Goal: Task Accomplishment & Management: Manage account settings

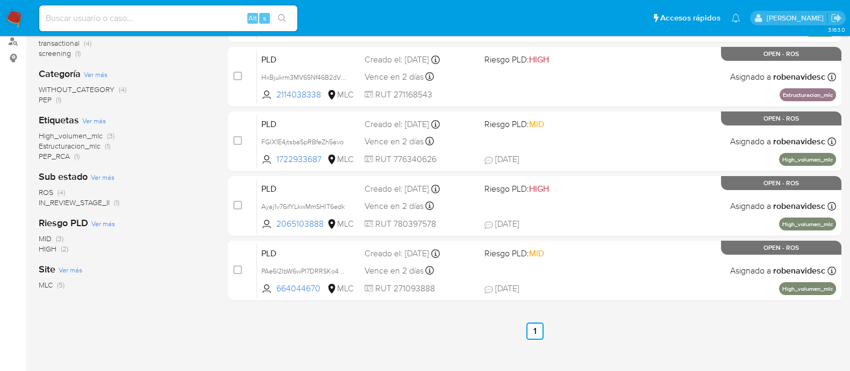
scroll to position [181, 0]
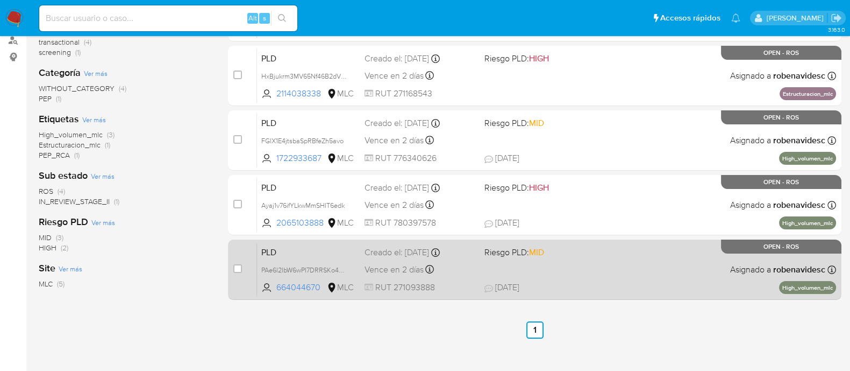
click at [567, 246] on span "Riesgo PLD: MID" at bounding box center [540, 251] width 111 height 14
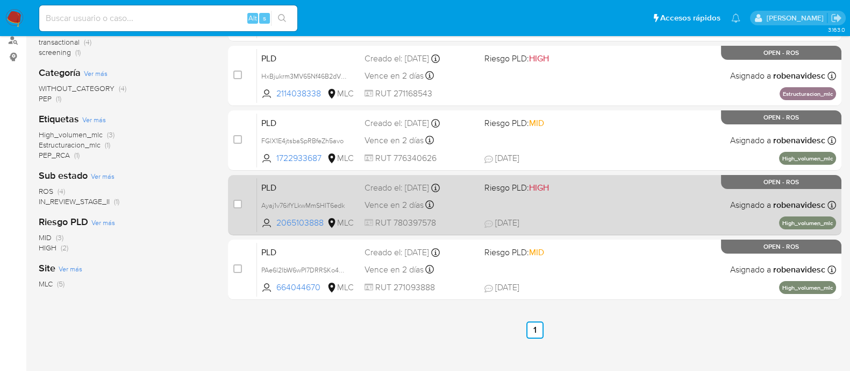
click at [549, 224] on span "01/10/2025 01/10/2025 10:04" at bounding box center [600, 223] width 231 height 12
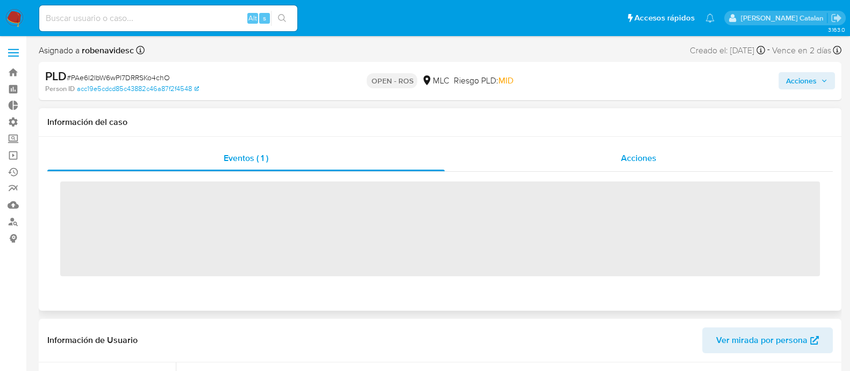
scroll to position [532, 0]
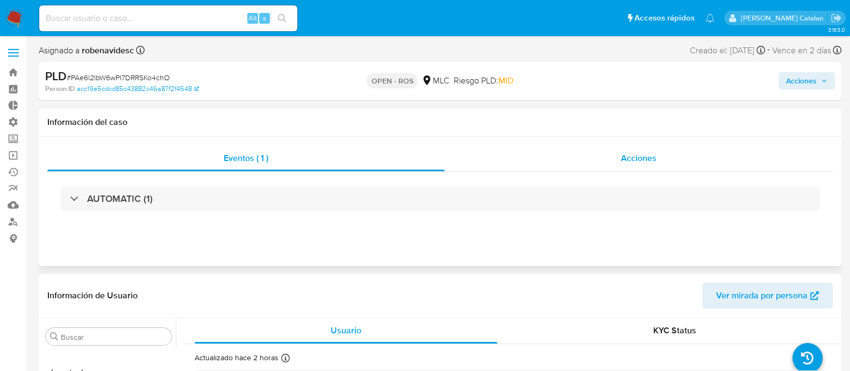
click at [627, 146] on div "Acciones" at bounding box center [639, 158] width 388 height 26
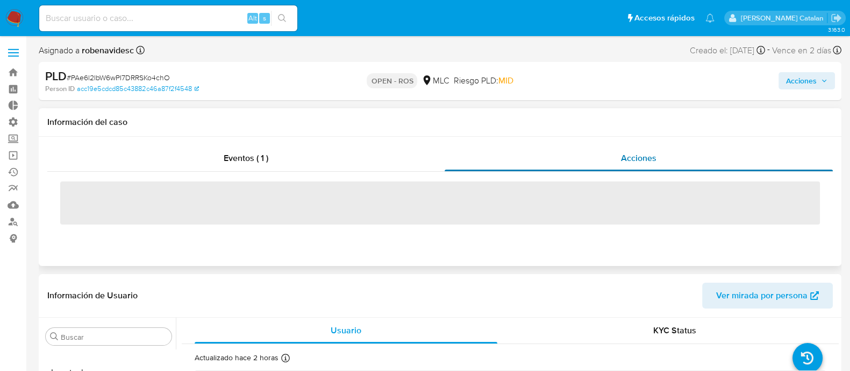
select select "10"
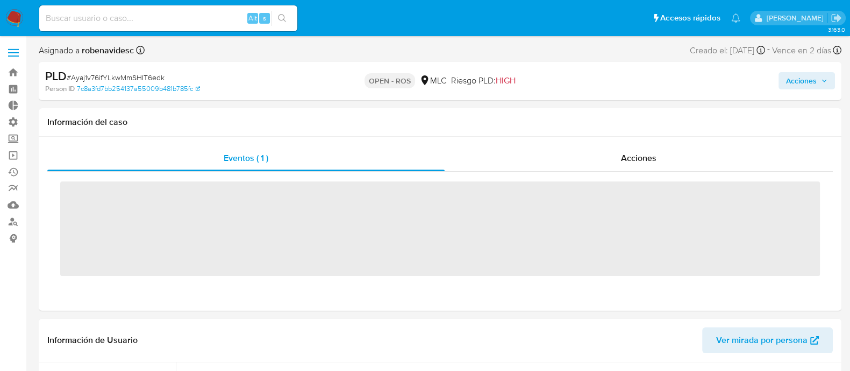
scroll to position [532, 0]
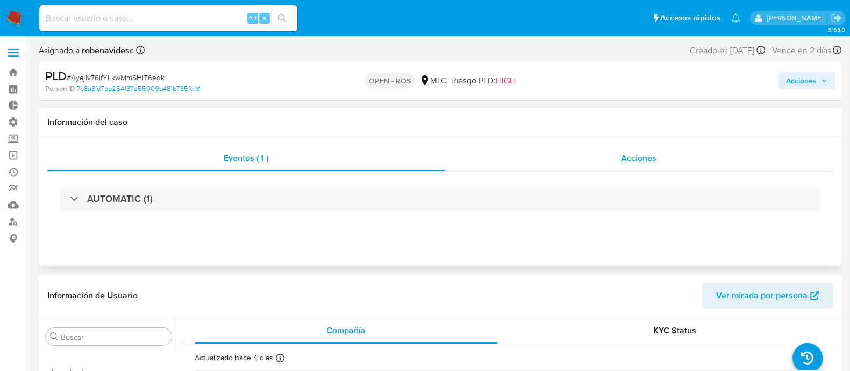
select select "10"
click at [643, 160] on span "Acciones" at bounding box center [638, 158] width 35 height 12
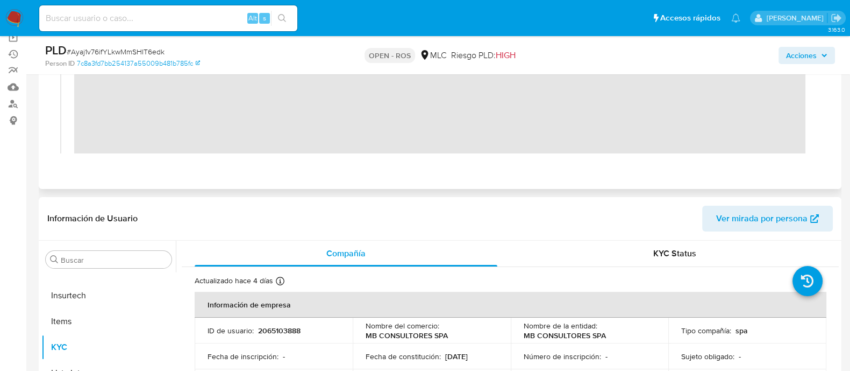
scroll to position [123, 0]
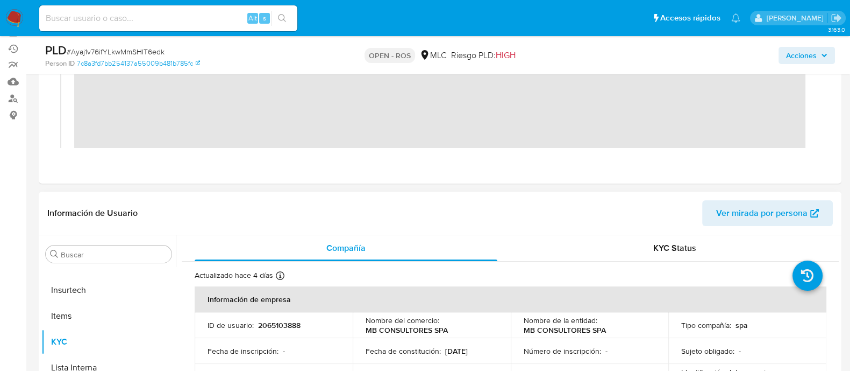
click at [297, 326] on p "2065103888" at bounding box center [279, 325] width 42 height 10
copy p "2065103888"
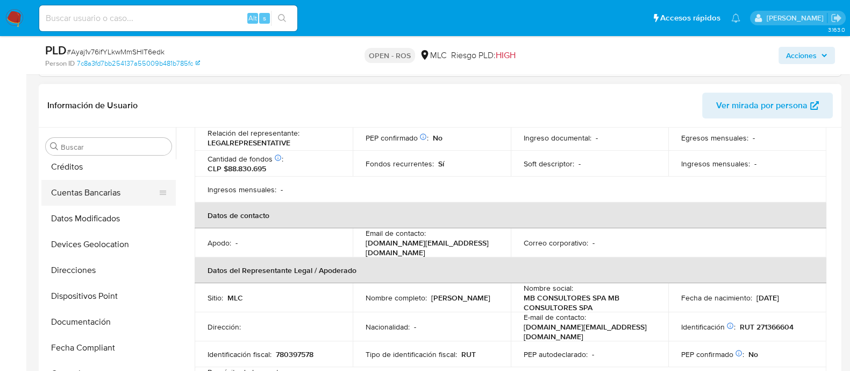
scroll to position [187, 0]
click at [93, 265] on button "Direcciones" at bounding box center [104, 270] width 126 height 26
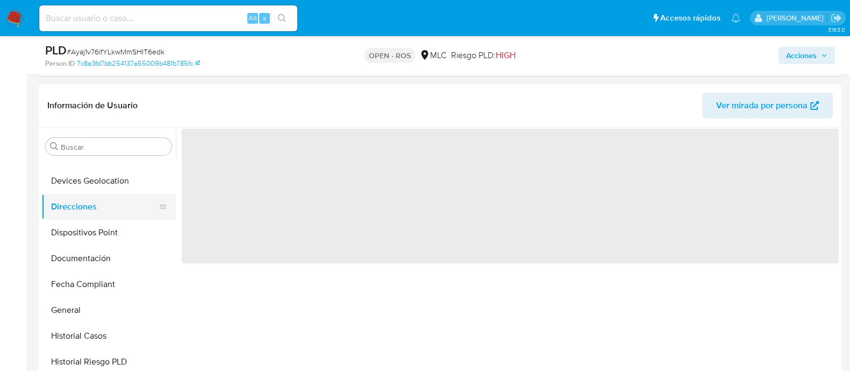
scroll to position [250, 0]
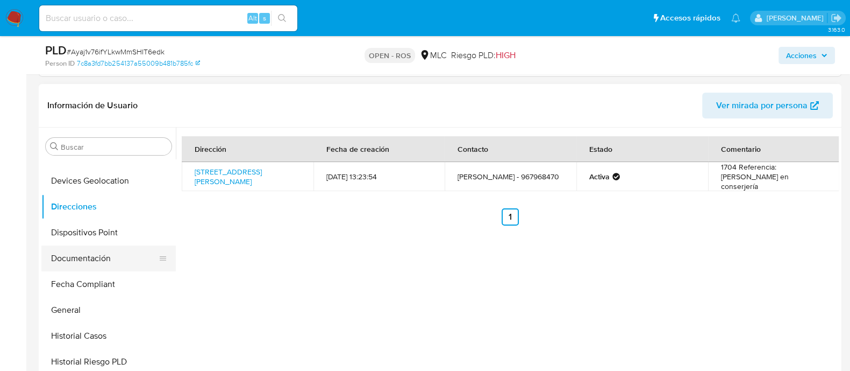
click at [96, 258] on button "Documentación" at bounding box center [104, 258] width 126 height 26
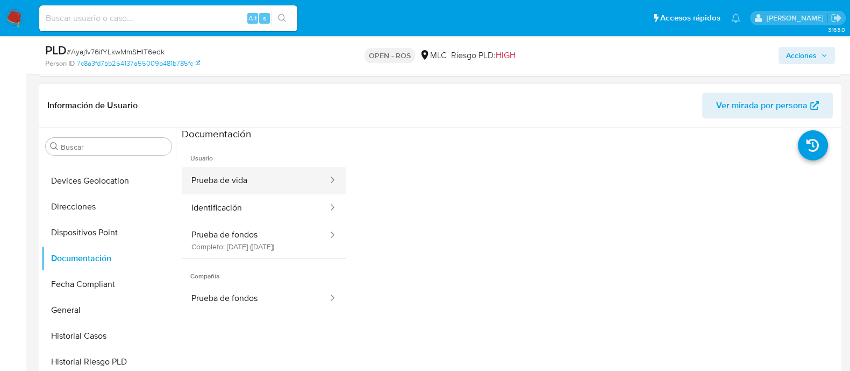
click at [226, 190] on button "Prueba de vida" at bounding box center [255, 180] width 147 height 27
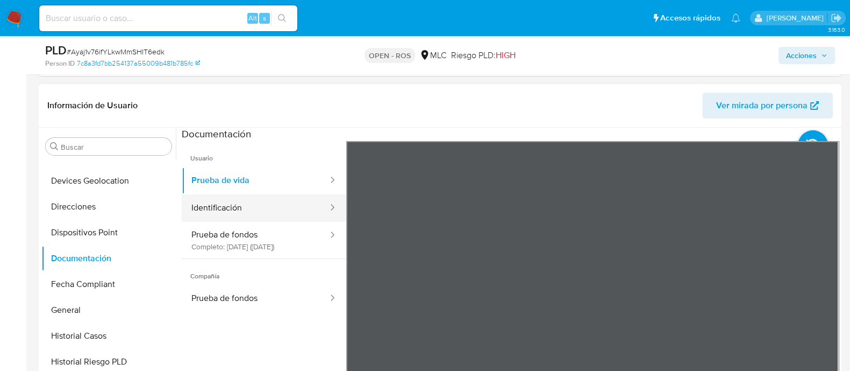
click at [238, 211] on button "Identificación" at bounding box center [255, 207] width 147 height 27
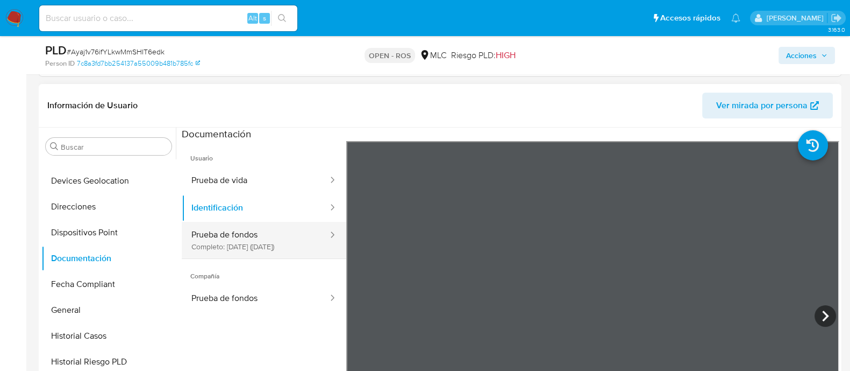
click at [259, 248] on button "Prueba de fondos Completo: 04/10/2025 (hace 4 días)" at bounding box center [255, 240] width 147 height 37
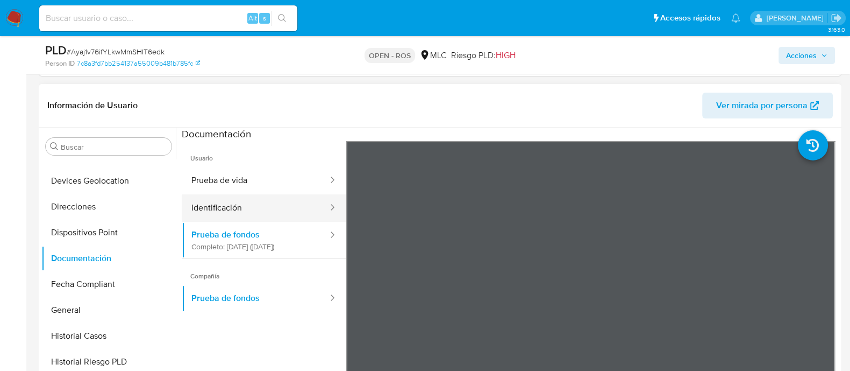
click at [297, 214] on button "Identificación" at bounding box center [255, 207] width 147 height 27
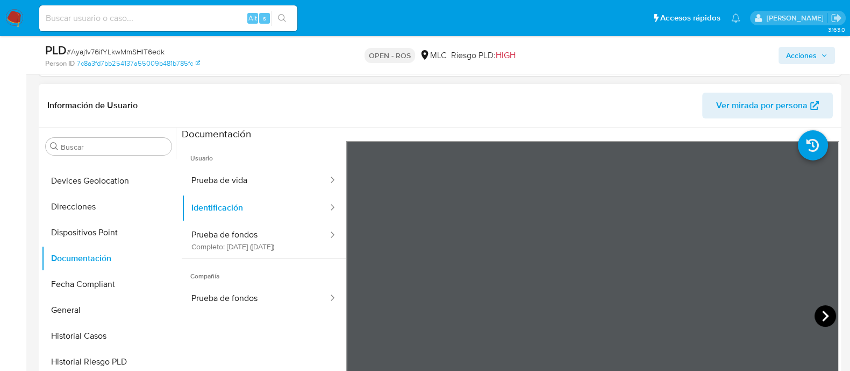
click at [823, 317] on icon at bounding box center [826, 316] width 22 height 22
click at [363, 318] on icon at bounding box center [360, 316] width 22 height 22
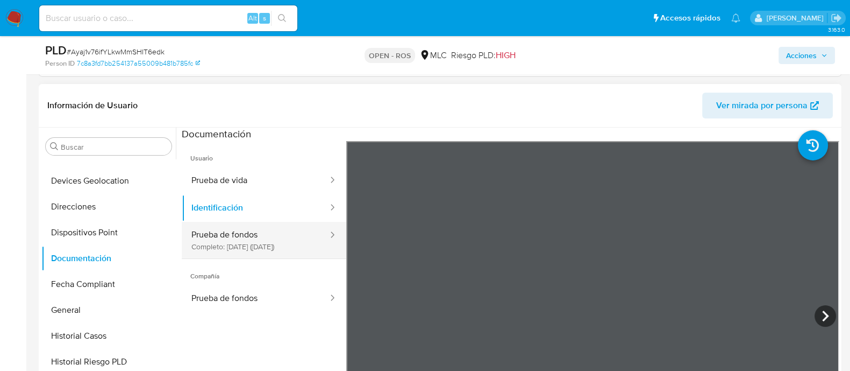
click at [288, 257] on button "Prueba de fondos Completo: 04/10/2025 (hace 4 días)" at bounding box center [255, 240] width 147 height 37
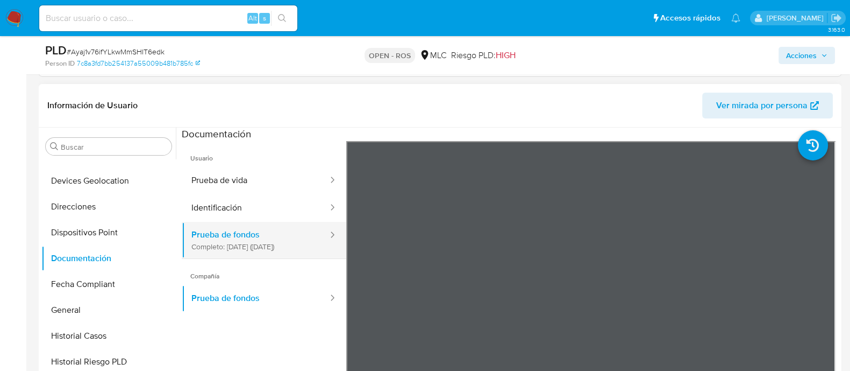
click at [239, 247] on button "Prueba de fondos Completo: 04/10/2025 (hace 4 días)" at bounding box center [255, 240] width 147 height 37
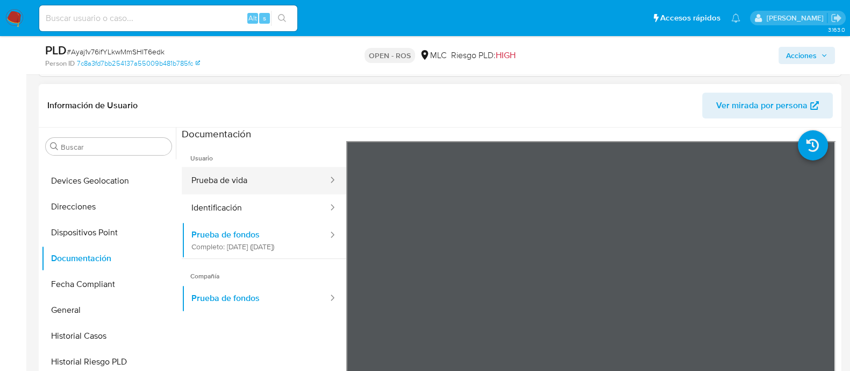
click at [233, 186] on button "Prueba de vida" at bounding box center [255, 180] width 147 height 27
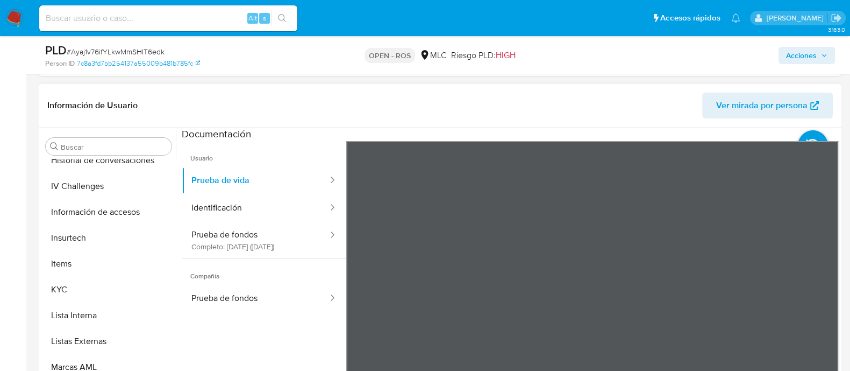
scroll to position [482, 0]
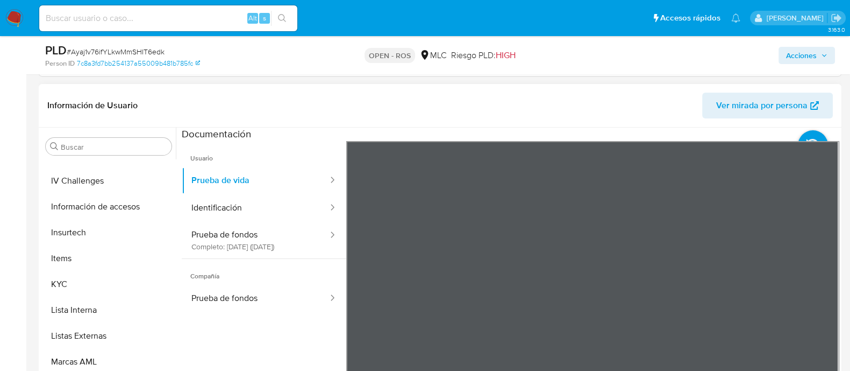
click at [93, 276] on button "KYC" at bounding box center [108, 284] width 134 height 26
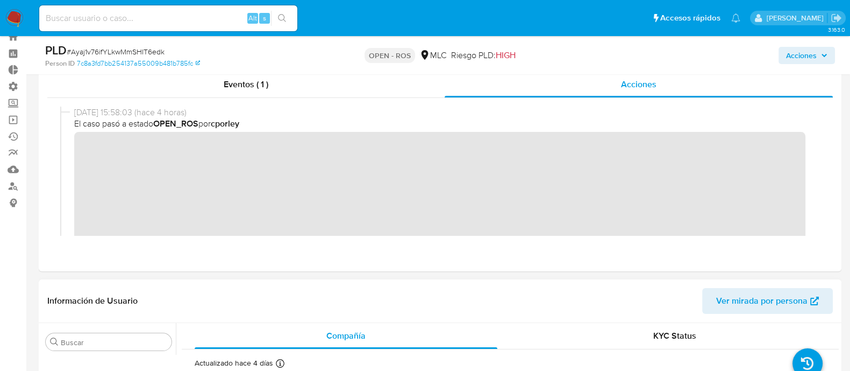
scroll to position [0, 0]
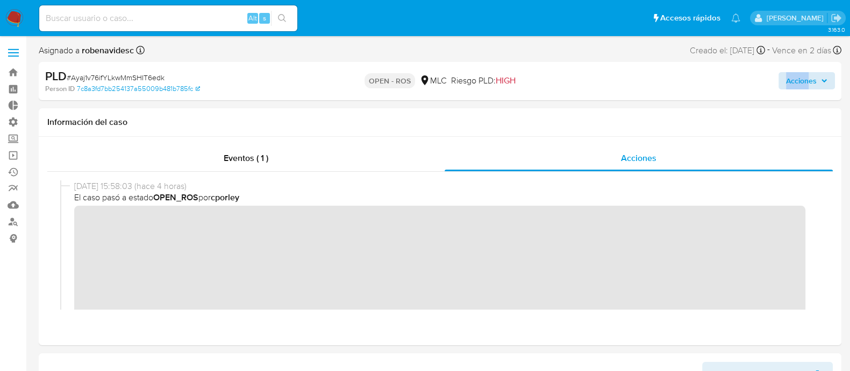
drag, startPoint x: 807, startPoint y: 71, endPoint x: 810, endPoint y: 86, distance: 15.5
click at [810, 86] on div "Acciones" at bounding box center [705, 80] width 260 height 25
click at [810, 86] on span "Acciones" at bounding box center [801, 80] width 31 height 17
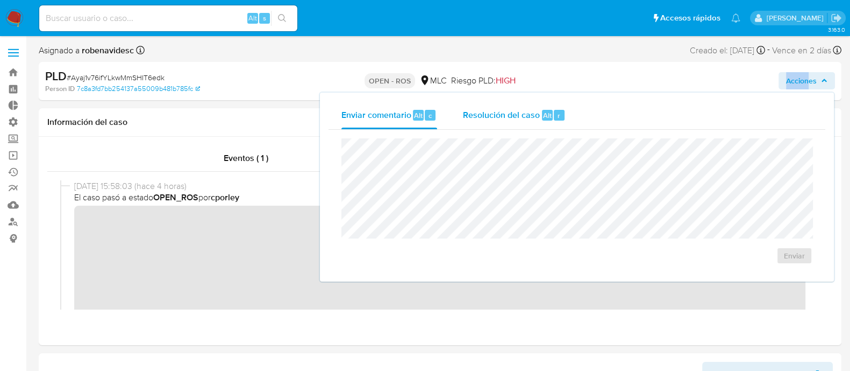
click at [528, 119] on span "Resolución del caso" at bounding box center [501, 115] width 77 height 12
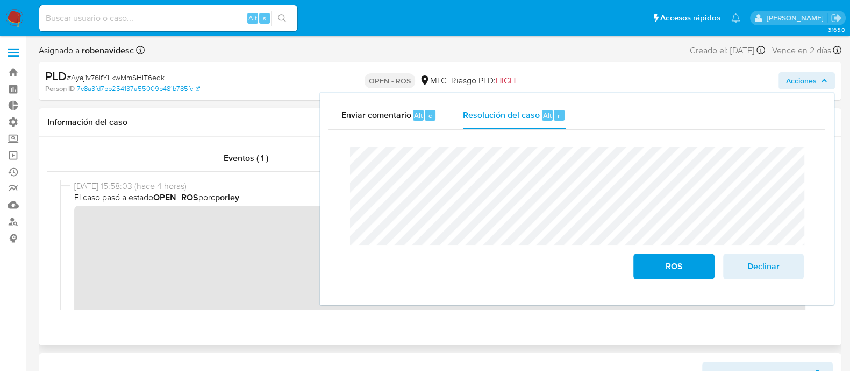
click at [325, 341] on div "Eventos ( 1 ) Acciones" at bounding box center [440, 241] width 803 height 208
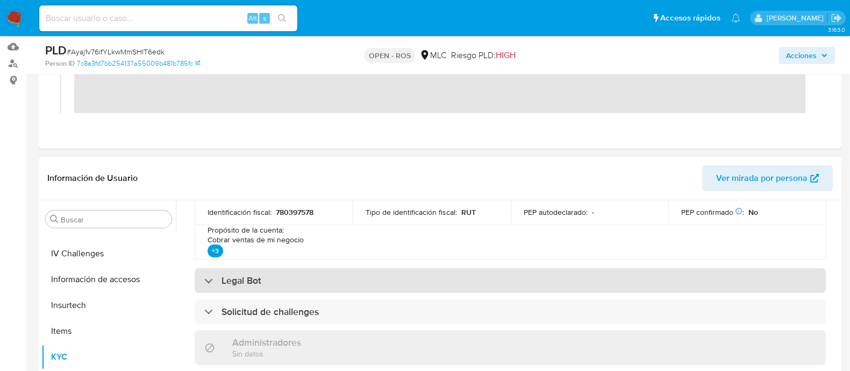
scroll to position [398, 0]
click at [304, 280] on div "Legal Bot" at bounding box center [510, 279] width 631 height 25
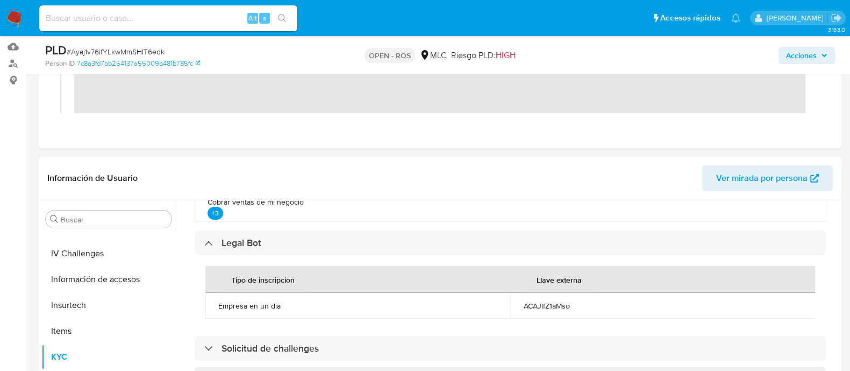
scroll to position [435, 0]
drag, startPoint x: 518, startPoint y: 300, endPoint x: 568, endPoint y: 296, distance: 49.6
click at [568, 296] on td "ACAJlfZ1aMso" at bounding box center [663, 306] width 305 height 26
copy div "ACAJlfZ1aMso"
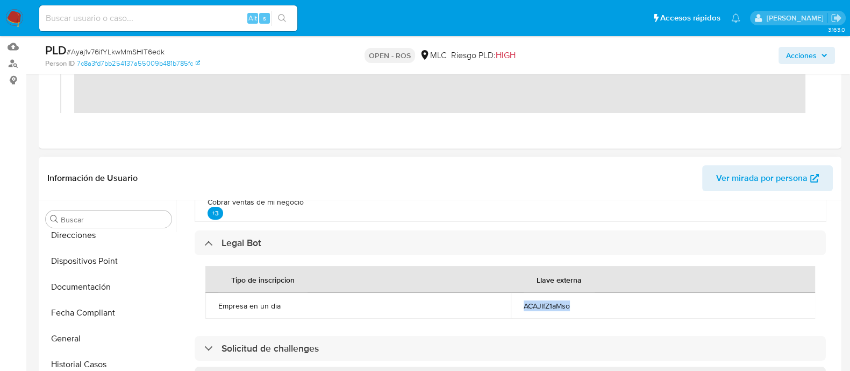
scroll to position [293, 0]
click at [91, 295] on button "Documentación" at bounding box center [104, 287] width 126 height 26
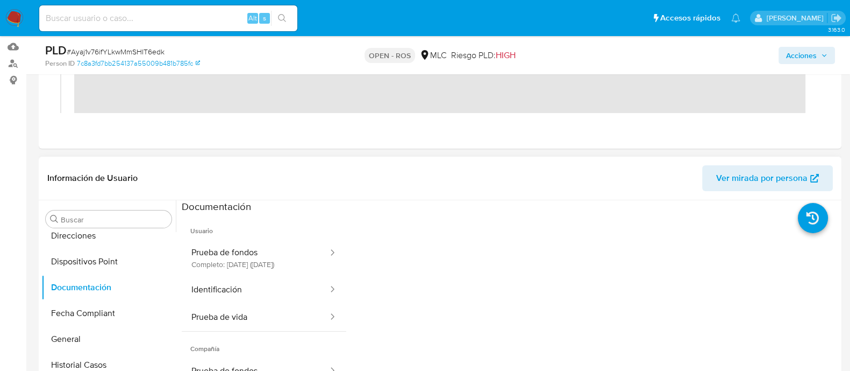
click at [360, 195] on div "Información de Usuario Ver mirada por persona" at bounding box center [440, 178] width 803 height 44
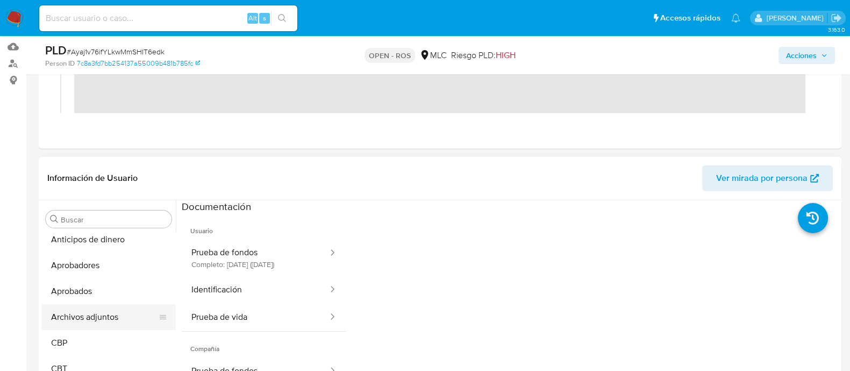
click at [93, 316] on button "Archivos adjuntos" at bounding box center [104, 317] width 126 height 26
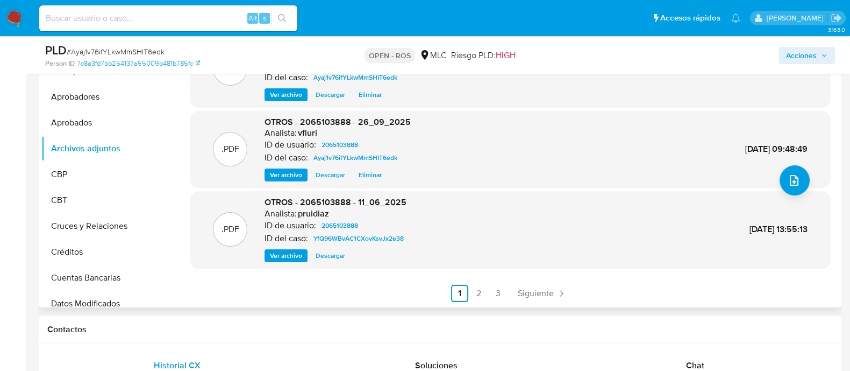
scroll to position [328, 0]
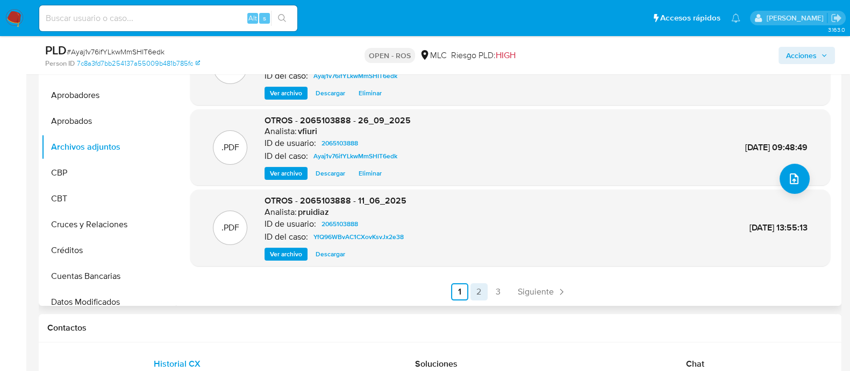
click at [476, 291] on link "2" at bounding box center [479, 291] width 17 height 17
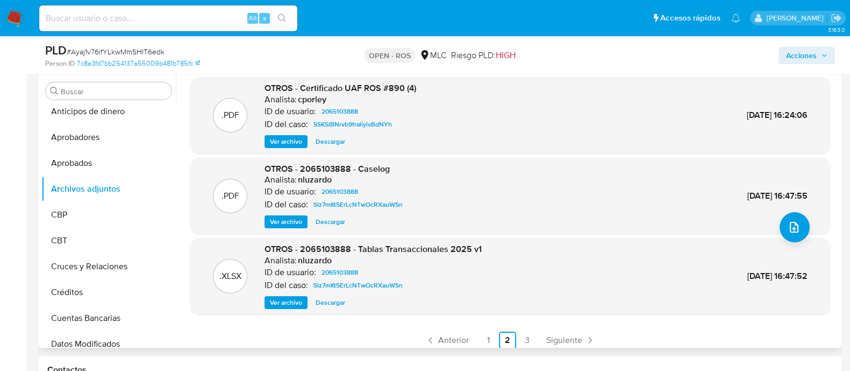
scroll to position [90, 0]
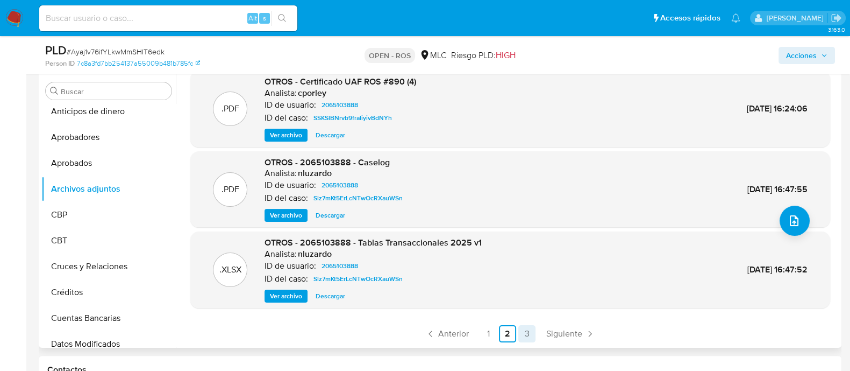
click at [530, 333] on link "3" at bounding box center [526, 333] width 17 height 17
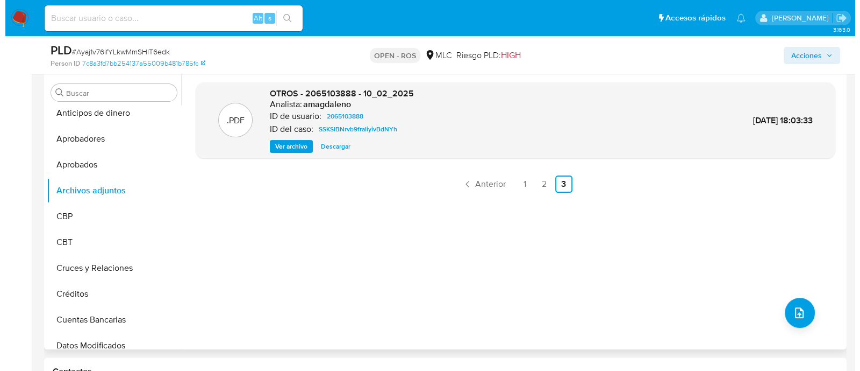
scroll to position [285, 0]
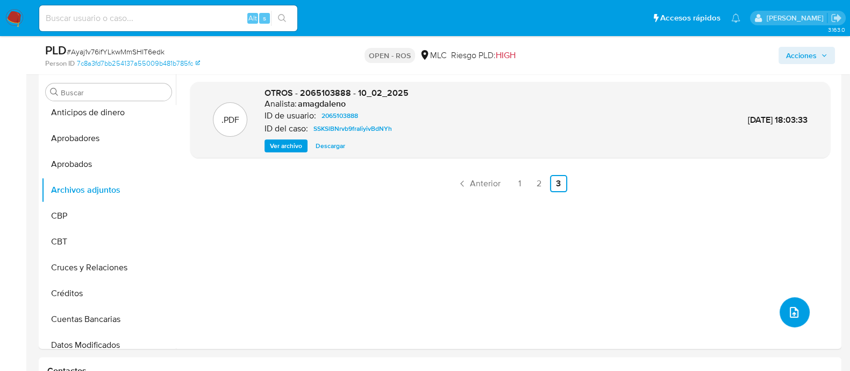
click at [791, 310] on icon "upload-file" at bounding box center [794, 311] width 13 height 13
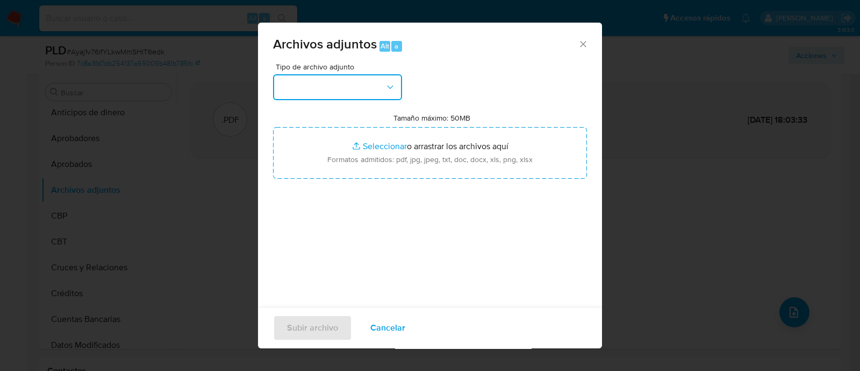
click at [385, 79] on button "button" at bounding box center [337, 87] width 129 height 26
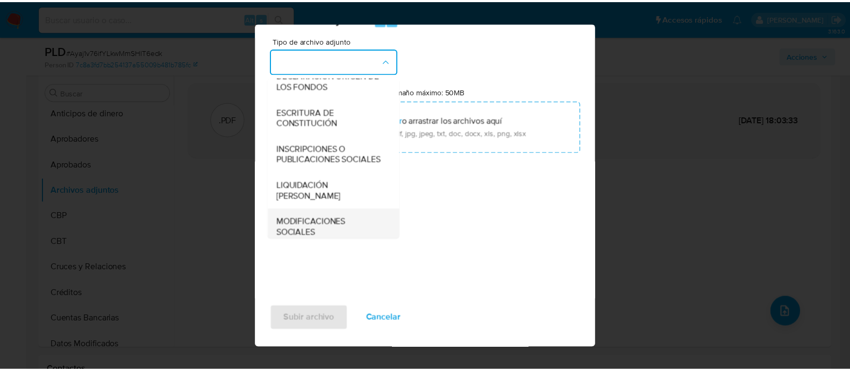
scroll to position [345, 0]
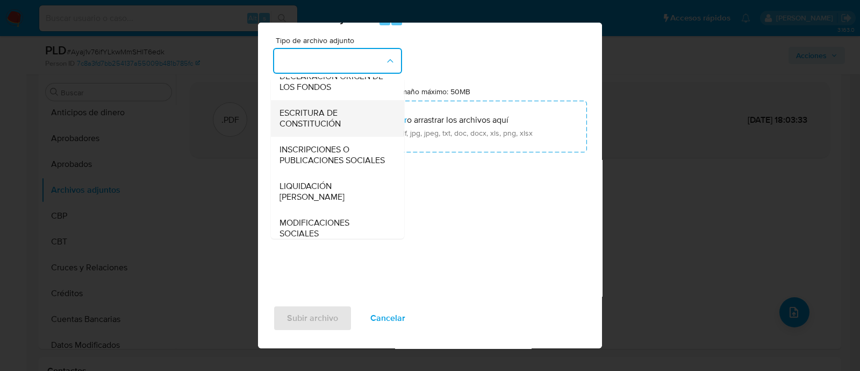
click at [340, 129] on span "ESCRITURA DE CONSTITUCIÓN" at bounding box center [335, 119] width 110 height 22
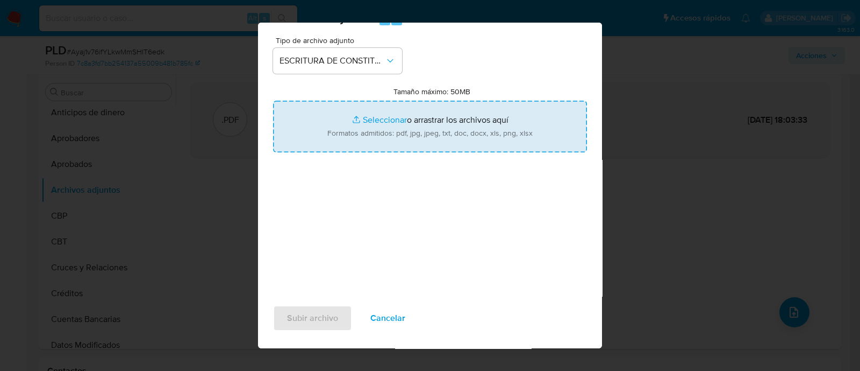
click at [374, 115] on input "Tamaño máximo: 50MB Seleccionar archivos" at bounding box center [430, 127] width 314 height 52
type input "C:\fakepath\Constitucion sociedad MB Consultores.pdf"
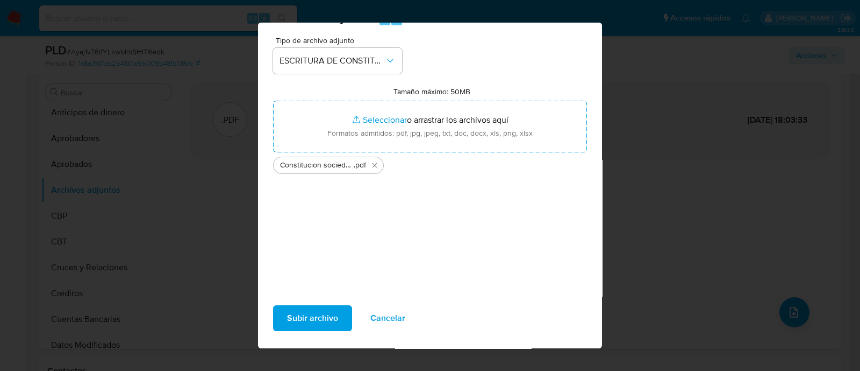
drag, startPoint x: 374, startPoint y: 115, endPoint x: 320, endPoint y: 308, distance: 200.4
click at [320, 308] on span "Subir archivo" at bounding box center [312, 318] width 51 height 24
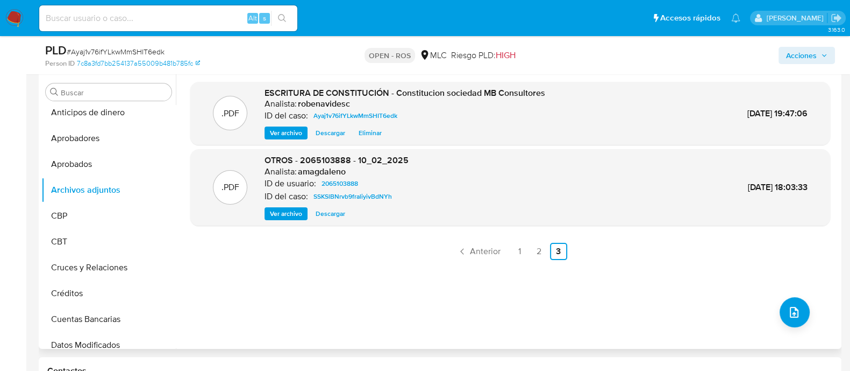
click at [306, 284] on div ".PDF ESCRITURA DE CONSTITUCIÓN - Constitucion sociedad MB Consultores Analista:…" at bounding box center [510, 211] width 640 height 258
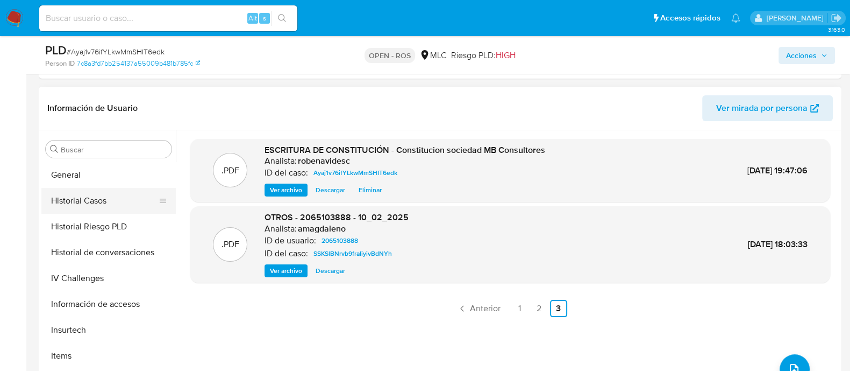
scroll to position [387, 0]
click at [89, 207] on button "Historial Casos" at bounding box center [104, 201] width 126 height 26
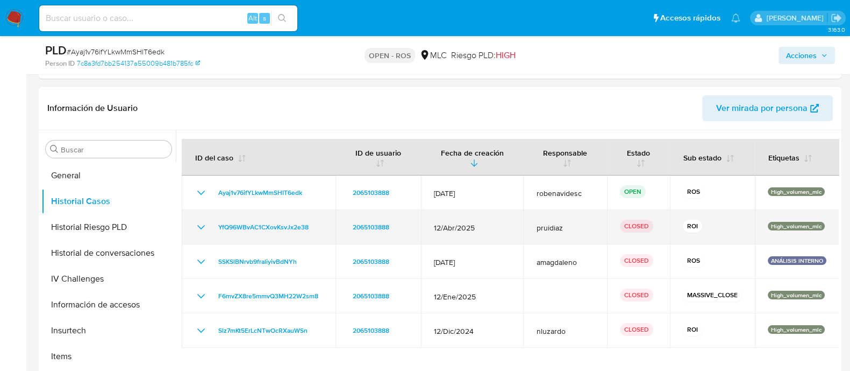
click at [200, 225] on icon "Mostrar/Ocultar" at bounding box center [201, 226] width 13 height 13
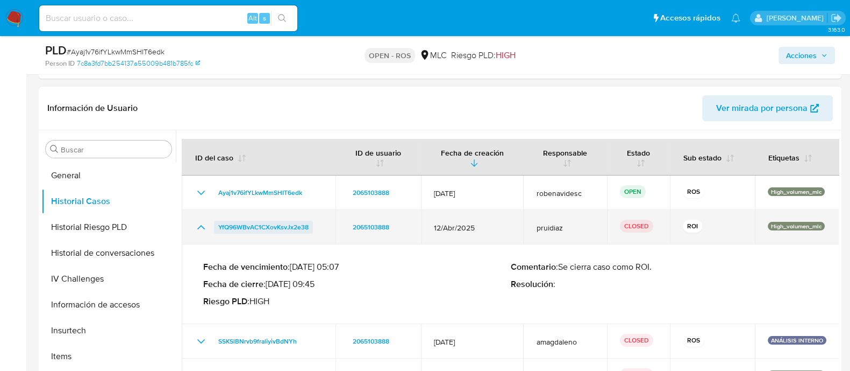
click at [299, 227] on span "YfQ96WBvAC1CXovKsvJx2e38" at bounding box center [263, 226] width 90 height 13
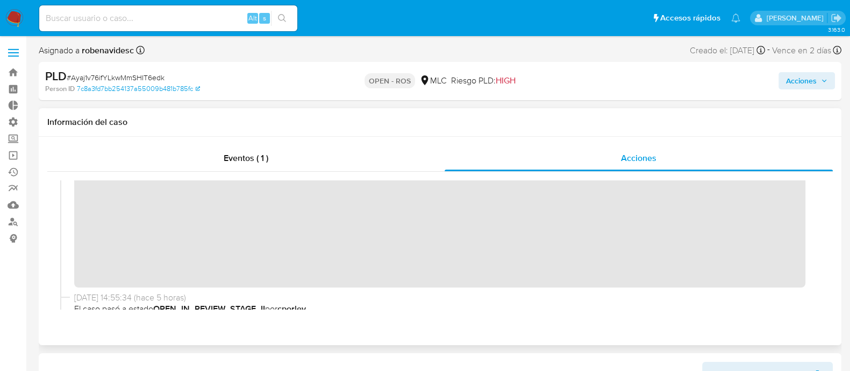
scroll to position [0, 0]
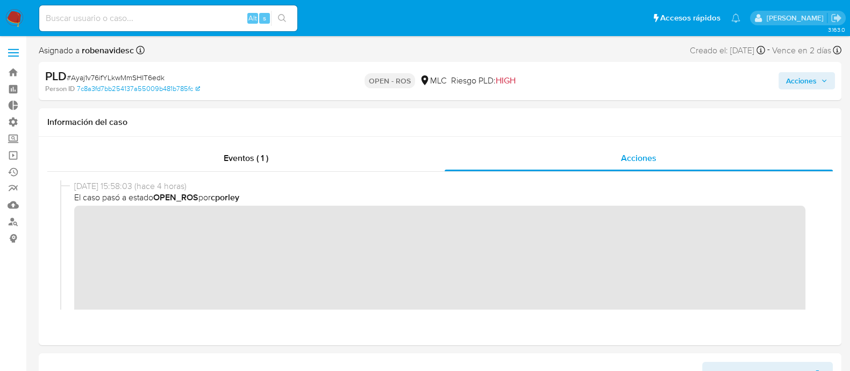
click at [787, 79] on span "Acciones" at bounding box center [801, 80] width 31 height 17
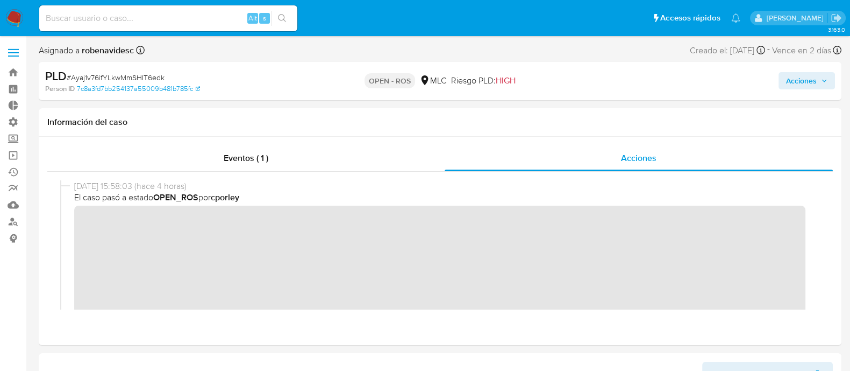
click at [789, 80] on span "Acciones" at bounding box center [801, 80] width 31 height 17
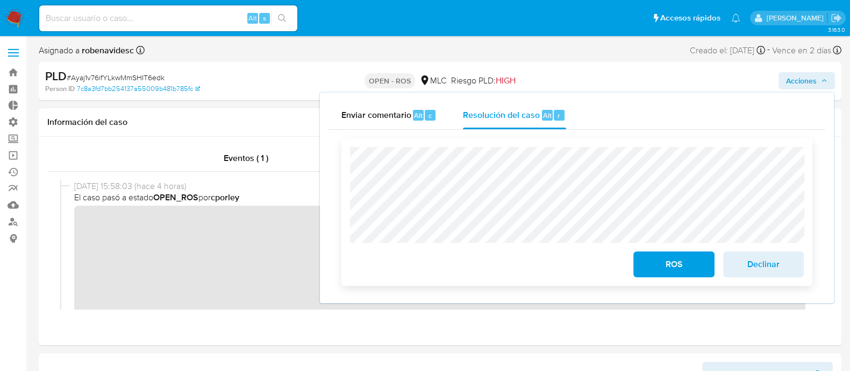
click at [769, 264] on span "Declinar" at bounding box center [763, 264] width 53 height 24
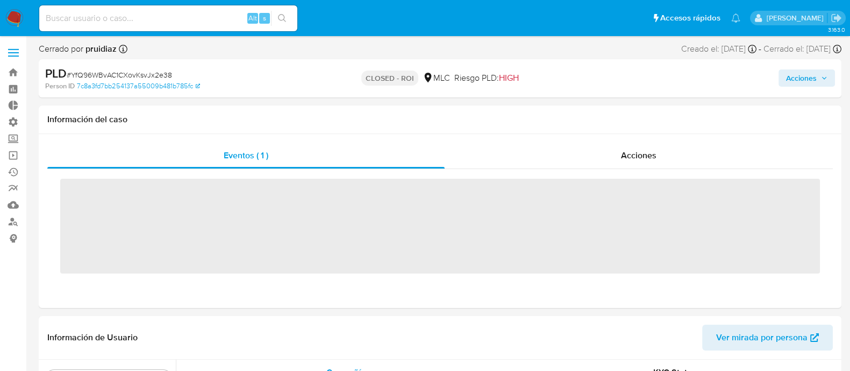
scroll to position [532, 0]
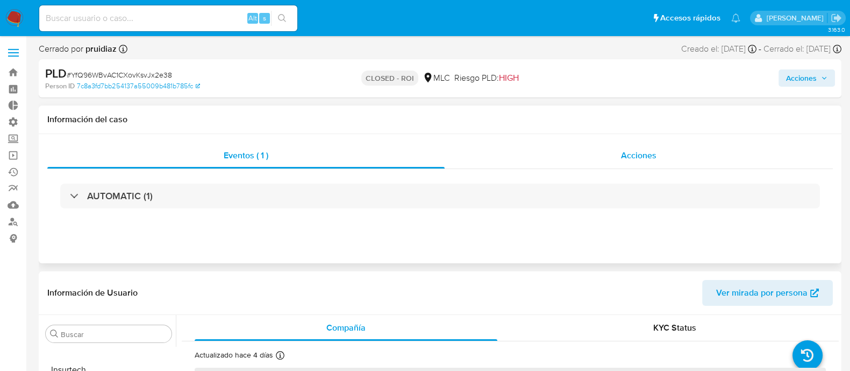
click at [596, 152] on div "Acciones" at bounding box center [639, 156] width 388 height 26
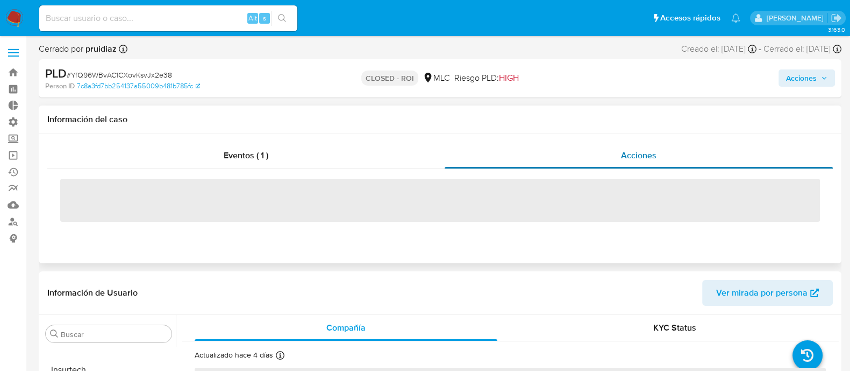
select select "10"
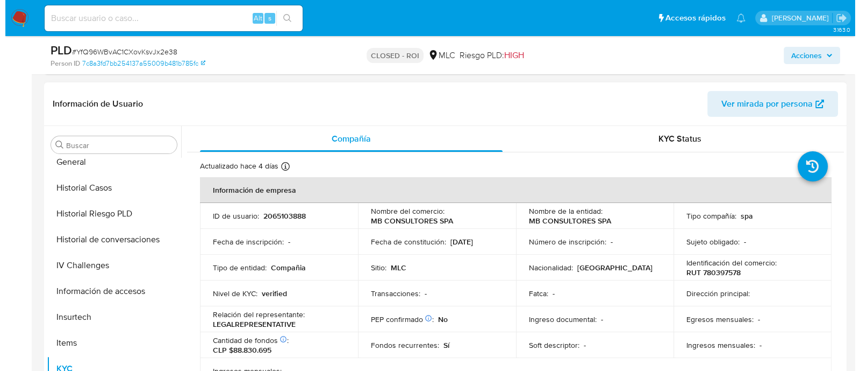
scroll to position [395, 0]
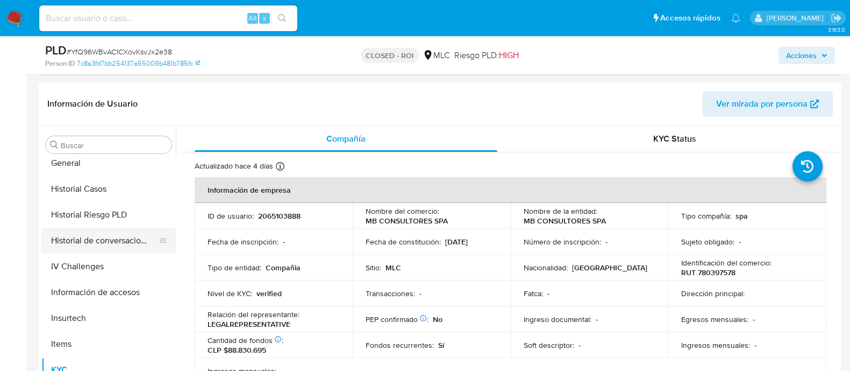
click at [98, 234] on button "Historial de conversaciones" at bounding box center [104, 240] width 126 height 26
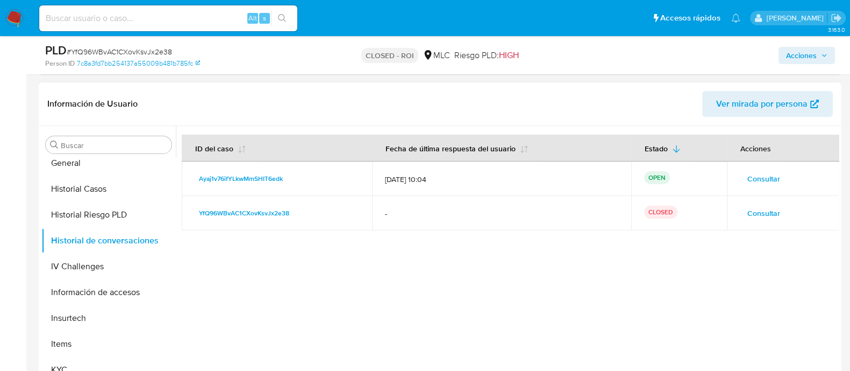
click at [748, 173] on span "Consultar" at bounding box center [764, 178] width 33 height 15
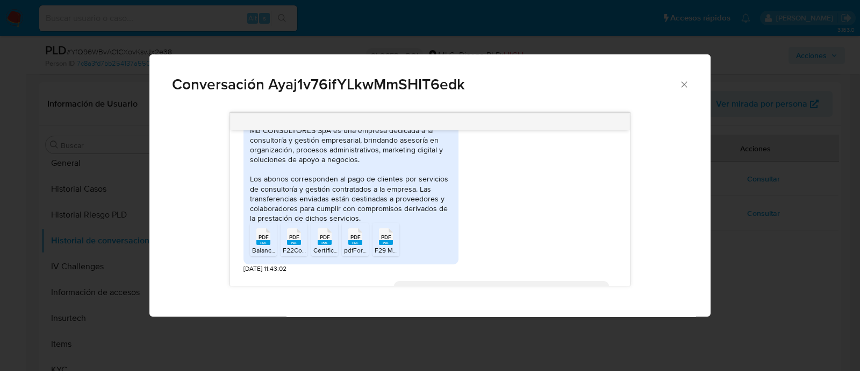
scroll to position [443, 0]
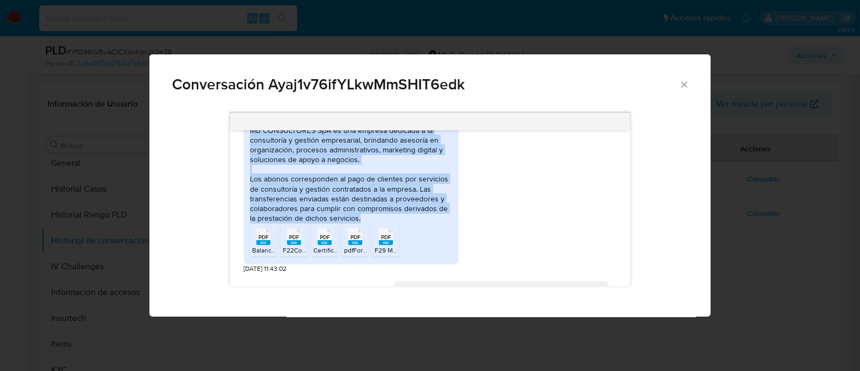
drag, startPoint x: 365, startPoint y: 230, endPoint x: 246, endPoint y: 140, distance: 148.2
click at [246, 140] on div "MB CONSULTORES SpA es una empresa dedicada a la consultoría y gestión empresari…" at bounding box center [351, 193] width 215 height 144
copy div "MB CONSULTORES SpA es una empresa dedicada a la consultoría y gestión empresari…"
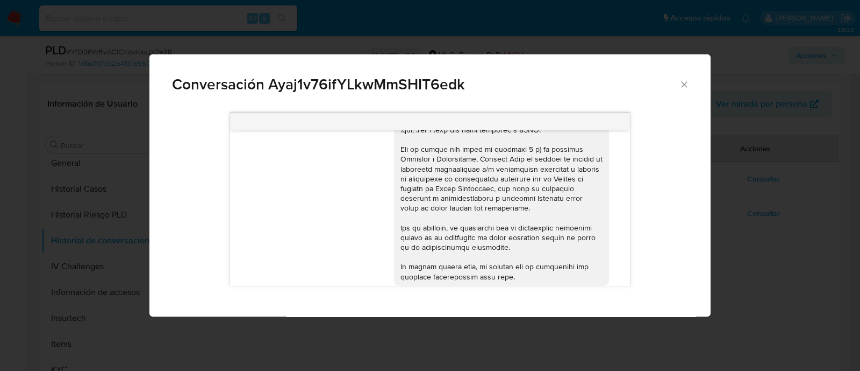
scroll to position [255, 0]
click at [687, 84] on icon "Cerrar" at bounding box center [684, 84] width 11 height 11
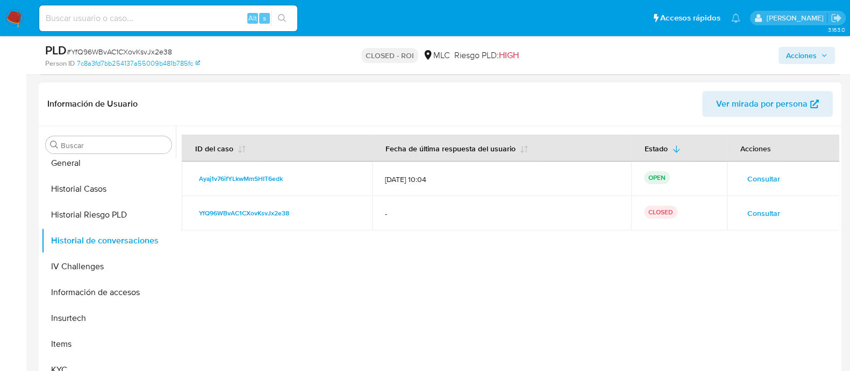
click at [763, 215] on span "Consultar" at bounding box center [764, 212] width 33 height 15
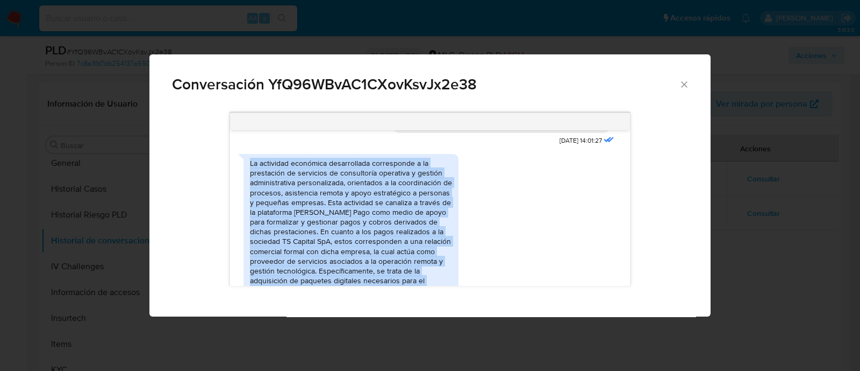
scroll to position [455, 0]
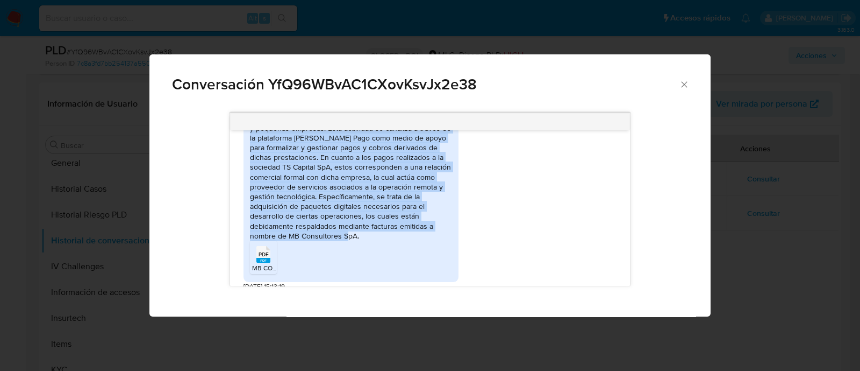
drag, startPoint x: 248, startPoint y: 194, endPoint x: 416, endPoint y: 227, distance: 170.5
click at [416, 227] on div "La actividad económica desarrollada corresponde a la prestación de servicios de…" at bounding box center [351, 181] width 215 height 202
copy div "La actividad económica desarrollada corresponde a la prestación de servicios de…"
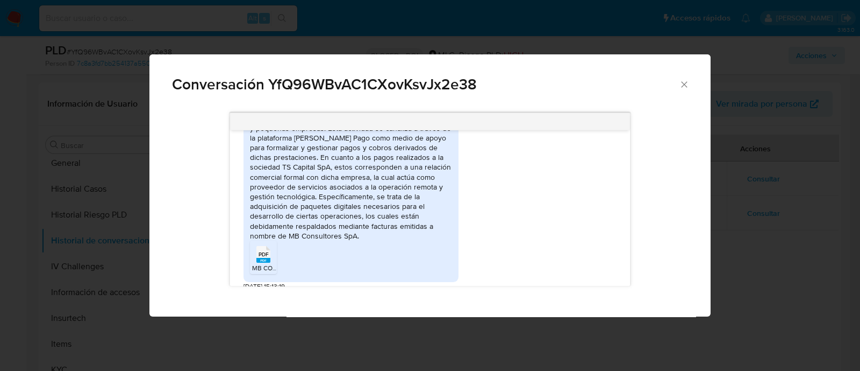
click at [259, 251] on span "PDF" at bounding box center [264, 254] width 10 height 7
click at [680, 84] on icon "Cerrar" at bounding box center [684, 84] width 11 height 11
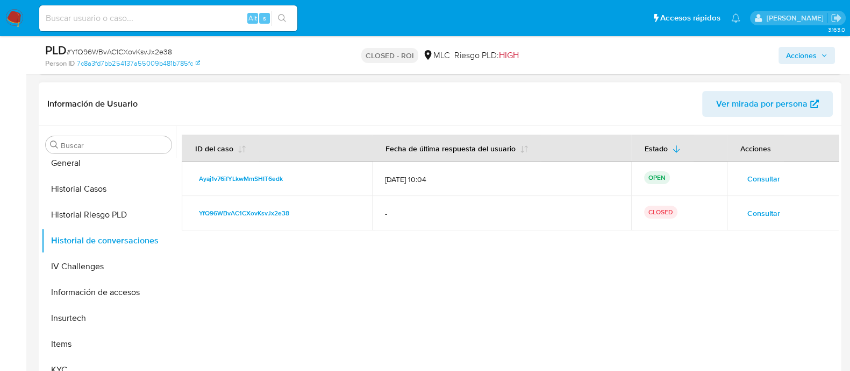
click at [770, 180] on span "Consultar" at bounding box center [764, 178] width 33 height 15
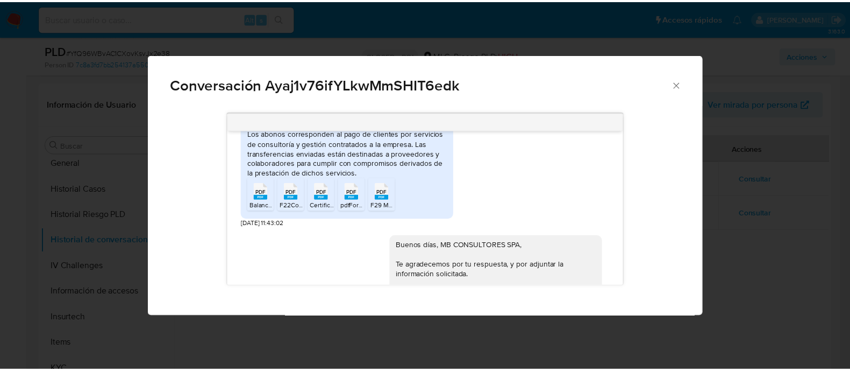
scroll to position [487, 0]
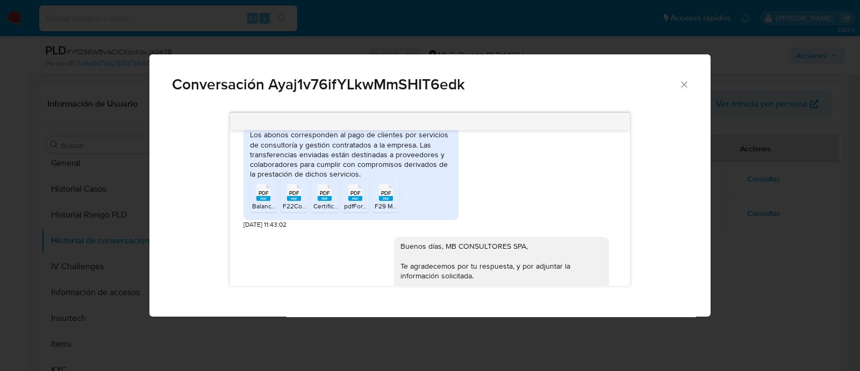
click at [264, 196] on span "PDF" at bounding box center [264, 192] width 10 height 7
click at [300, 201] on icon "Comunicación" at bounding box center [294, 192] width 14 height 17
click at [323, 201] on rect "Comunicación" at bounding box center [325, 198] width 14 height 5
click at [370, 204] on ul "PDF PDF Balance Tributario MB Consultores 2024.pdf PDF PDF F22Compacto MB Consu…" at bounding box center [351, 197] width 202 height 37
click at [360, 201] on rect "Comunicación" at bounding box center [355, 198] width 14 height 5
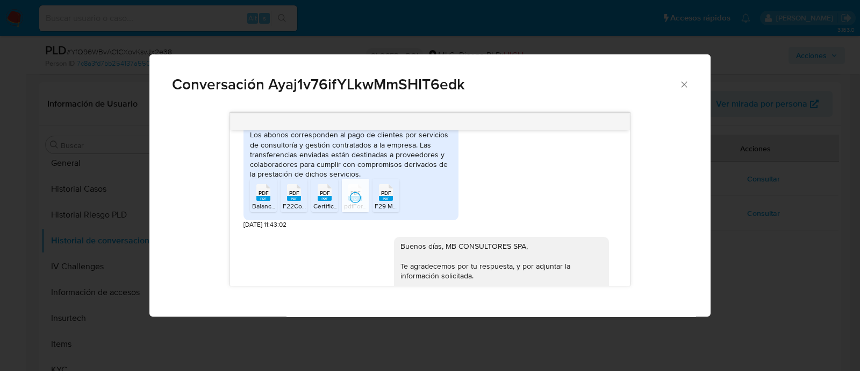
click at [393, 201] on rect "Comunicación" at bounding box center [386, 198] width 14 height 5
click at [685, 87] on icon "Cerrar" at bounding box center [684, 84] width 11 height 11
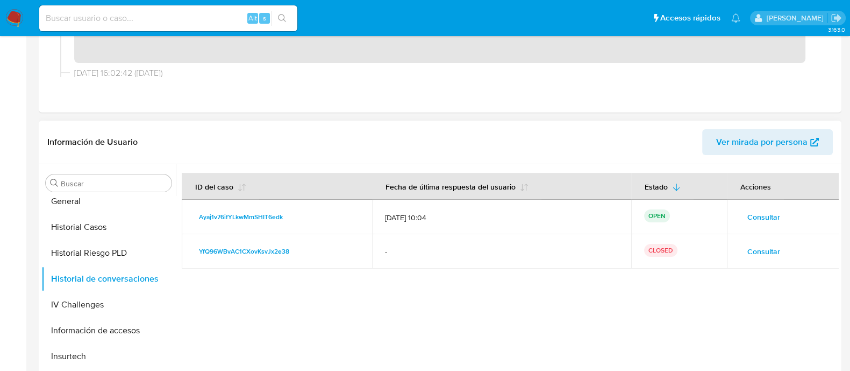
scroll to position [0, 0]
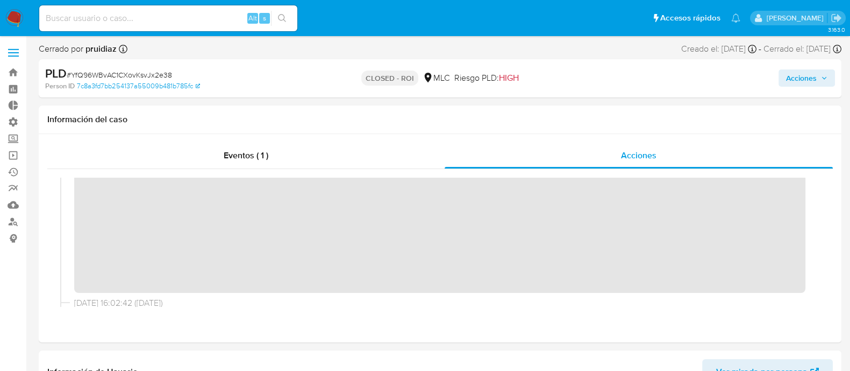
click at [800, 74] on span "Acciones" at bounding box center [801, 77] width 31 height 17
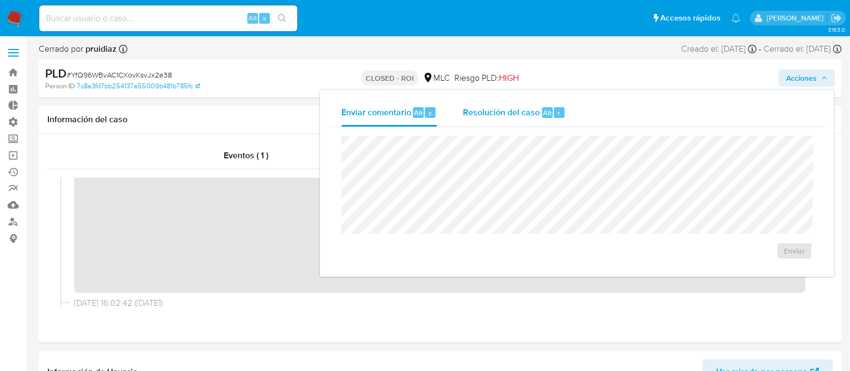
click at [495, 116] on span "Resolución del caso" at bounding box center [501, 112] width 77 height 12
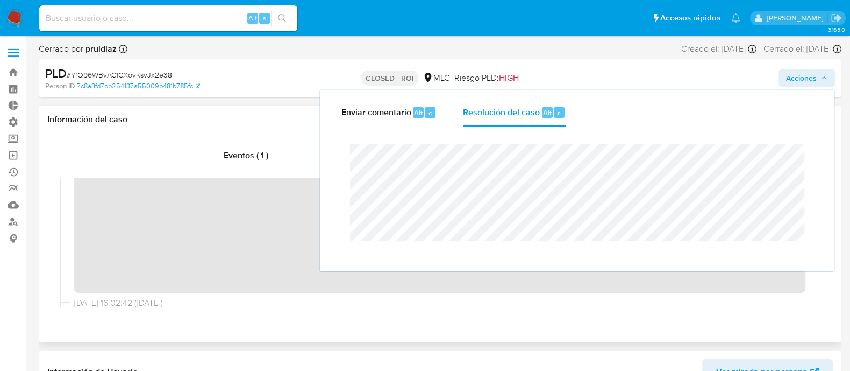
click at [318, 125] on div "Información del caso" at bounding box center [440, 119] width 803 height 29
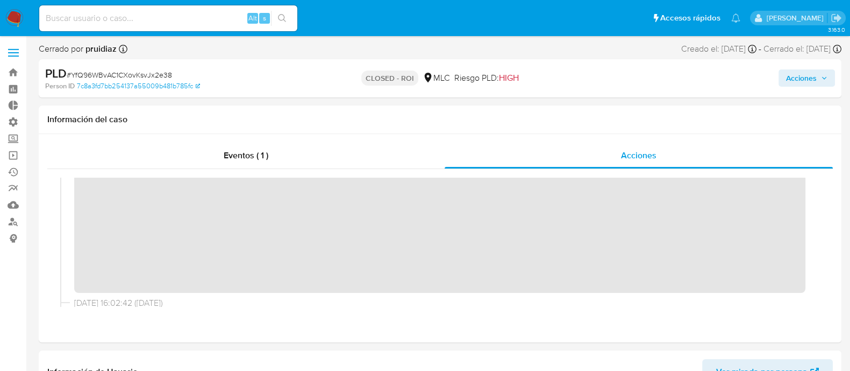
click at [788, 86] on span "Acciones" at bounding box center [801, 77] width 31 height 17
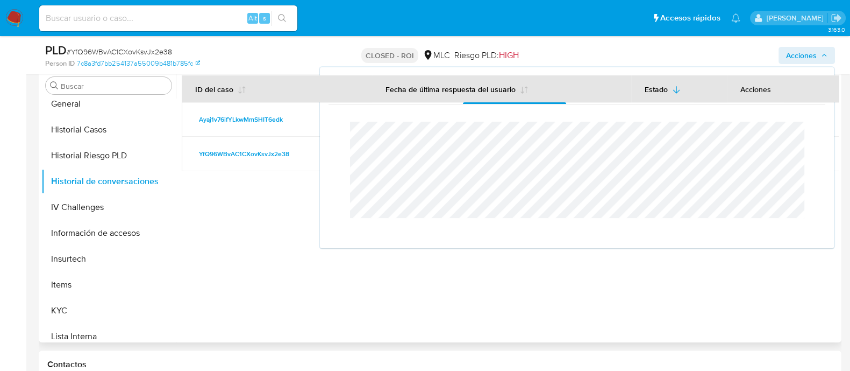
click at [200, 259] on div at bounding box center [507, 204] width 663 height 275
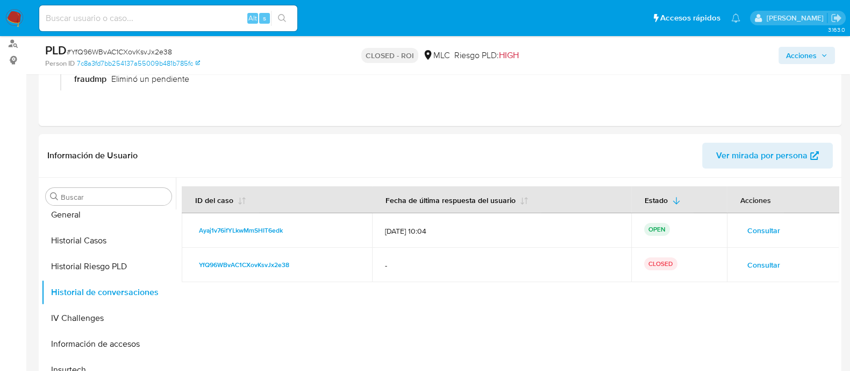
scroll to position [181, 0]
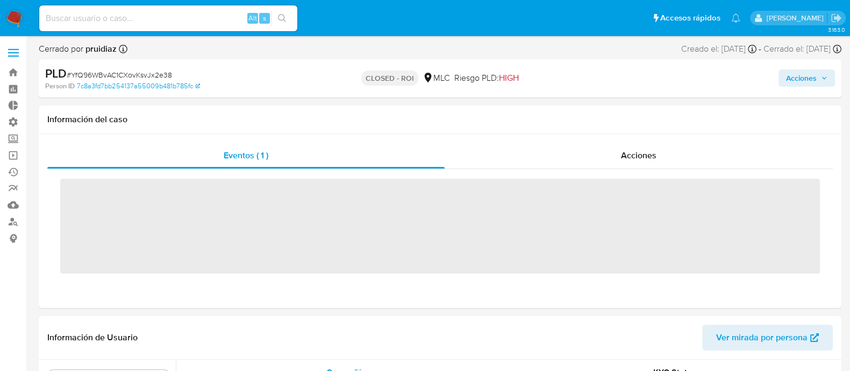
scroll to position [532, 0]
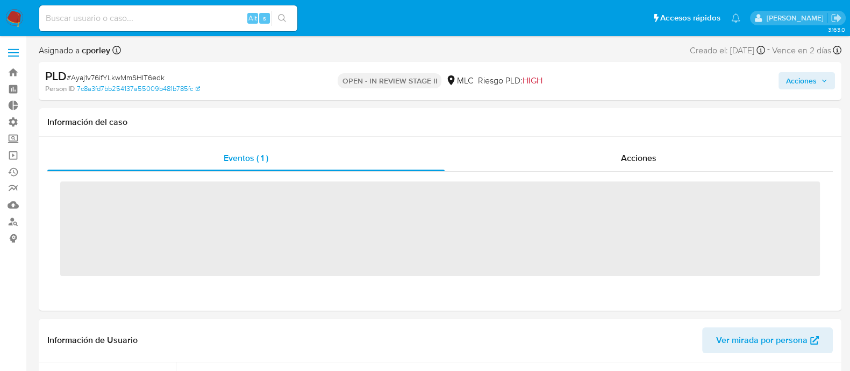
scroll to position [532, 0]
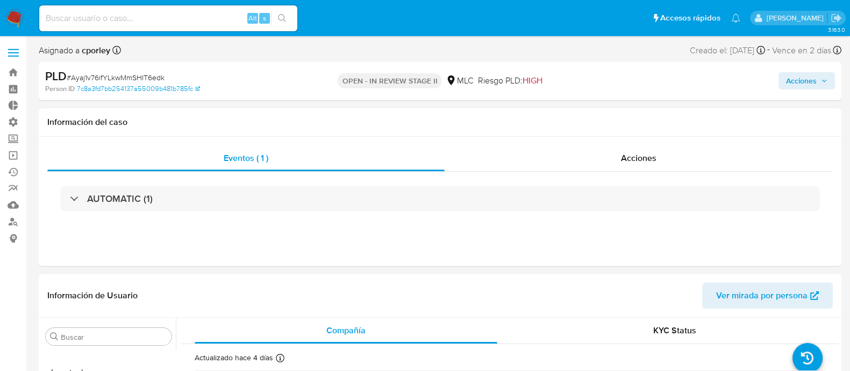
select select "10"
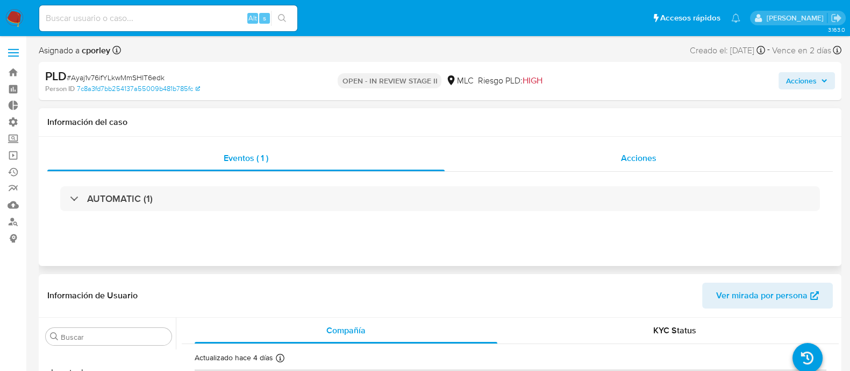
click at [685, 166] on div "Acciones" at bounding box center [639, 158] width 388 height 26
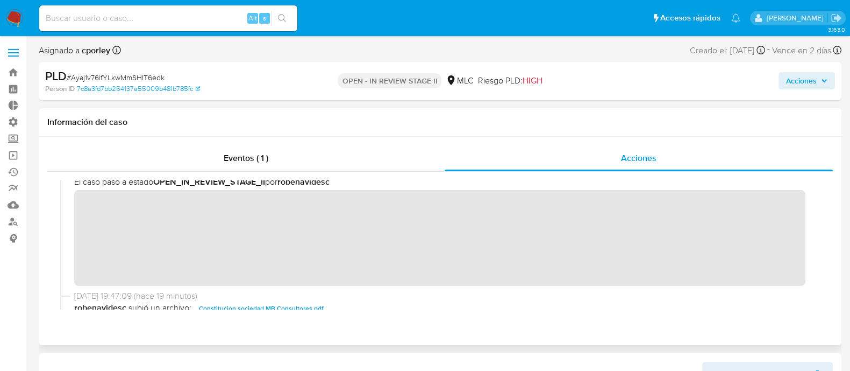
scroll to position [0, 0]
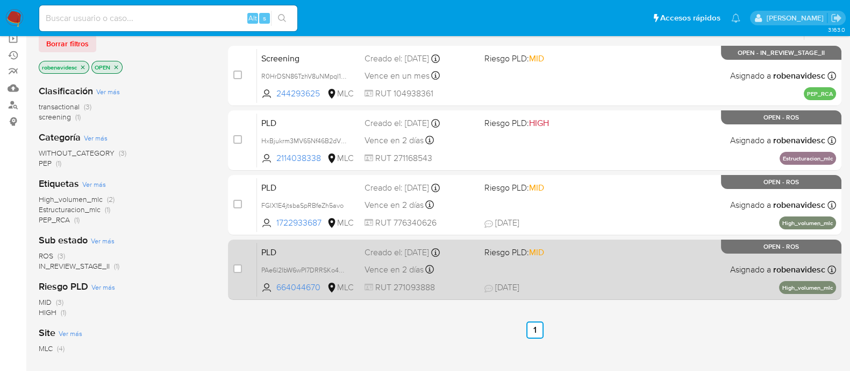
scroll to position [110, 0]
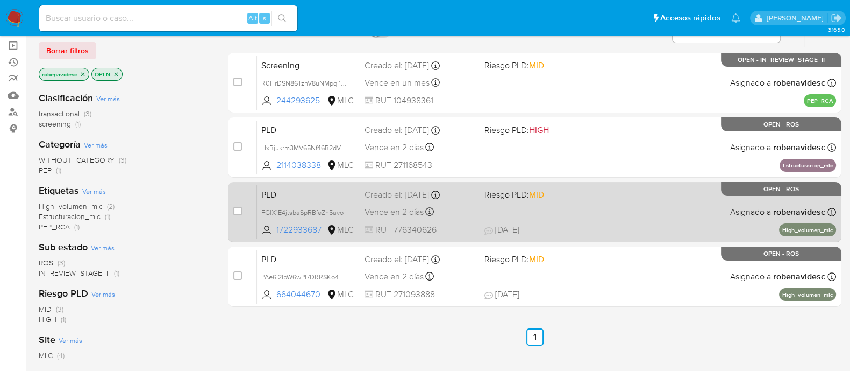
click at [575, 210] on span at bounding box center [540, 211] width 111 height 2
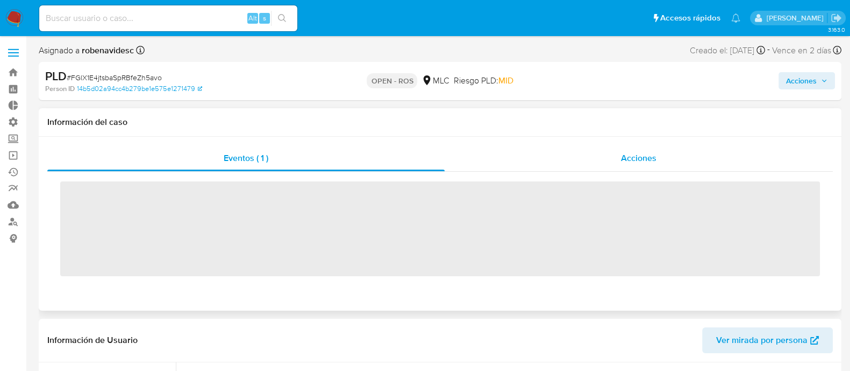
scroll to position [532, 0]
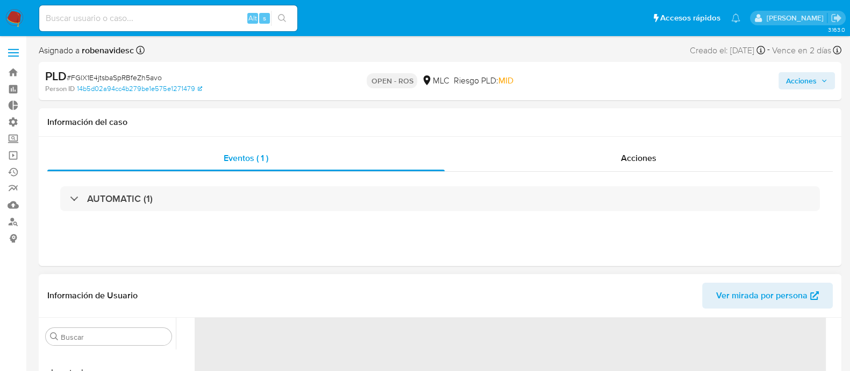
select select "10"
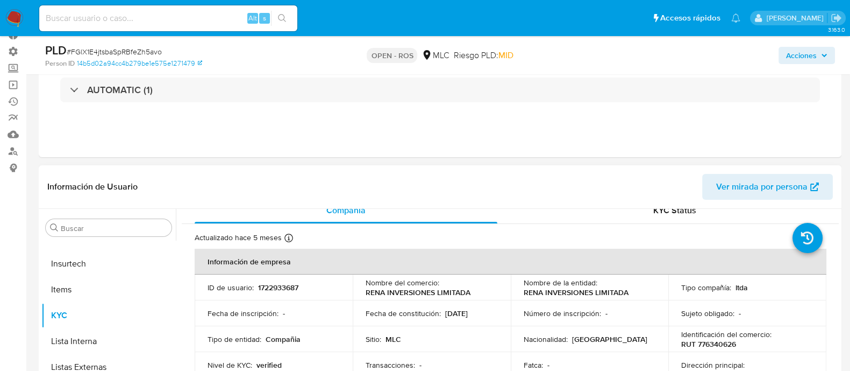
scroll to position [84, 0]
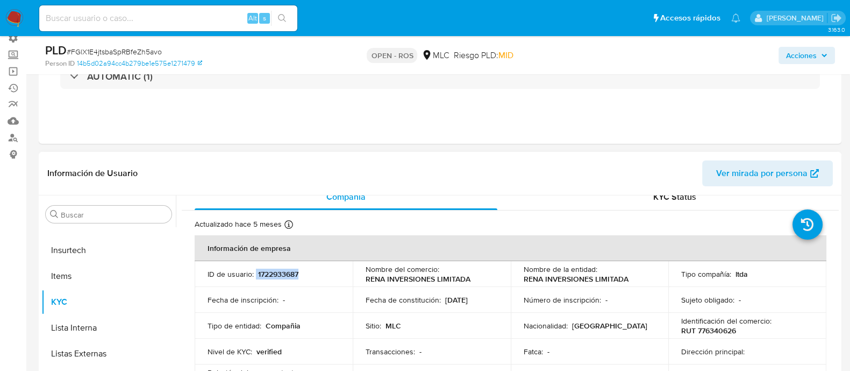
drag, startPoint x: 314, startPoint y: 283, endPoint x: 255, endPoint y: 273, distance: 59.6
click at [255, 273] on td "ID de usuario : 1722933687" at bounding box center [274, 274] width 158 height 26
copy div "1722933687"
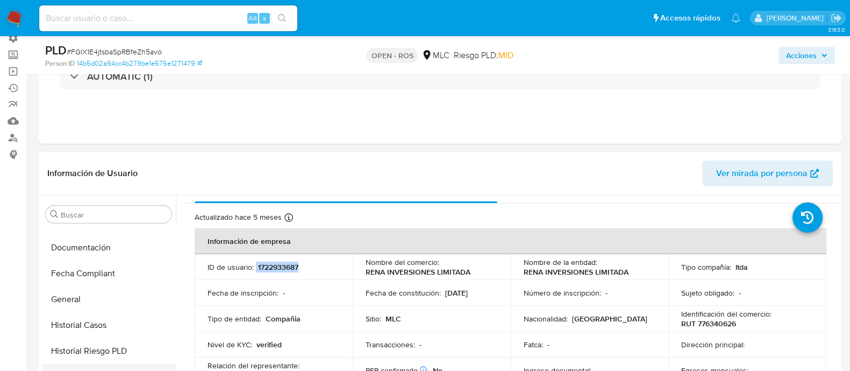
scroll to position [310, 0]
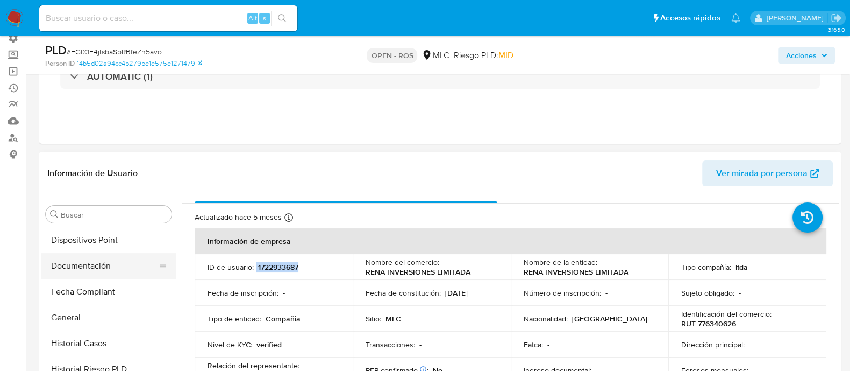
click at [101, 257] on button "Documentación" at bounding box center [104, 266] width 126 height 26
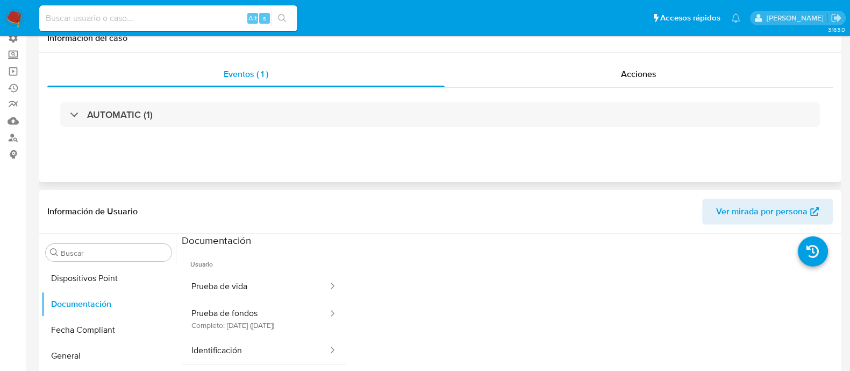
scroll to position [0, 0]
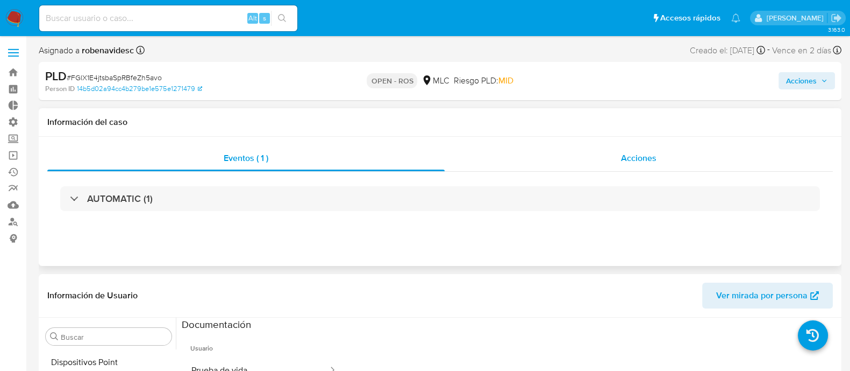
click at [603, 156] on div "Acciones" at bounding box center [639, 158] width 388 height 26
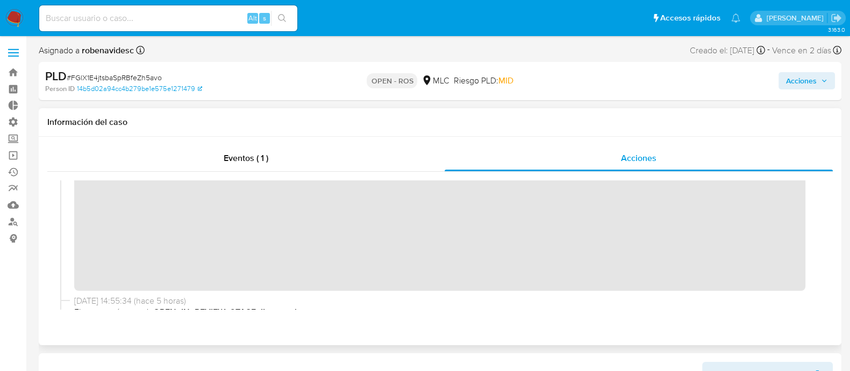
scroll to position [183, 0]
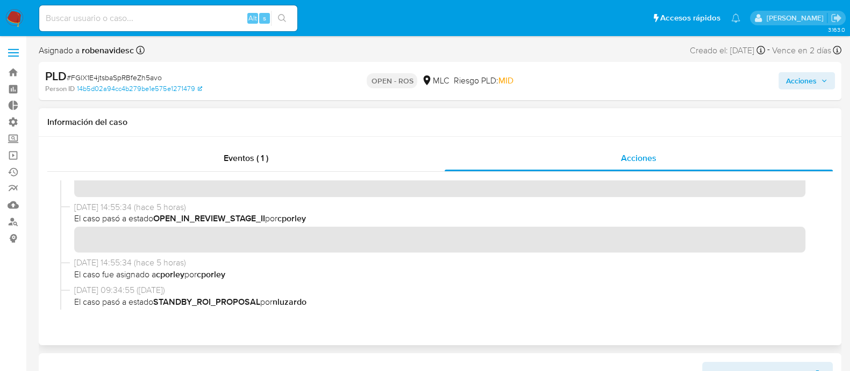
click at [563, 197] on div "08/10/2025 16:18:12 (hace 4 horas) El caso pasó a estado OPEN_ROS por cporley" at bounding box center [440, 99] width 760 height 204
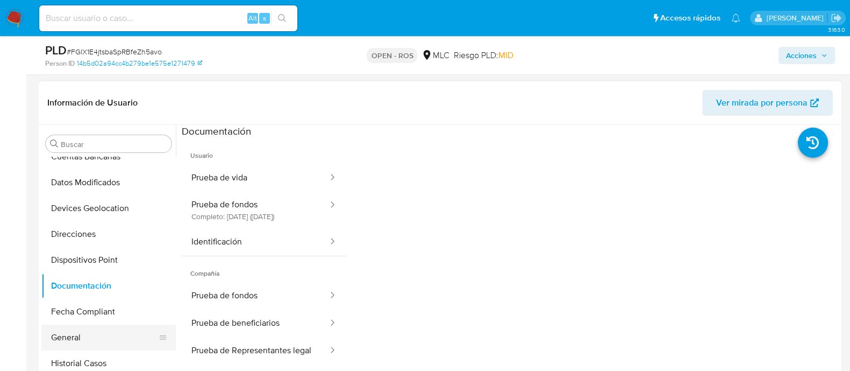
scroll to position [222, 0]
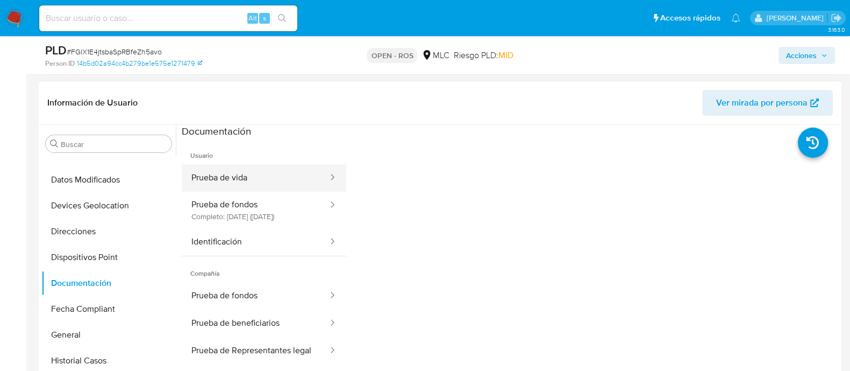
click at [242, 187] on button "Prueba de vida" at bounding box center [255, 177] width 147 height 27
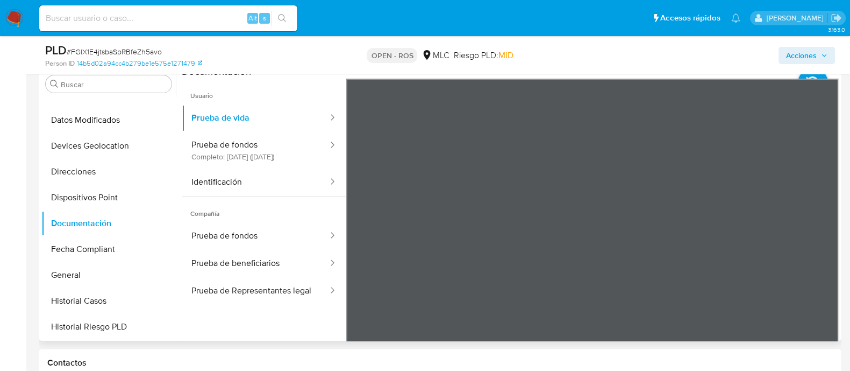
scroll to position [295, 0]
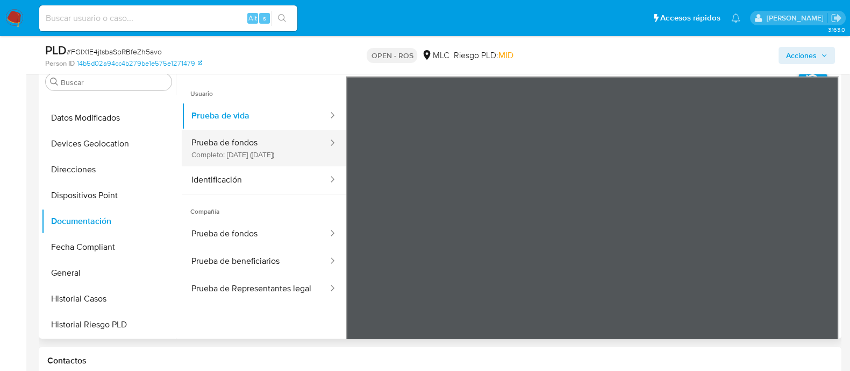
click at [298, 152] on button "Prueba de fondos Completo: 16/04/2025 (hace 6 meses)" at bounding box center [255, 148] width 147 height 37
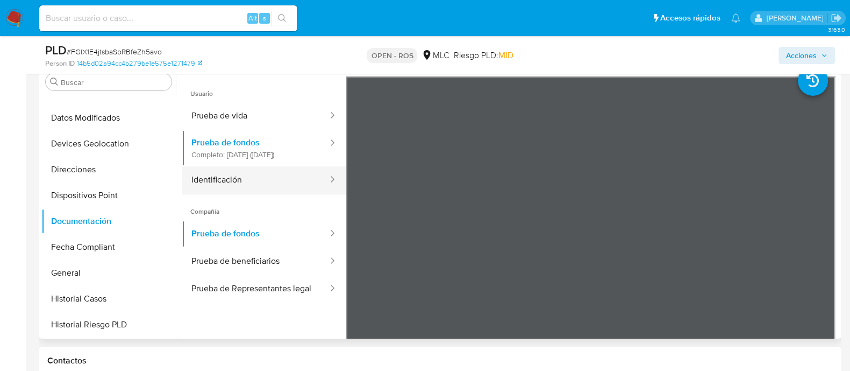
click at [201, 194] on button "Identificación" at bounding box center [255, 179] width 147 height 27
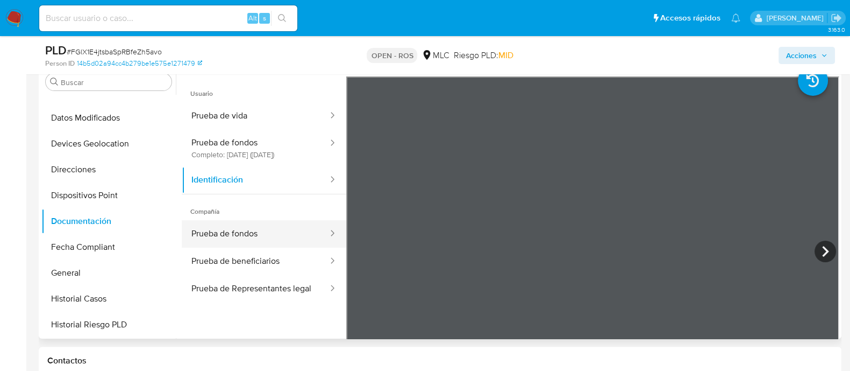
click at [268, 231] on button "Prueba de fondos" at bounding box center [255, 233] width 147 height 27
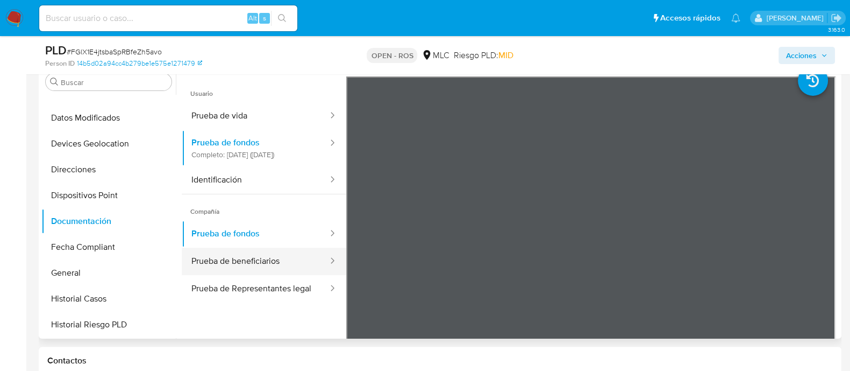
click at [253, 263] on button "Prueba de beneficiarios" at bounding box center [255, 260] width 147 height 27
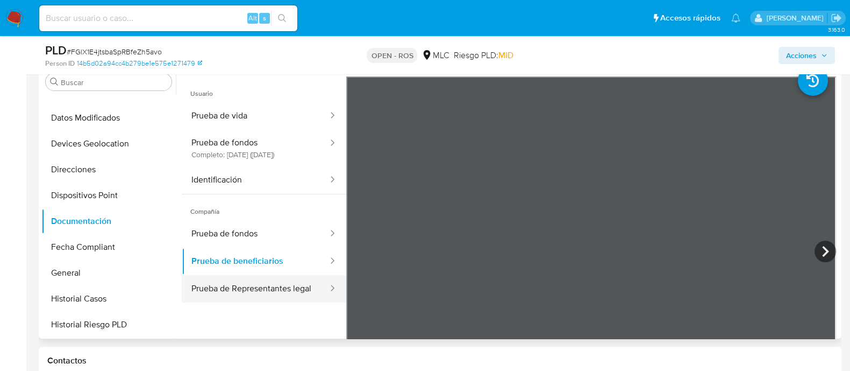
click at [276, 299] on button "Prueba de Representantes legal" at bounding box center [255, 288] width 147 height 27
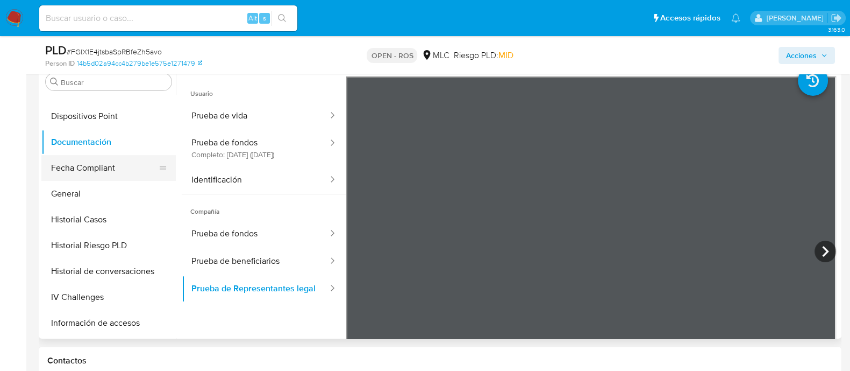
scroll to position [302, 0]
click at [95, 218] on button "Historial Casos" at bounding box center [104, 219] width 126 height 26
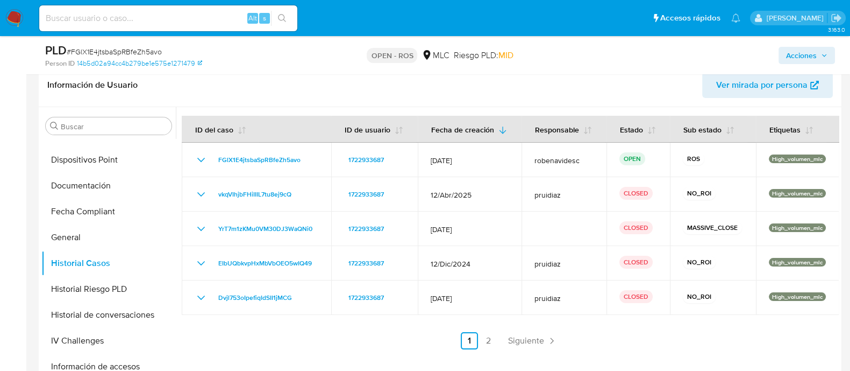
scroll to position [245, 0]
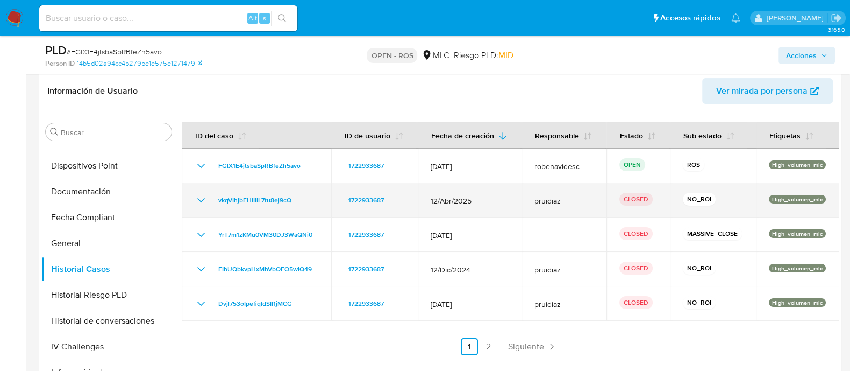
click at [205, 197] on icon "Mostrar/Ocultar" at bounding box center [201, 200] width 13 height 13
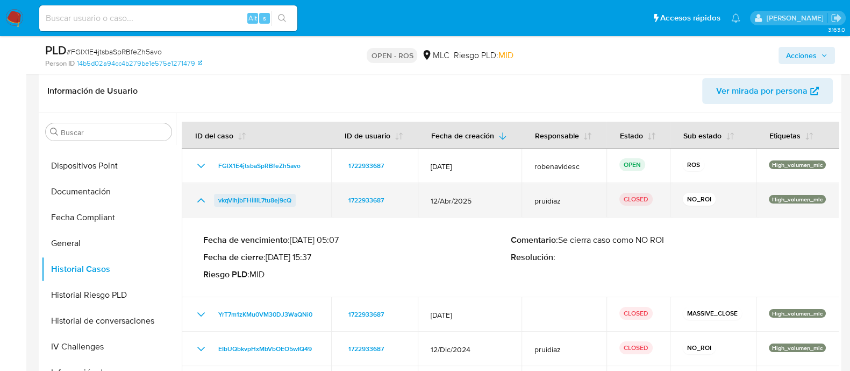
click at [280, 197] on span "vkqVIhjbFHiIIIL7tu8ej9cQ" at bounding box center [254, 200] width 73 height 13
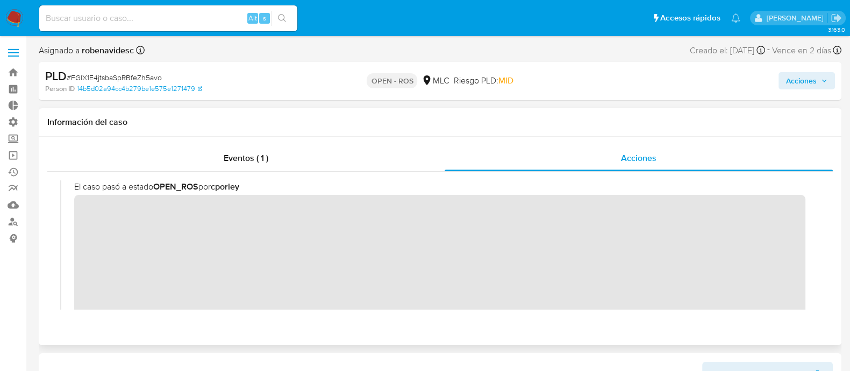
scroll to position [0, 0]
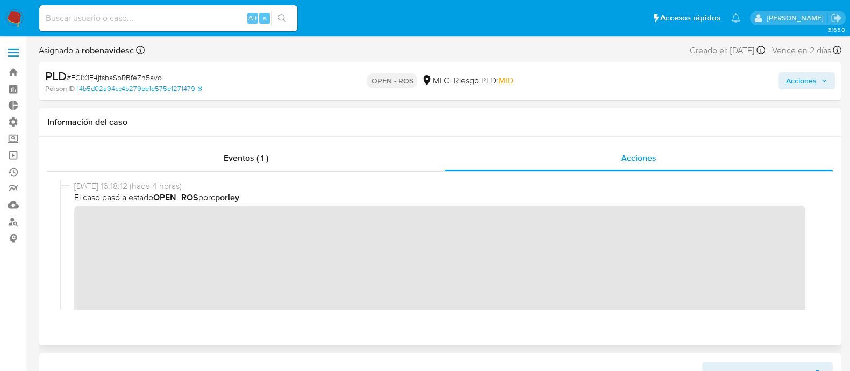
click at [600, 187] on span "08/10/2025 16:18:12 (hace 4 horas)" at bounding box center [445, 186] width 742 height 12
click at [782, 83] on button "Acciones" at bounding box center [807, 80] width 56 height 17
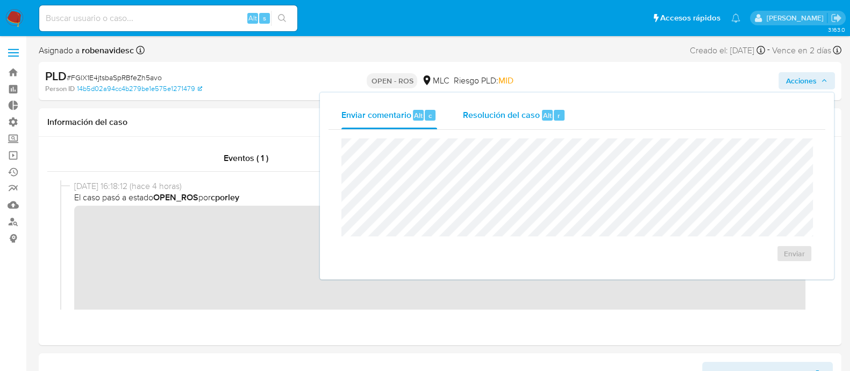
click at [510, 125] on div "Resolución del caso Alt r" at bounding box center [514, 115] width 103 height 28
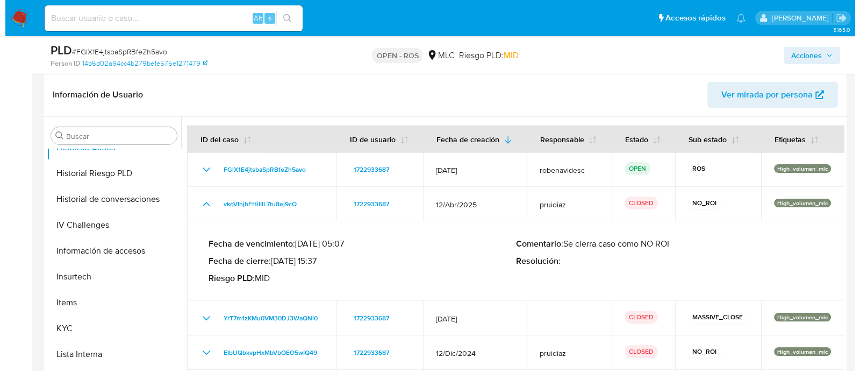
scroll to position [429, 0]
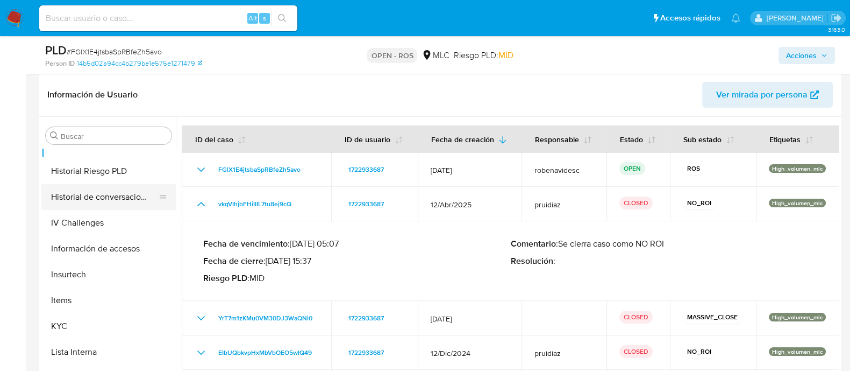
click at [96, 191] on button "Historial de conversaciones" at bounding box center [104, 197] width 126 height 26
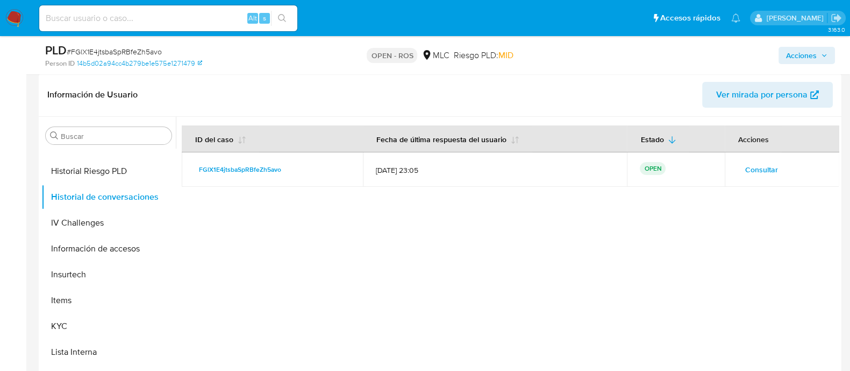
click at [769, 169] on span "Consultar" at bounding box center [761, 169] width 33 height 15
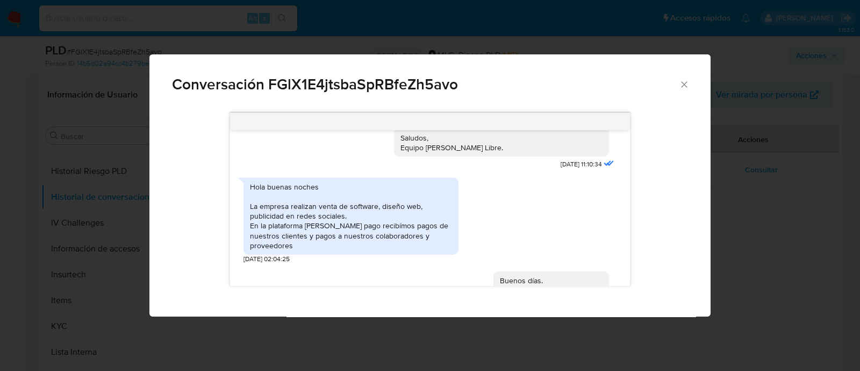
scroll to position [276, 0]
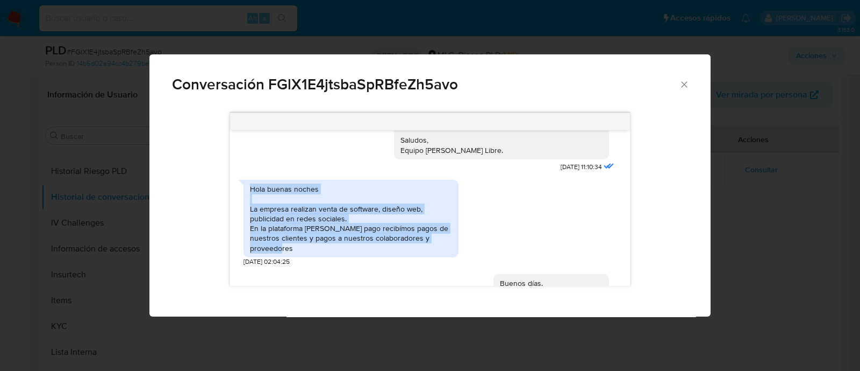
drag, startPoint x: 316, startPoint y: 247, endPoint x: 248, endPoint y: 189, distance: 89.2
click at [248, 189] on div "Hola buenas noches La empresa realizan venta de software, diseño web, publicida…" at bounding box center [351, 218] width 215 height 77
copy div "Hola buenas noches La empresa realizan venta de software, diseño web, publicida…"
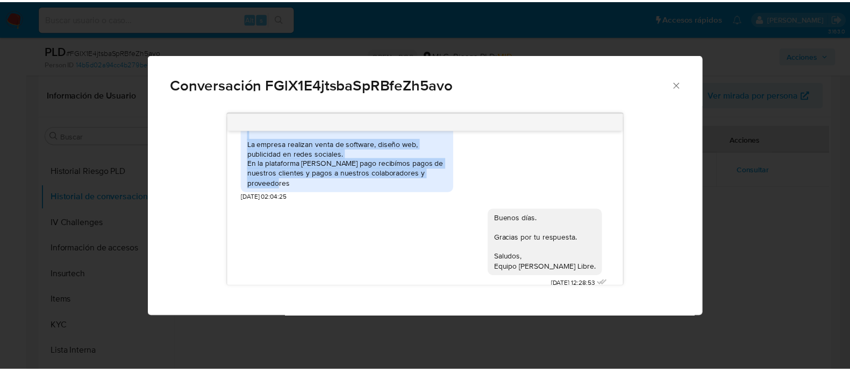
scroll to position [352, 0]
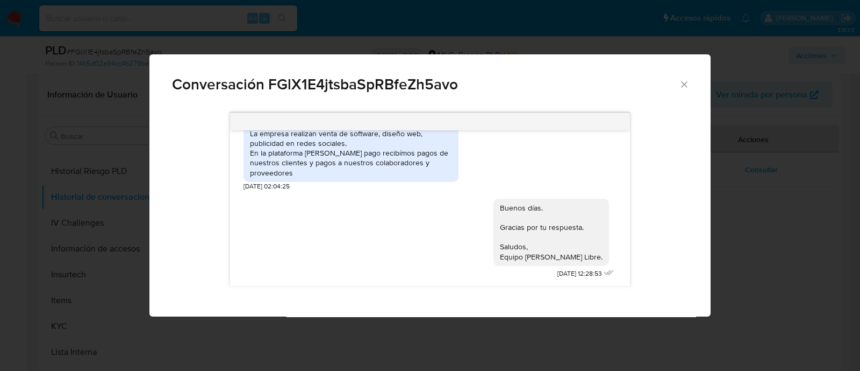
click at [689, 82] on div "Conversación FGlX1E4jtsbaSpRBfeZh5avo" at bounding box center [430, 79] width 561 height 51
click at [683, 86] on icon "Cerrar" at bounding box center [684, 84] width 6 height 6
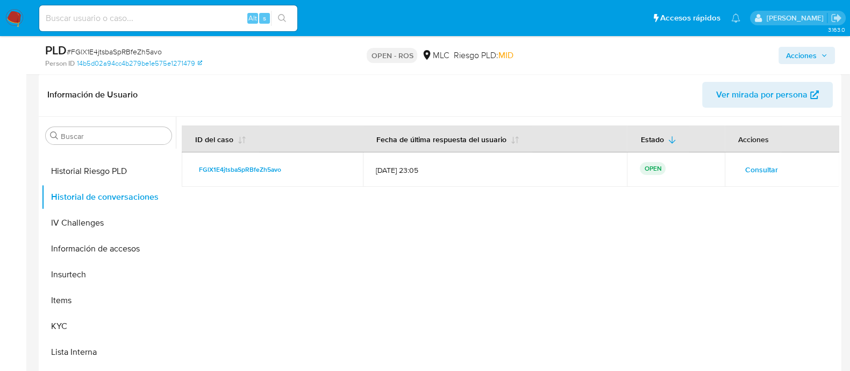
click at [440, 230] on div at bounding box center [507, 254] width 663 height 275
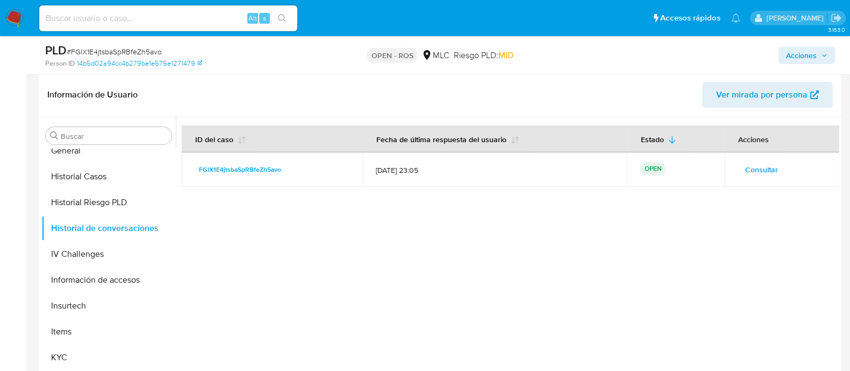
scroll to position [0, 0]
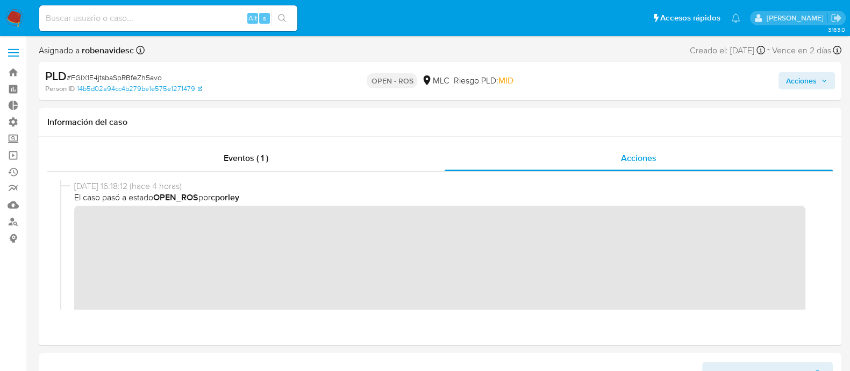
click at [799, 87] on span "Acciones" at bounding box center [801, 80] width 31 height 17
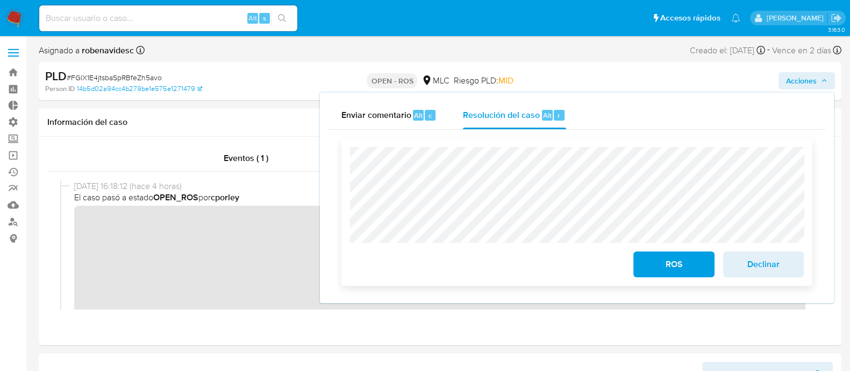
click at [341, 146] on div "ROS Declinar" at bounding box center [576, 211] width 471 height 147
click at [158, 339] on div "Eventos ( 1 ) Acciones" at bounding box center [440, 241] width 803 height 208
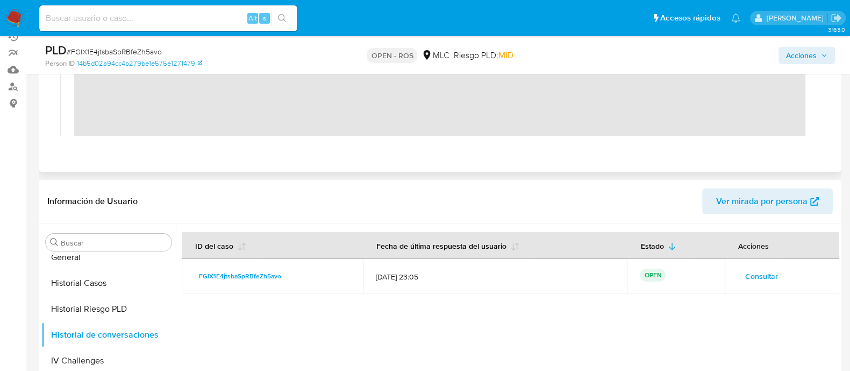
scroll to position [137, 0]
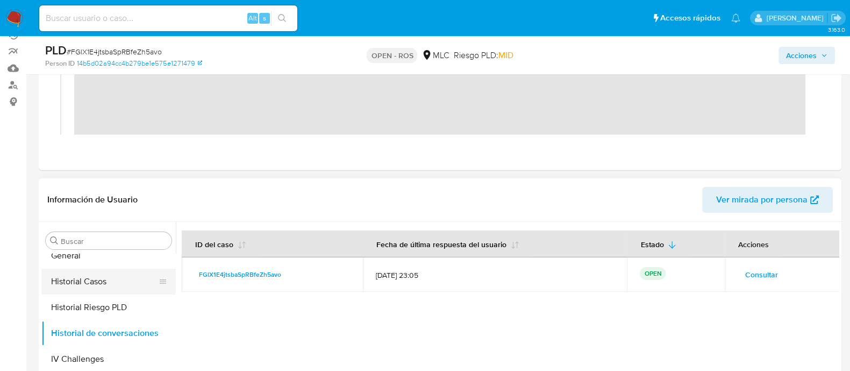
click at [91, 286] on button "Historial Casos" at bounding box center [104, 281] width 126 height 26
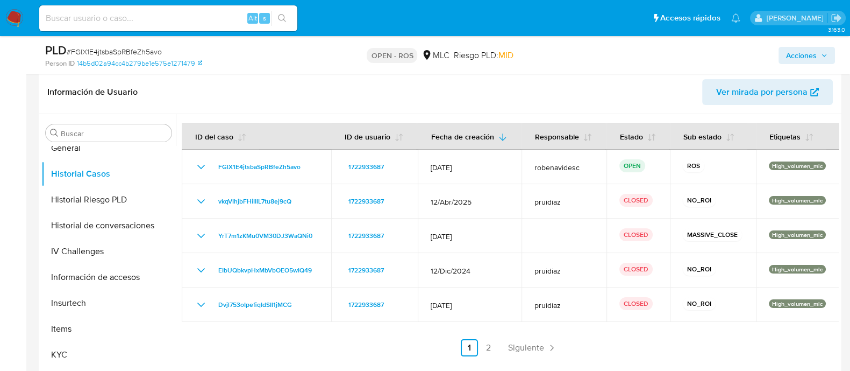
scroll to position [0, 0]
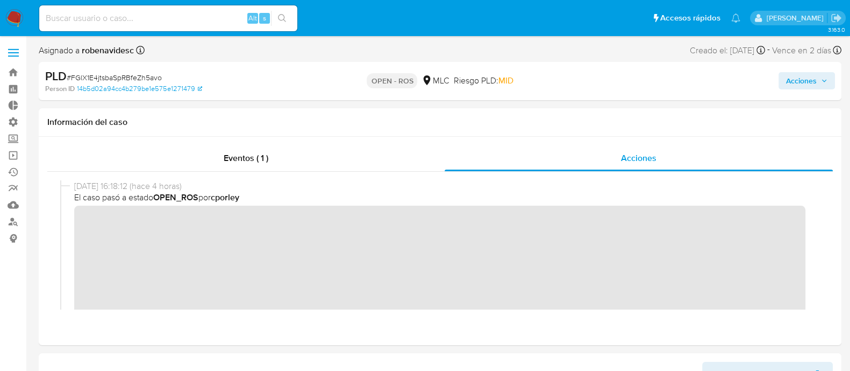
click at [808, 78] on span "Acciones" at bounding box center [801, 80] width 31 height 17
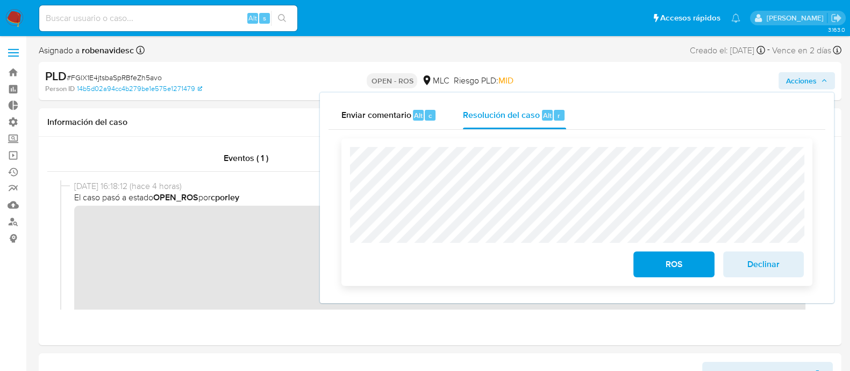
click at [347, 173] on div "ROS Declinar" at bounding box center [576, 211] width 471 height 147
click at [521, 265] on div "ROS Declinar" at bounding box center [577, 212] width 454 height 130
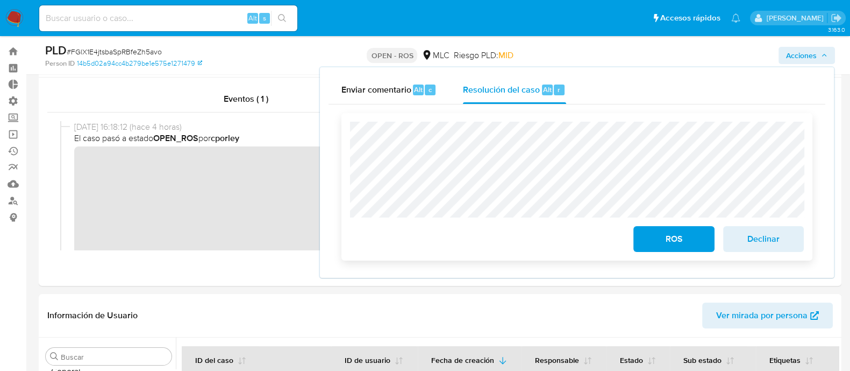
scroll to position [33, 0]
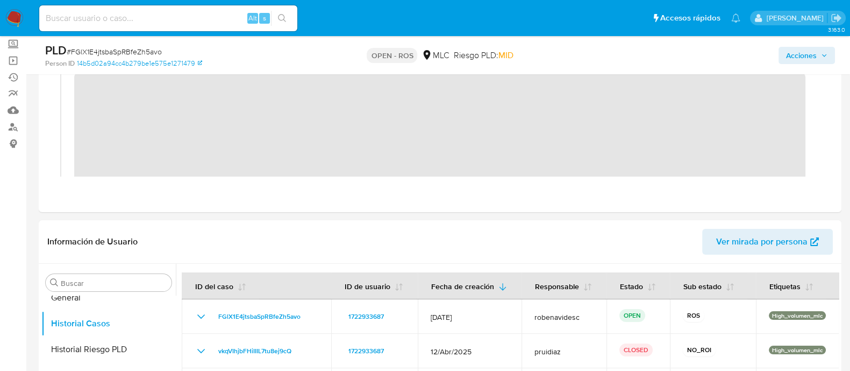
scroll to position [0, 0]
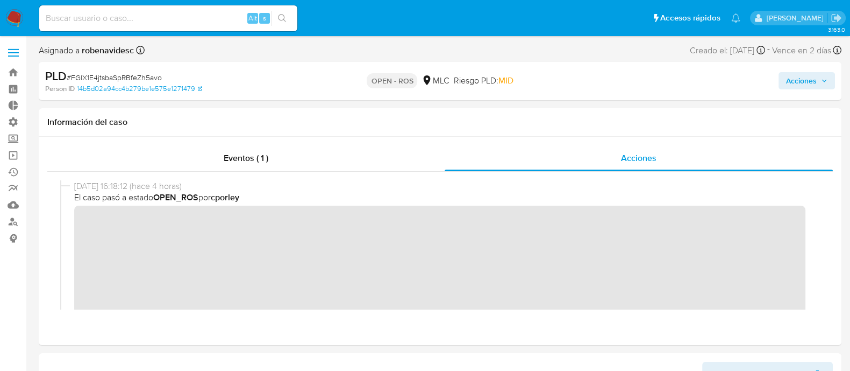
click at [807, 74] on span "Acciones" at bounding box center [801, 80] width 31 height 17
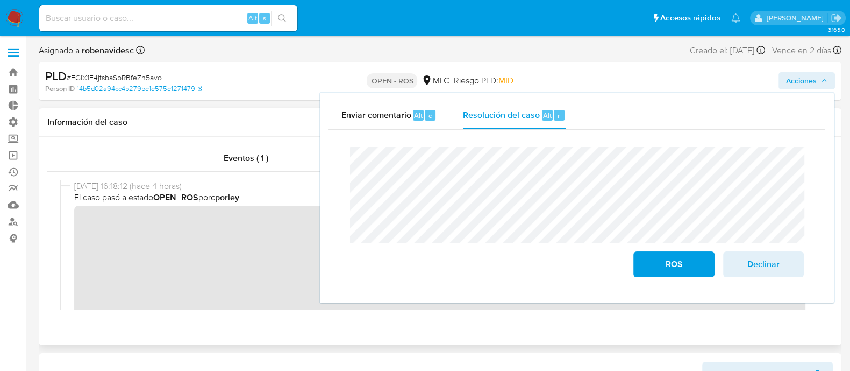
click at [337, 321] on div "Eventos ( 1 ) Acciones" at bounding box center [440, 241] width 803 height 208
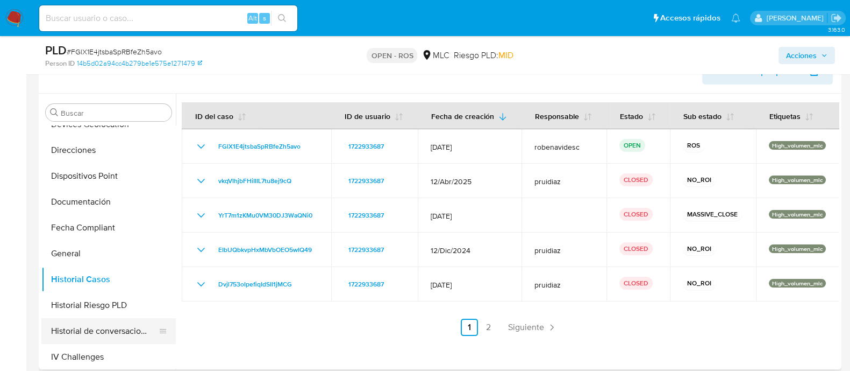
scroll to position [272, 0]
click at [89, 193] on button "Documentación" at bounding box center [108, 202] width 134 height 26
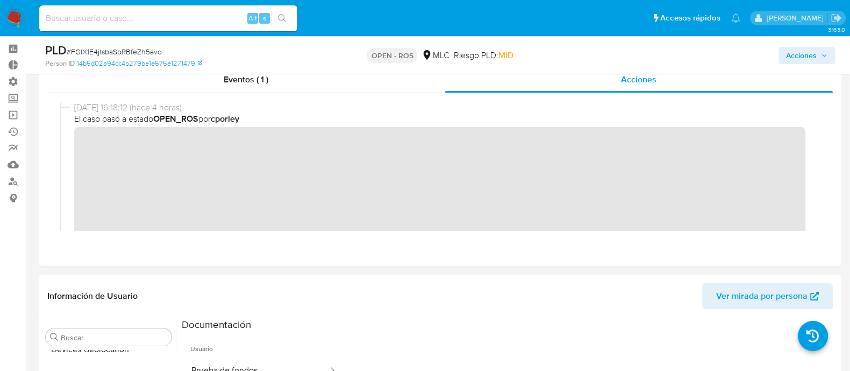
scroll to position [0, 0]
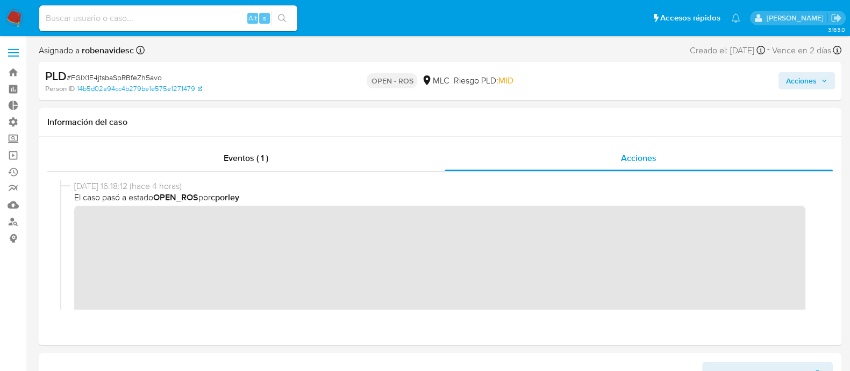
click at [779, 84] on button "Acciones" at bounding box center [807, 80] width 56 height 17
click at [813, 83] on span "Acciones" at bounding box center [801, 80] width 31 height 17
click at [816, 80] on span "Acciones" at bounding box center [801, 80] width 31 height 17
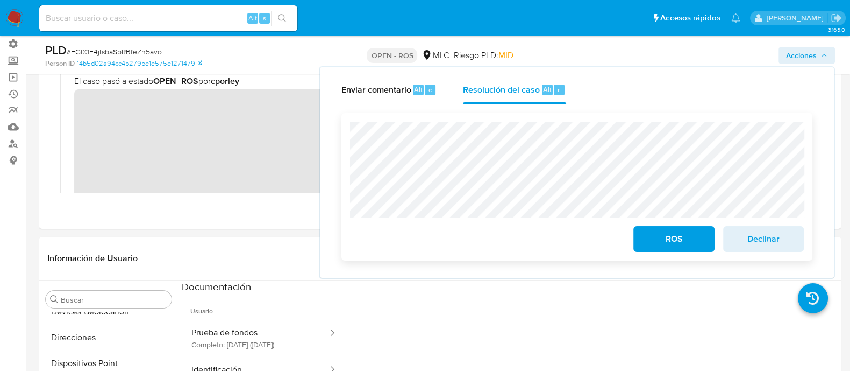
scroll to position [79, 0]
click at [770, 240] on span "Declinar" at bounding box center [763, 239] width 53 height 24
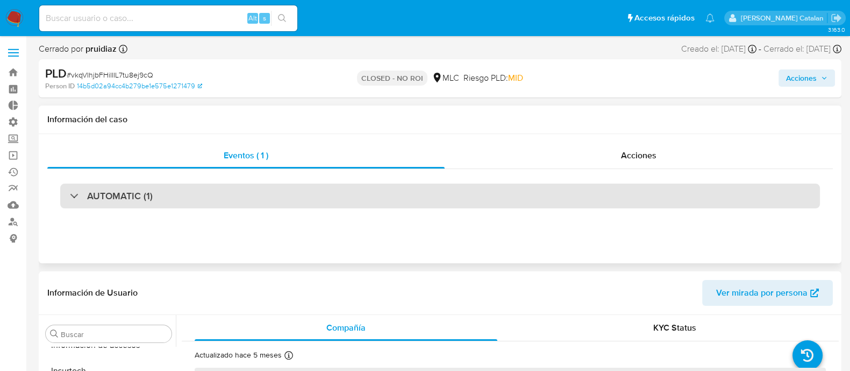
scroll to position [532, 0]
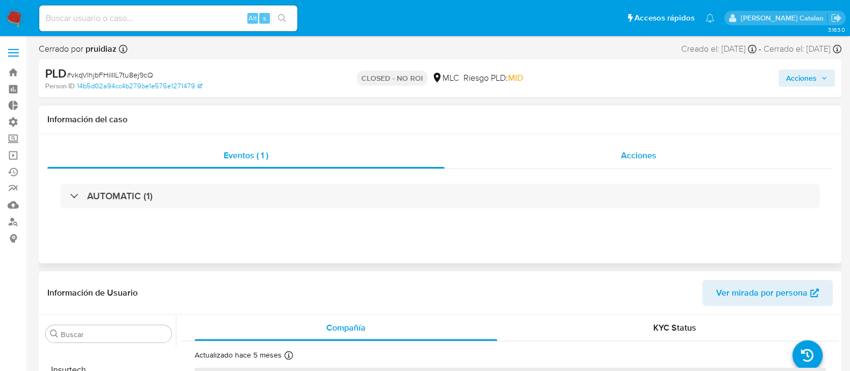
click at [606, 167] on div "Acciones" at bounding box center [639, 156] width 388 height 26
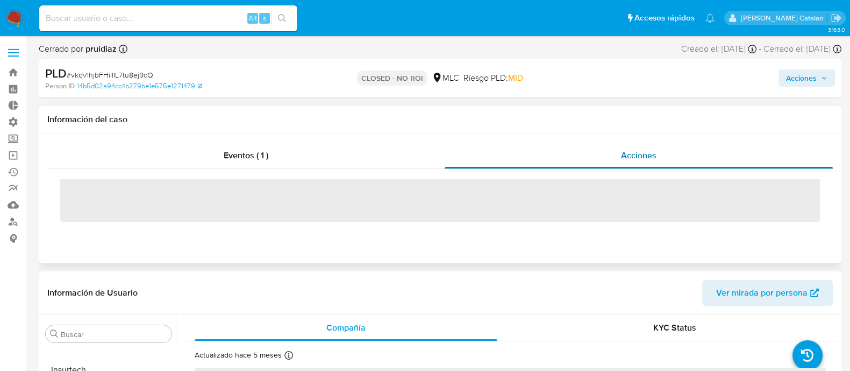
select select "10"
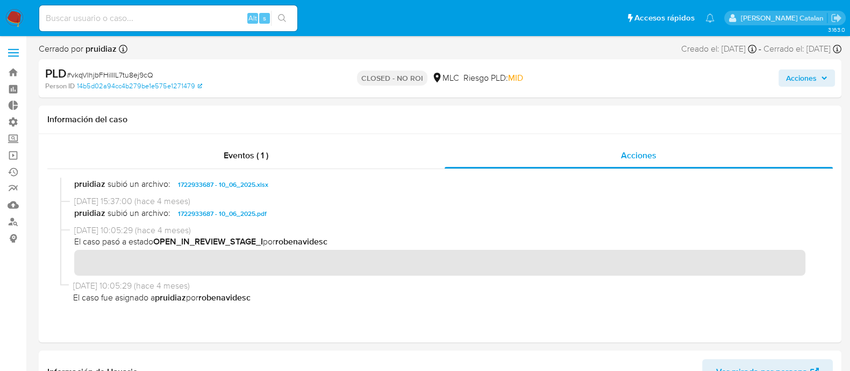
scroll to position [0, 0]
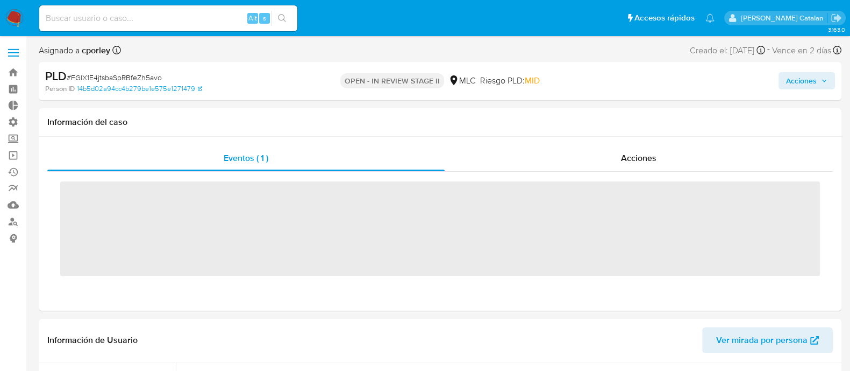
scroll to position [532, 0]
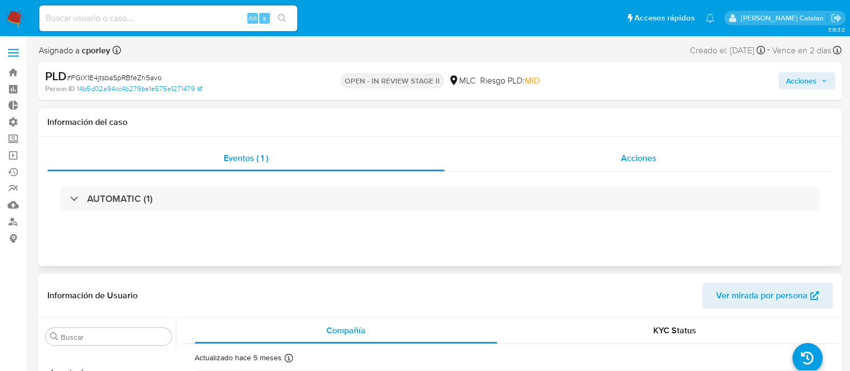
select select "10"
click at [629, 156] on span "Acciones" at bounding box center [638, 158] width 35 height 12
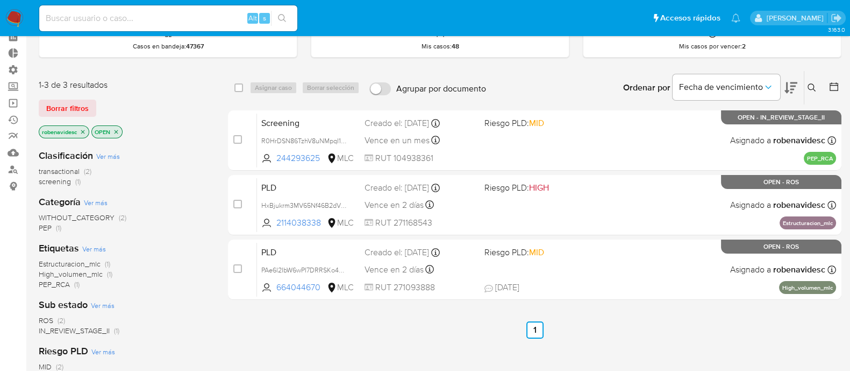
scroll to position [62, 0]
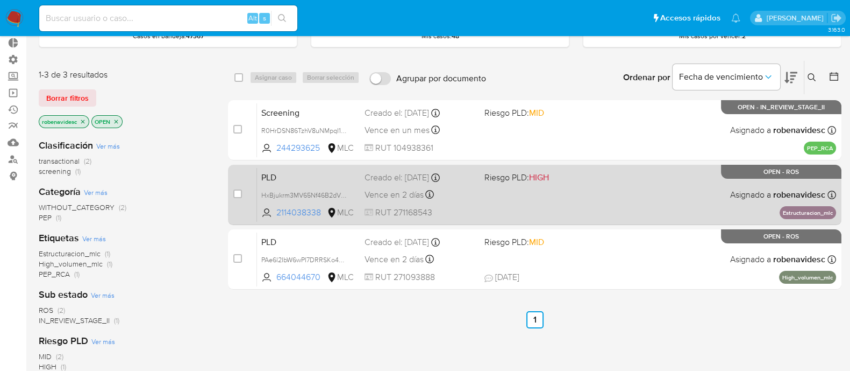
click at [495, 193] on span at bounding box center [540, 194] width 111 height 2
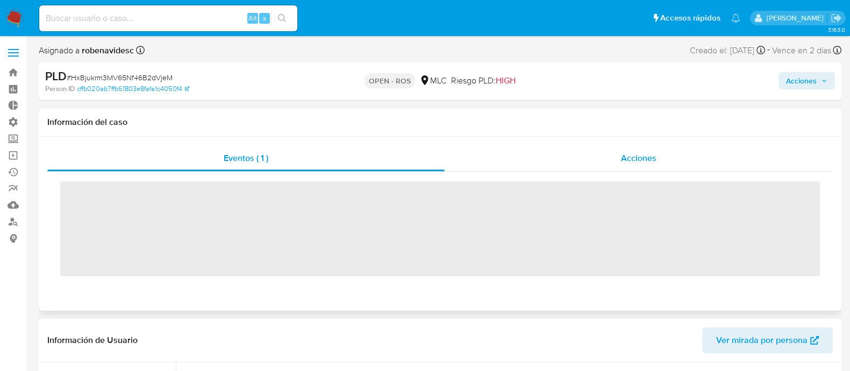
scroll to position [532, 0]
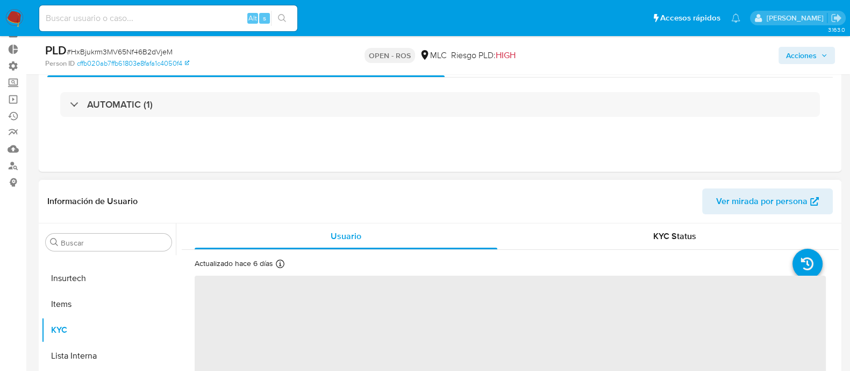
select select "10"
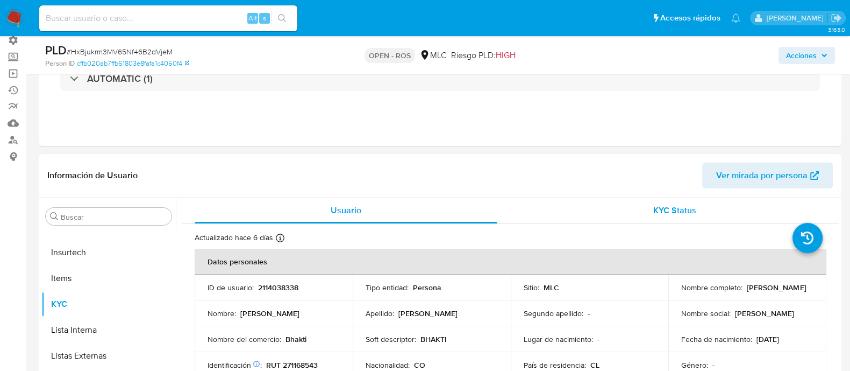
scroll to position [0, 0]
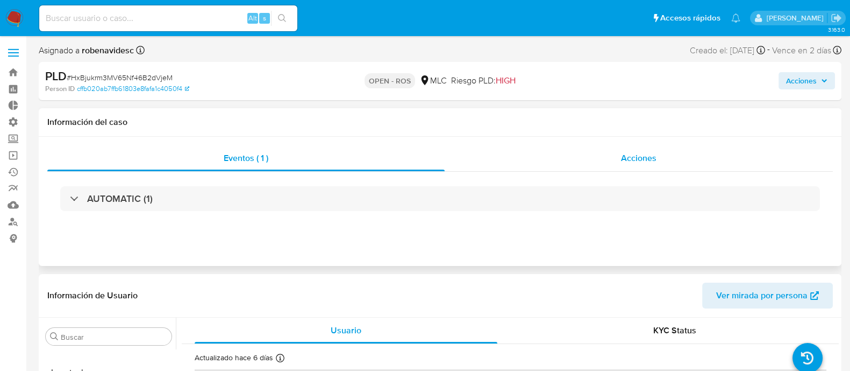
click at [657, 148] on div "Acciones" at bounding box center [639, 158] width 388 height 26
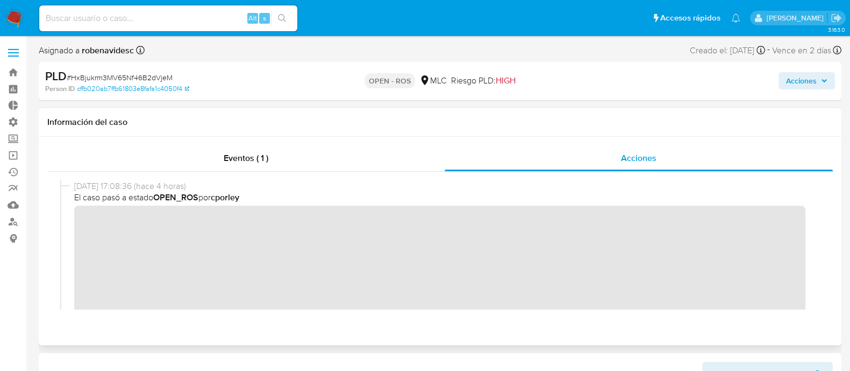
click at [67, 225] on div "08/10/2025 17:08:36 (hace 4 horas) El caso pasó a estado OPEN_ROS por cporley" at bounding box center [440, 260] width 760 height 160
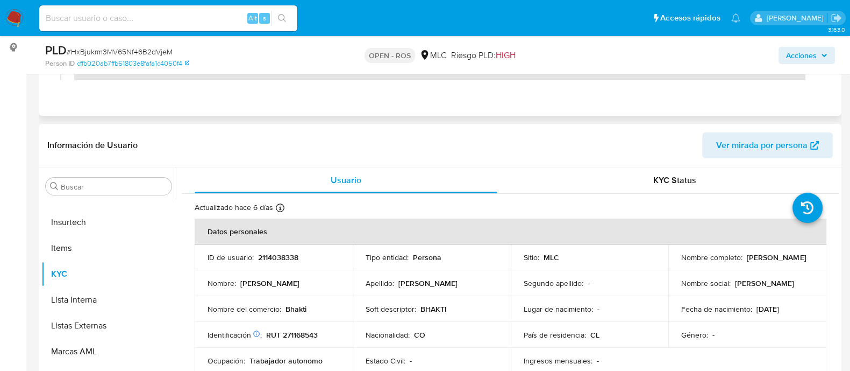
scroll to position [194, 0]
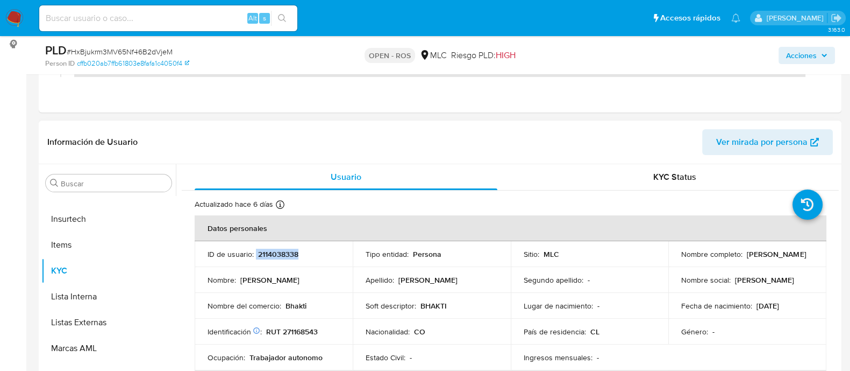
drag, startPoint x: 304, startPoint y: 251, endPoint x: 255, endPoint y: 252, distance: 48.4
click at [255, 252] on div "ID de usuario : 2114038338" at bounding box center [274, 254] width 132 height 10
copy div "2114038338"
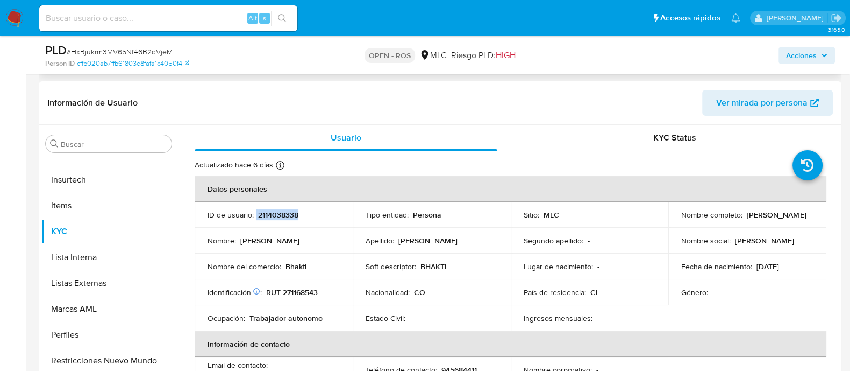
scroll to position [243, 0]
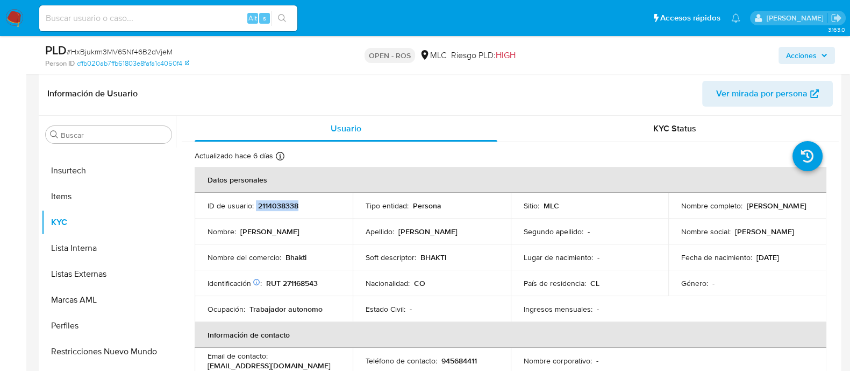
drag, startPoint x: 794, startPoint y: 204, endPoint x: 695, endPoint y: 216, distance: 99.6
click at [695, 216] on td "Nombre completo : Diana Carolina Gutierrez Garcia" at bounding box center [747, 206] width 158 height 26
copy p "[PERSON_NAME] [PERSON_NAME]"
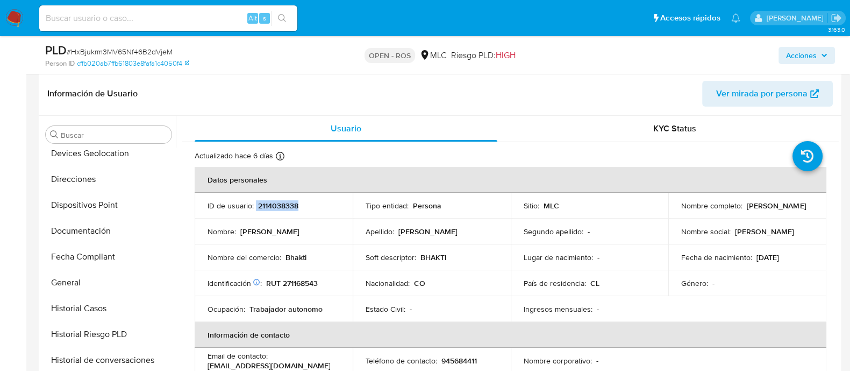
scroll to position [264, 0]
click at [89, 235] on button "Documentación" at bounding box center [108, 232] width 134 height 26
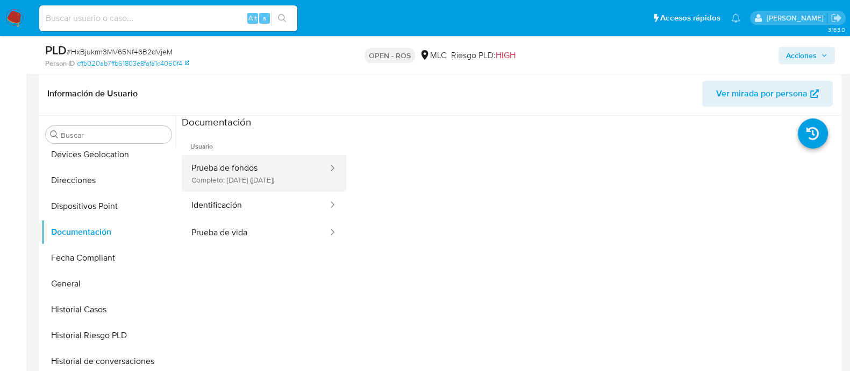
click at [245, 166] on button "Prueba de fondos Completo: 27/04/2025 (hace 5 meses)" at bounding box center [255, 173] width 147 height 37
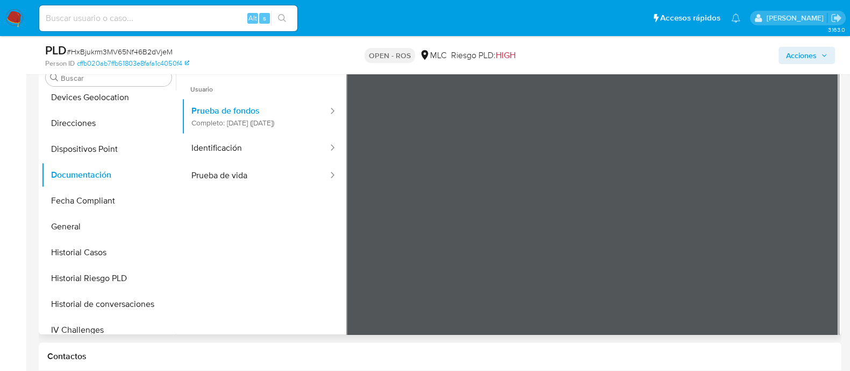
scroll to position [0, 0]
click at [291, 152] on button "Identificación" at bounding box center [255, 147] width 147 height 27
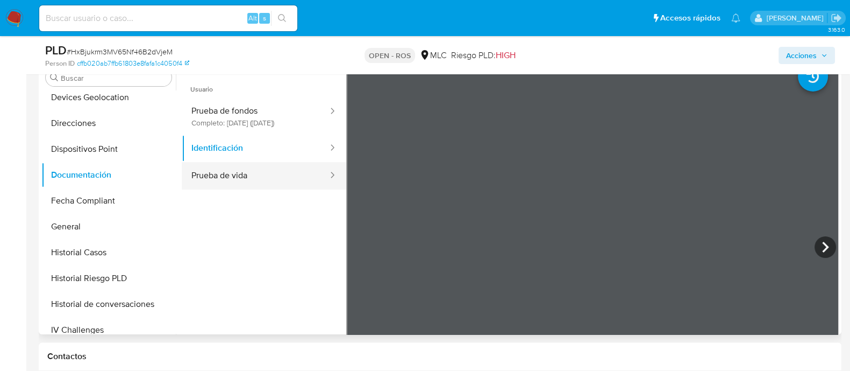
click at [273, 184] on button "Prueba de vida" at bounding box center [255, 175] width 147 height 27
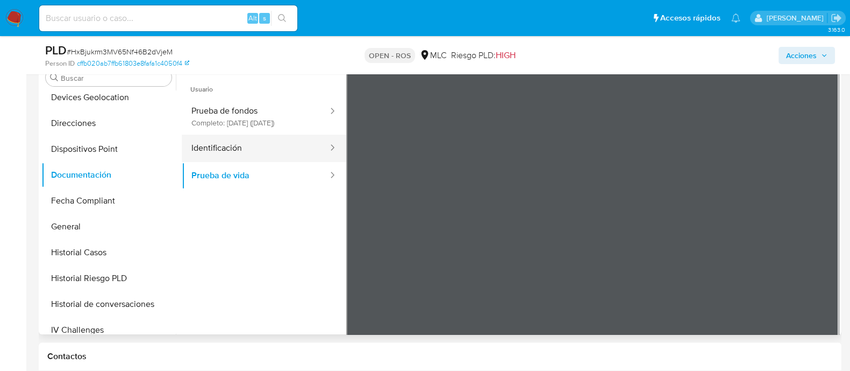
click at [252, 162] on button "Identificación" at bounding box center [255, 147] width 147 height 27
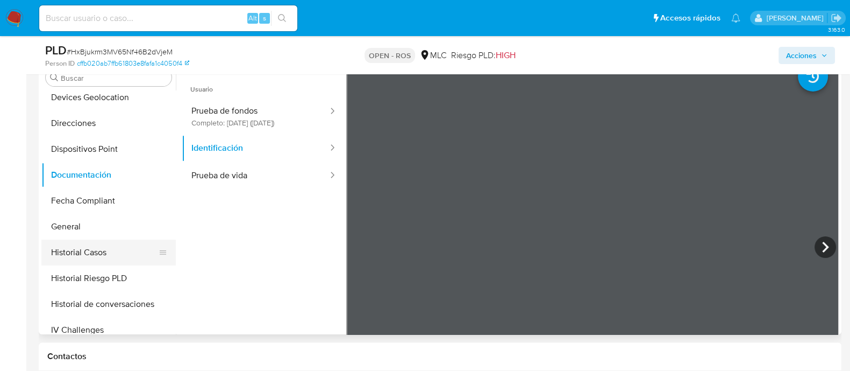
click at [97, 239] on button "Historial Casos" at bounding box center [104, 252] width 126 height 26
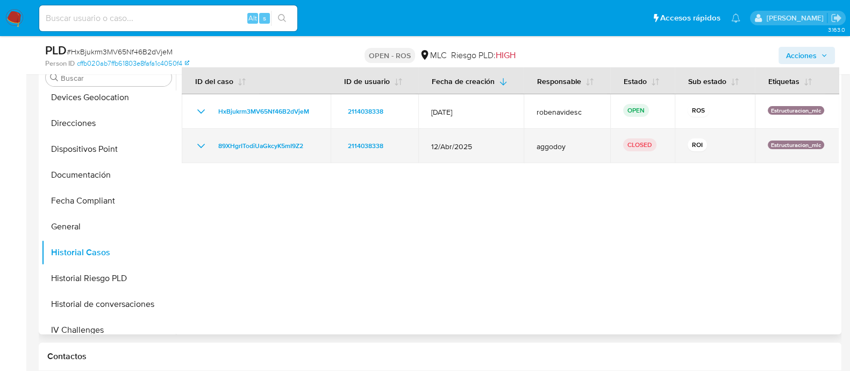
click at [201, 143] on icon "Mostrar/Ocultar" at bounding box center [201, 145] width 13 height 13
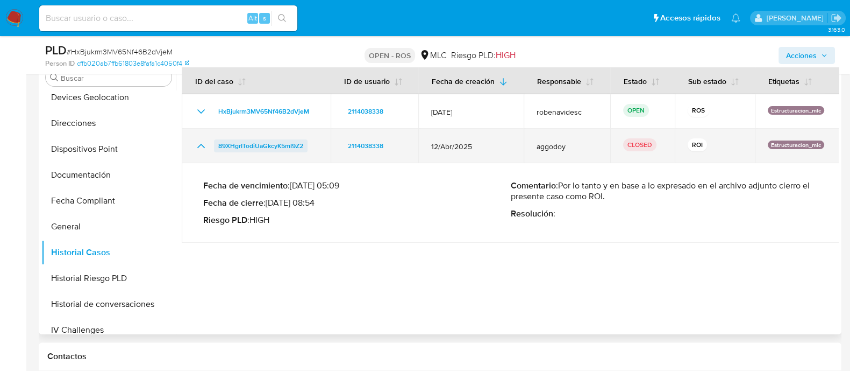
click at [279, 142] on span "89XHgrITodiUaGkcyK5mI9Z2" at bounding box center [260, 145] width 85 height 13
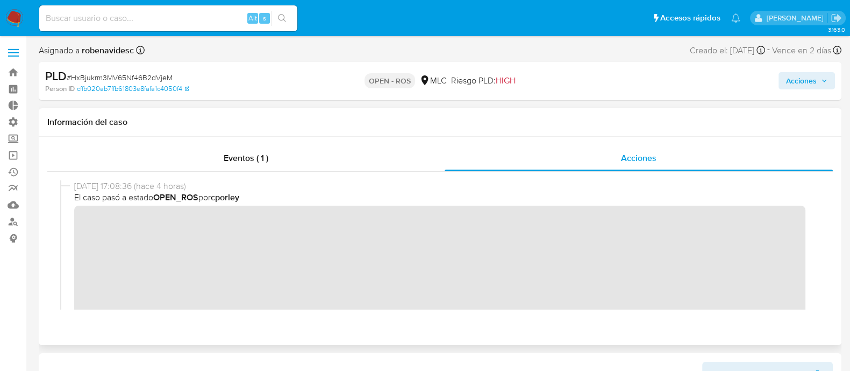
scroll to position [11, 0]
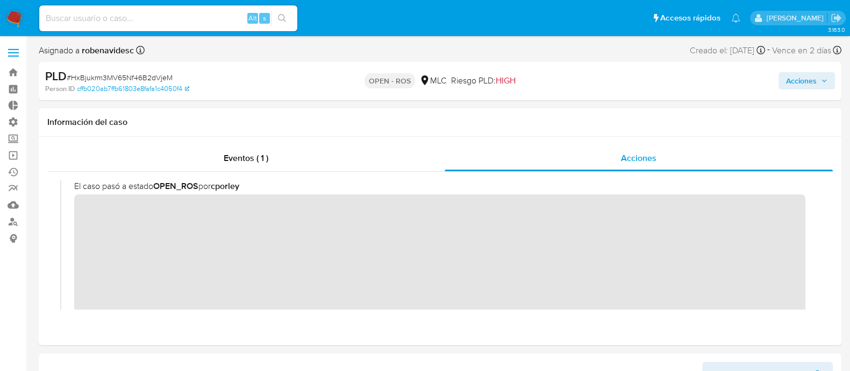
click at [783, 83] on button "Acciones" at bounding box center [807, 80] width 56 height 17
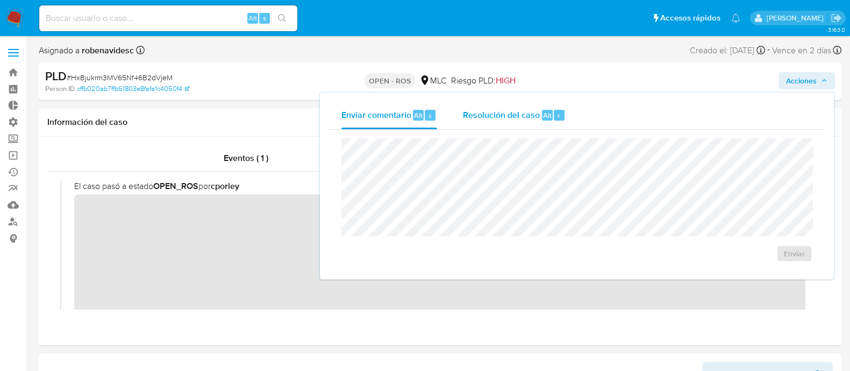
click at [523, 102] on div "Resolución del caso Alt r" at bounding box center [514, 115] width 103 height 28
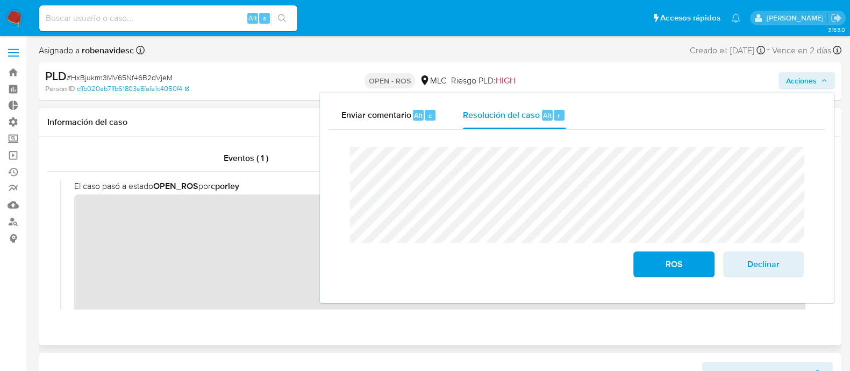
click at [260, 325] on div "Eventos ( 1 ) Acciones" at bounding box center [440, 241] width 803 height 208
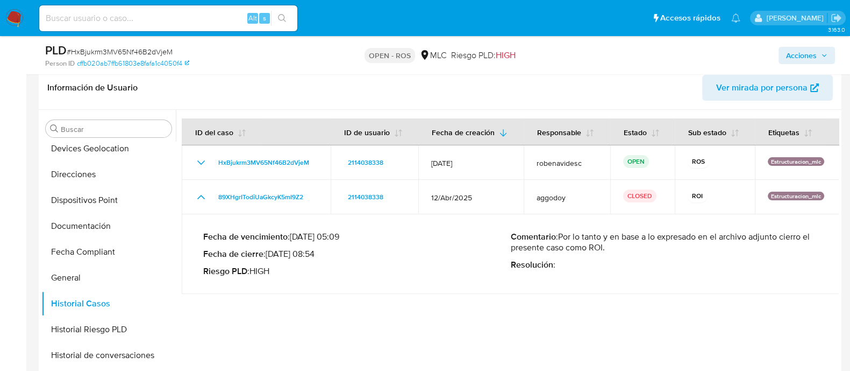
scroll to position [251, 0]
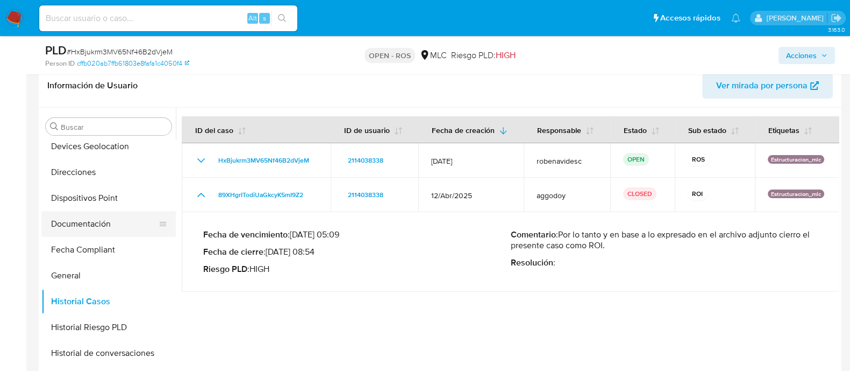
click at [70, 228] on button "Documentación" at bounding box center [104, 224] width 126 height 26
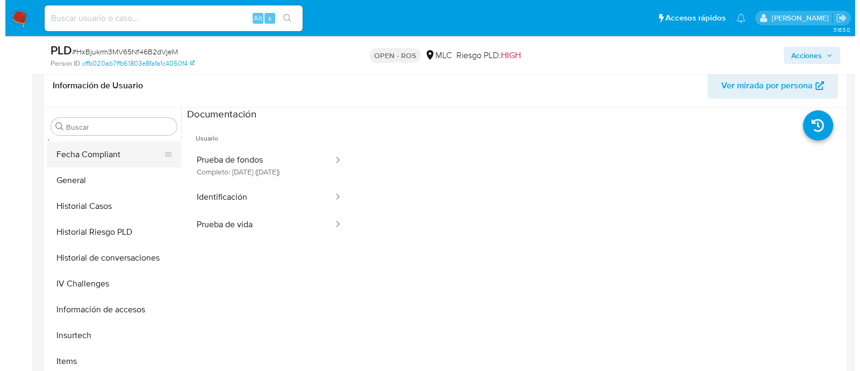
scroll to position [389, 0]
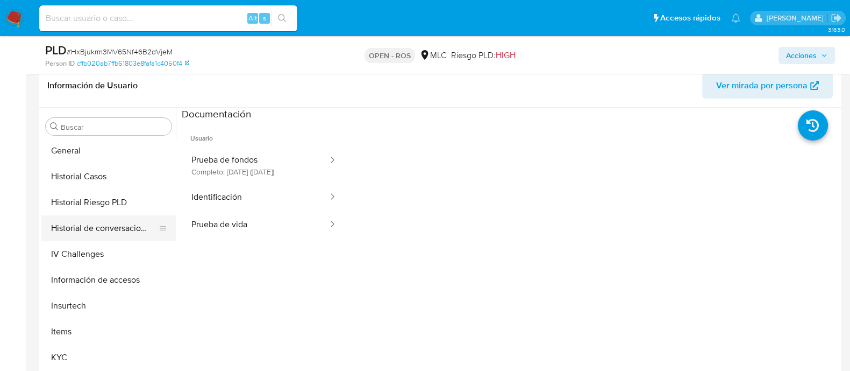
click at [84, 216] on button "Historial de conversaciones" at bounding box center [104, 228] width 126 height 26
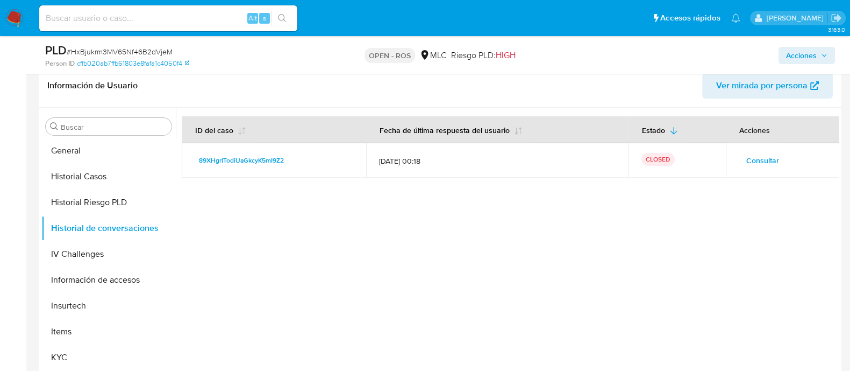
click at [759, 156] on span "Consultar" at bounding box center [762, 160] width 33 height 15
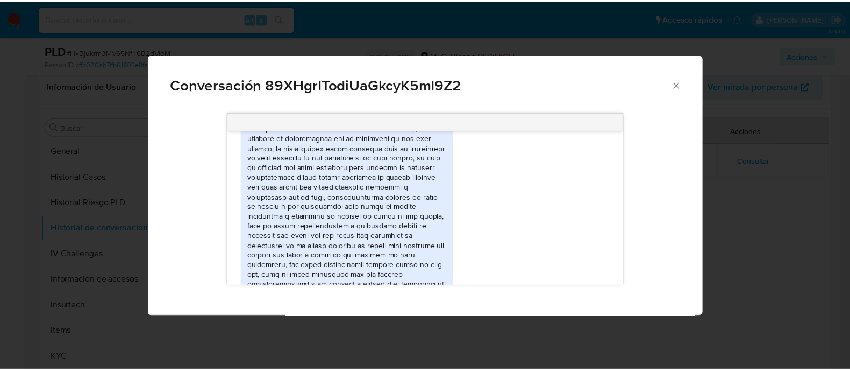
scroll to position [535, 0]
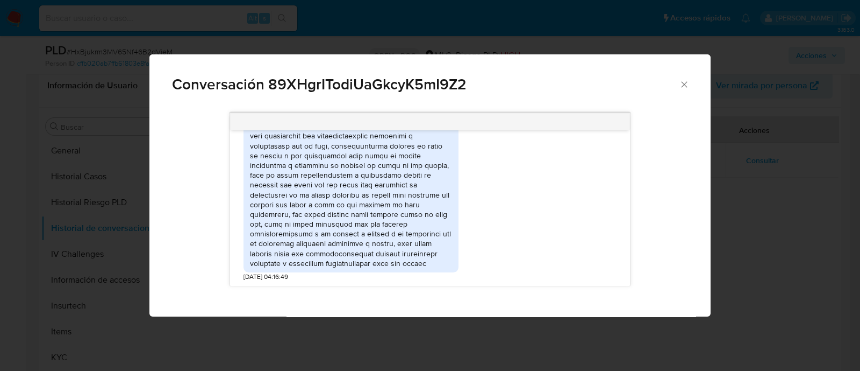
click at [682, 82] on icon "Cerrar" at bounding box center [684, 84] width 11 height 11
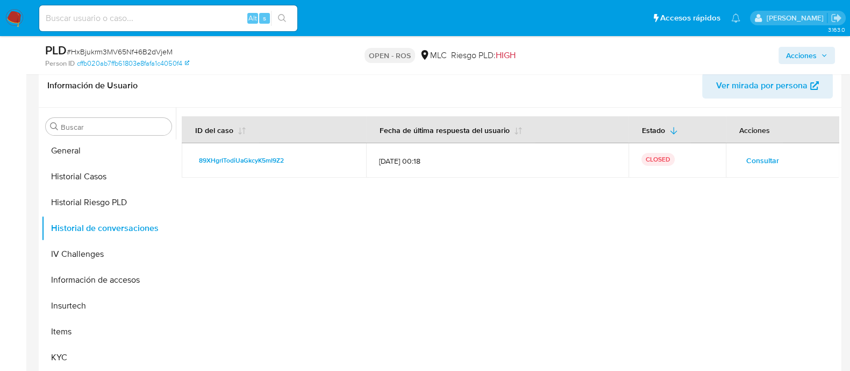
click at [653, 198] on div at bounding box center [507, 245] width 663 height 275
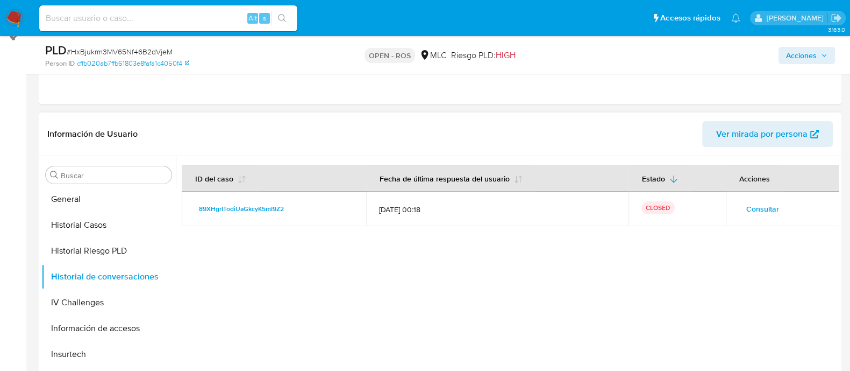
scroll to position [204, 0]
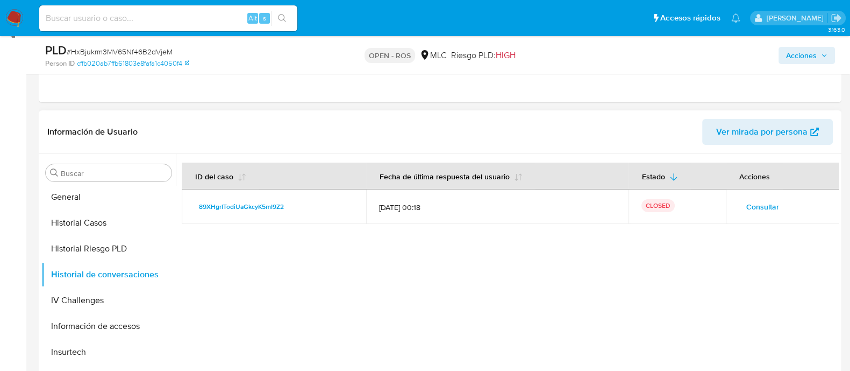
click at [575, 258] on div at bounding box center [507, 291] width 663 height 275
click at [106, 217] on button "Historial Casos" at bounding box center [104, 223] width 126 height 26
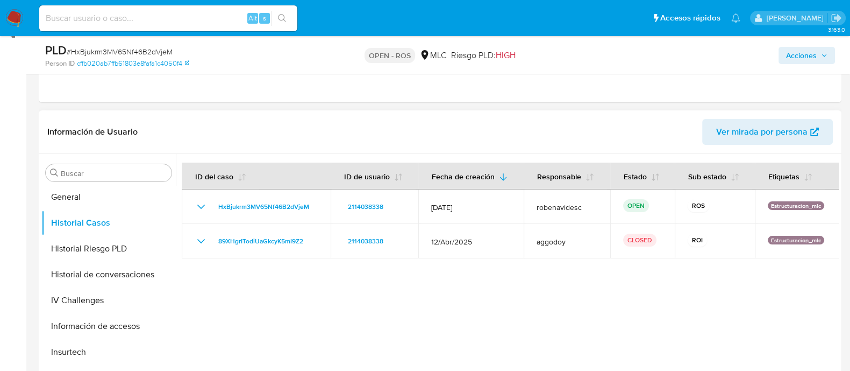
click at [594, 292] on div at bounding box center [507, 291] width 663 height 275
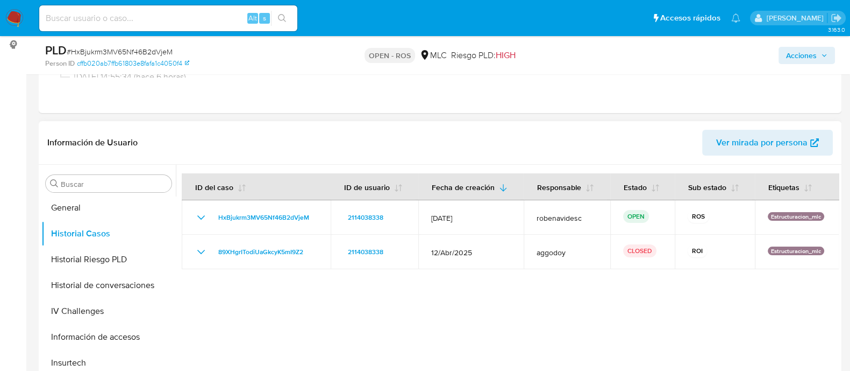
scroll to position [194, 0]
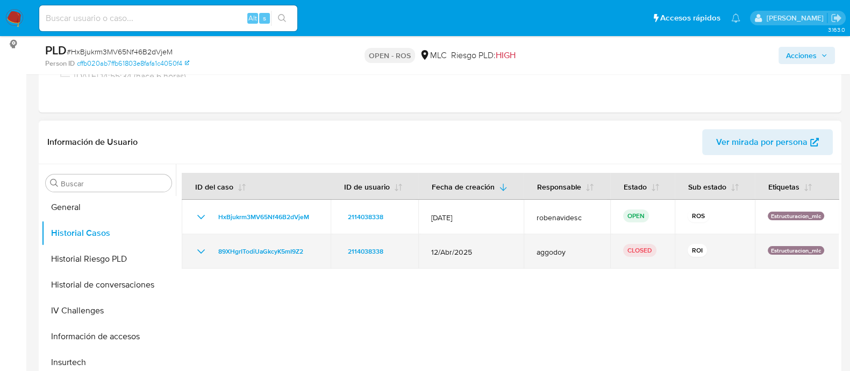
click at [202, 252] on icon "Mostrar/Ocultar" at bounding box center [201, 251] width 13 height 13
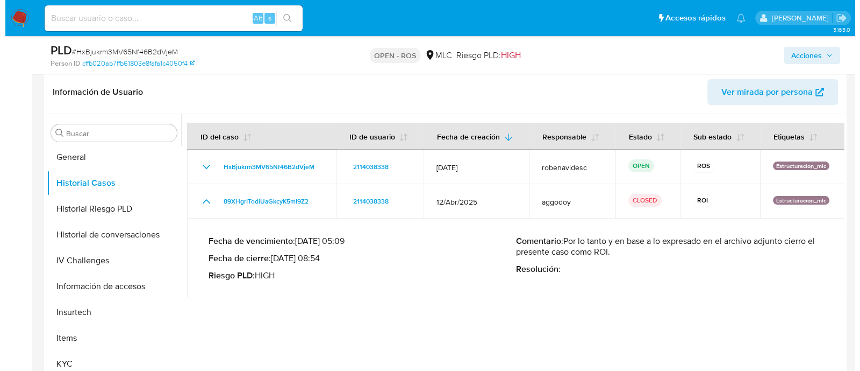
scroll to position [265, 0]
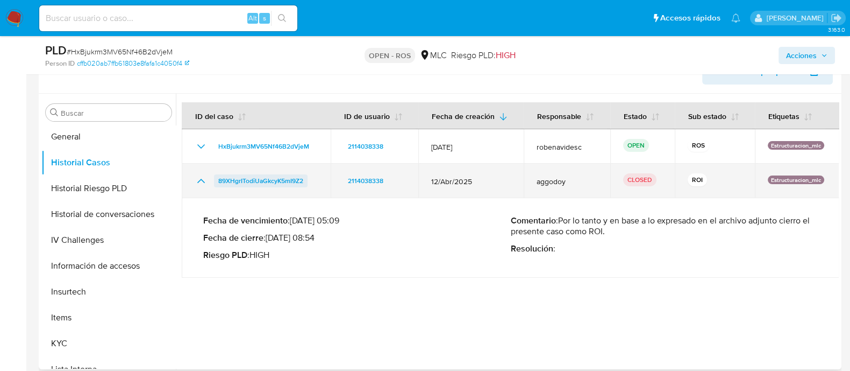
click at [255, 174] on span "89XHgrITodiUaGkcyK5mI9Z2" at bounding box center [260, 180] width 85 height 13
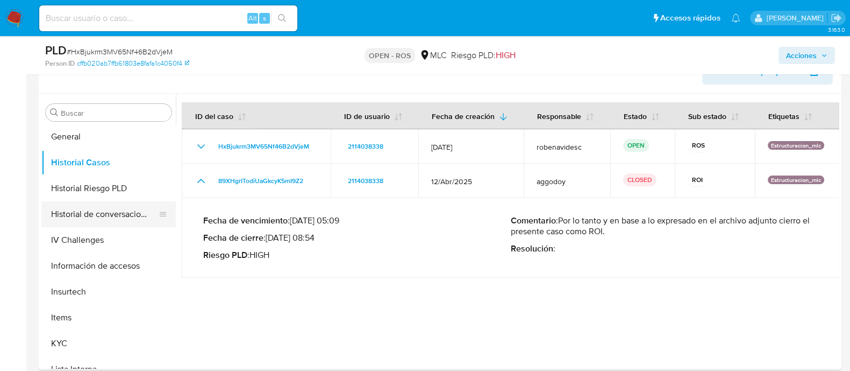
click at [88, 209] on button "Historial de conversaciones" at bounding box center [104, 214] width 126 height 26
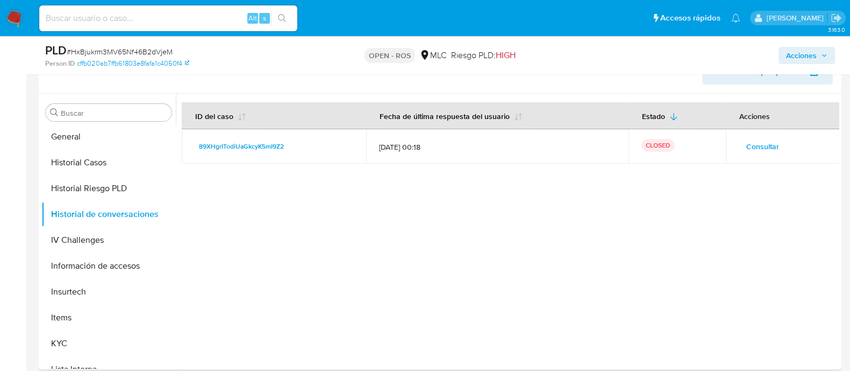
click at [768, 142] on span "Consultar" at bounding box center [762, 146] width 33 height 15
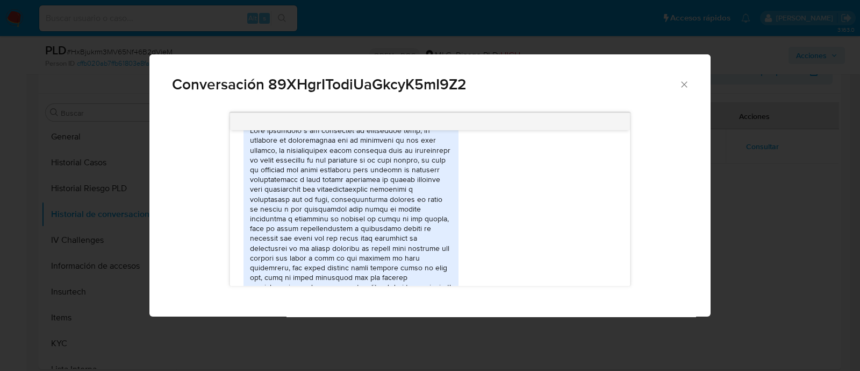
scroll to position [486, 0]
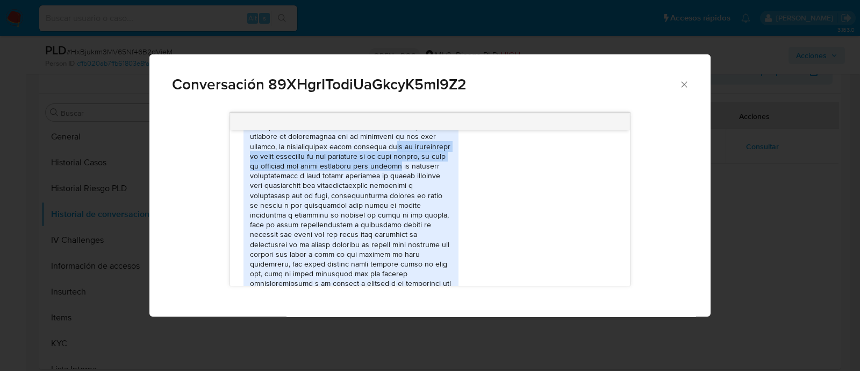
drag, startPoint x: 397, startPoint y: 149, endPoint x: 451, endPoint y: 162, distance: 55.4
click at [451, 162] on div "Comunicación" at bounding box center [351, 220] width 202 height 196
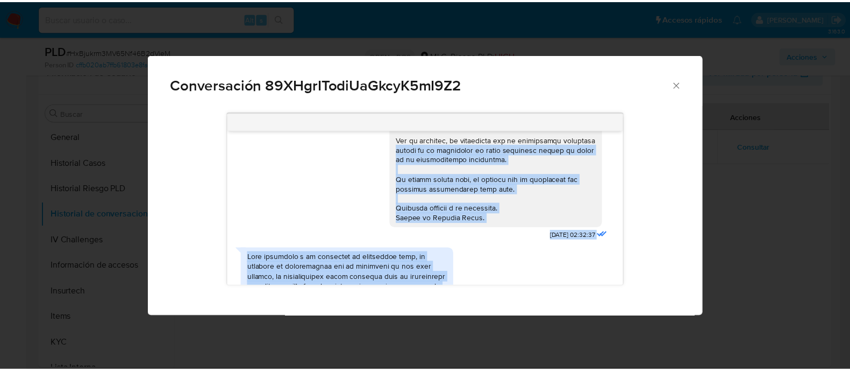
scroll to position [350, 0]
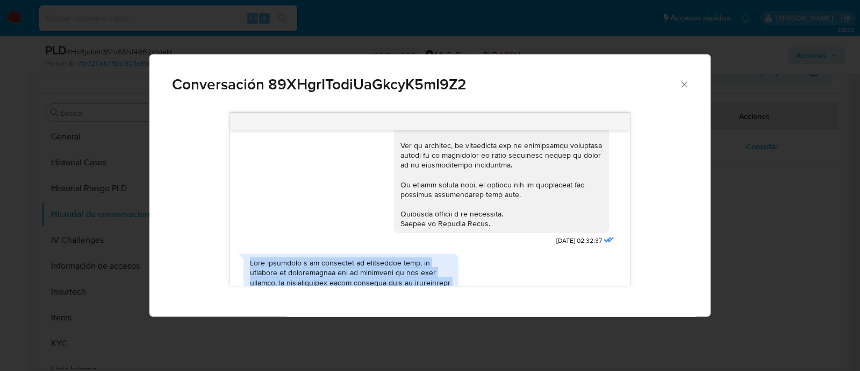
drag, startPoint x: 286, startPoint y: 264, endPoint x: 245, endPoint y: 266, distance: 40.9
click at [245, 266] on div "Comunicación" at bounding box center [351, 355] width 215 height 204
copy div "Hola esperando a la presenten se encuentren bien, se agradece la preocupacion p…"
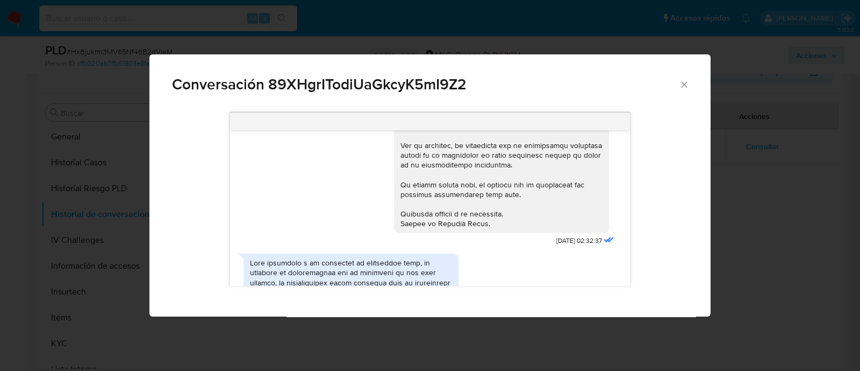
click at [677, 91] on span "Conversación 89XHgrITodiUaGkcyK5mI9Z2" at bounding box center [425, 84] width 507 height 15
click at [682, 88] on icon "Cerrar" at bounding box center [684, 84] width 11 height 11
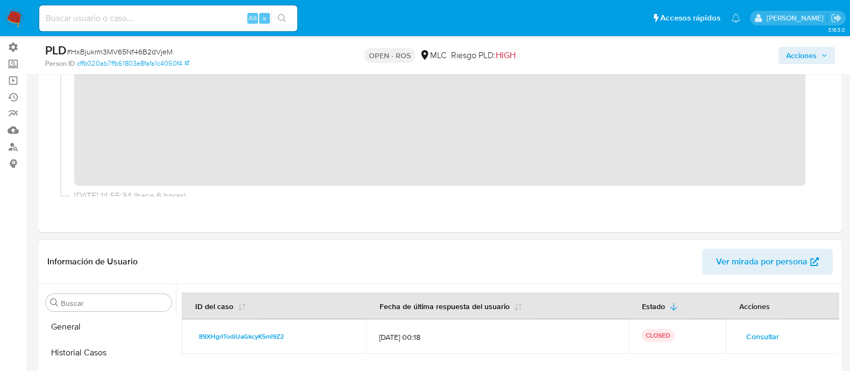
scroll to position [0, 0]
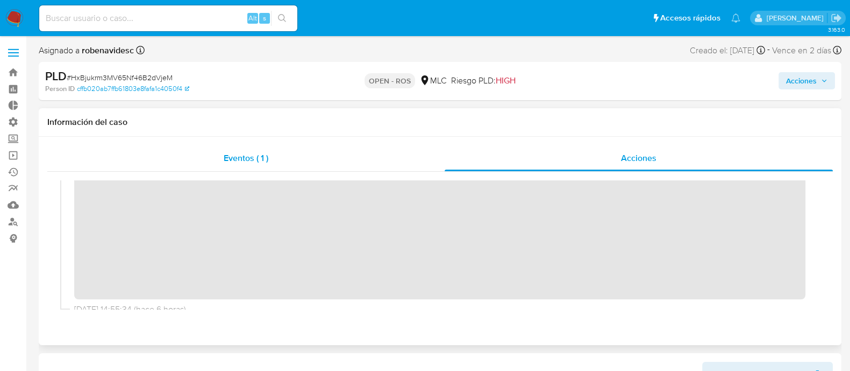
click at [269, 154] on div "Eventos ( 1 )" at bounding box center [245, 158] width 397 height 26
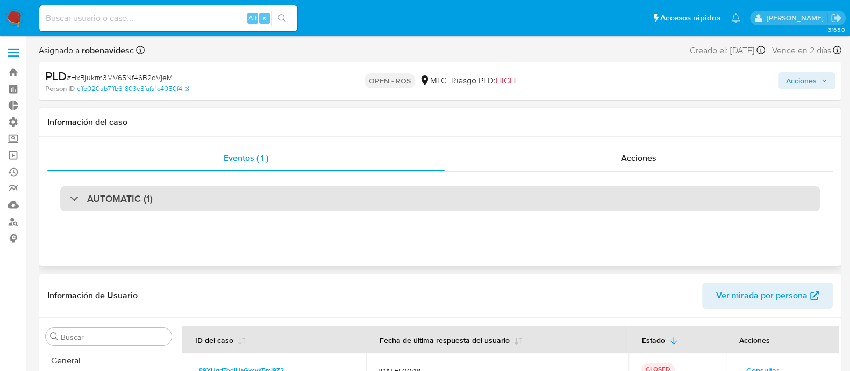
click at [517, 197] on div "AUTOMATIC (1)" at bounding box center [440, 198] width 760 height 25
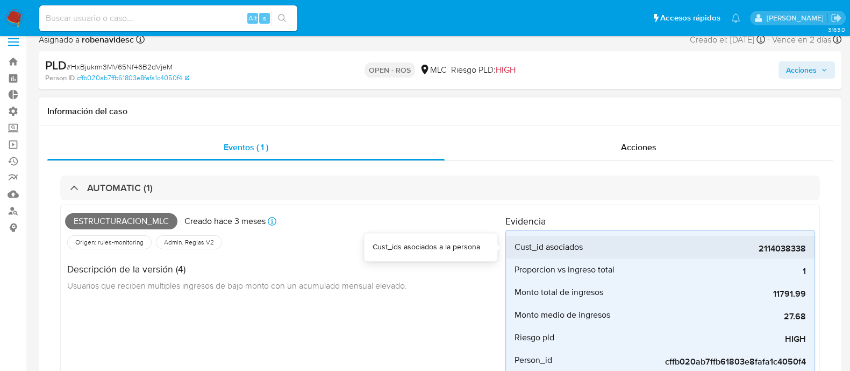
scroll to position [24, 0]
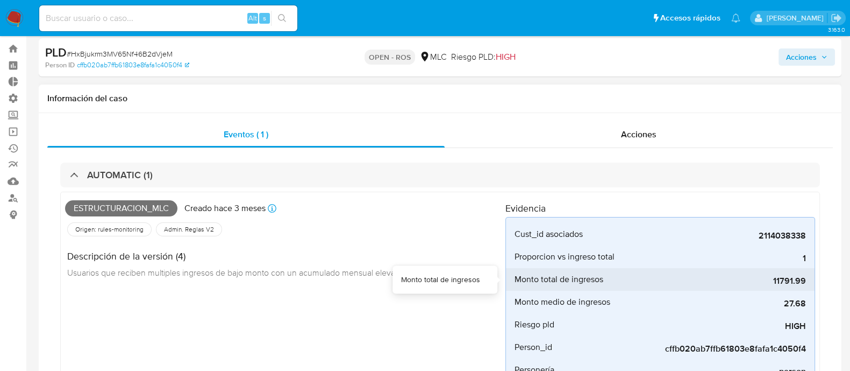
drag, startPoint x: 782, startPoint y: 282, endPoint x: 769, endPoint y: 282, distance: 14.0
click at [769, 282] on span "11791.99" at bounding box center [725, 280] width 161 height 11
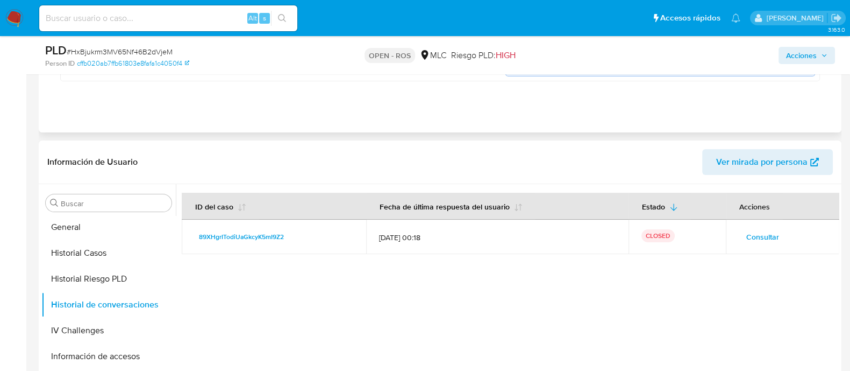
scroll to position [0, 0]
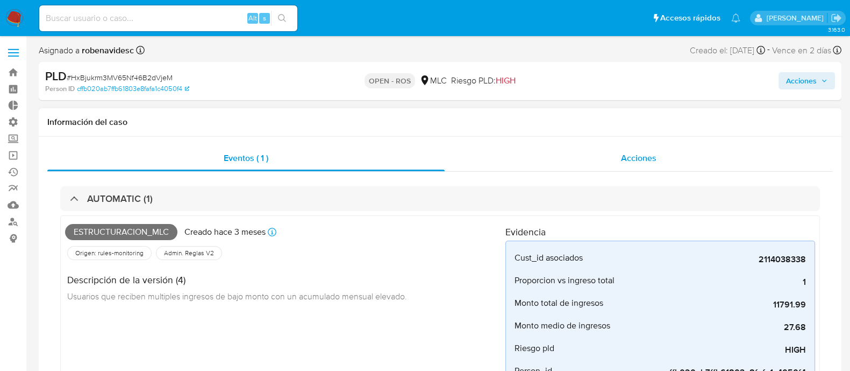
click at [624, 154] on span "Acciones" at bounding box center [638, 158] width 35 height 12
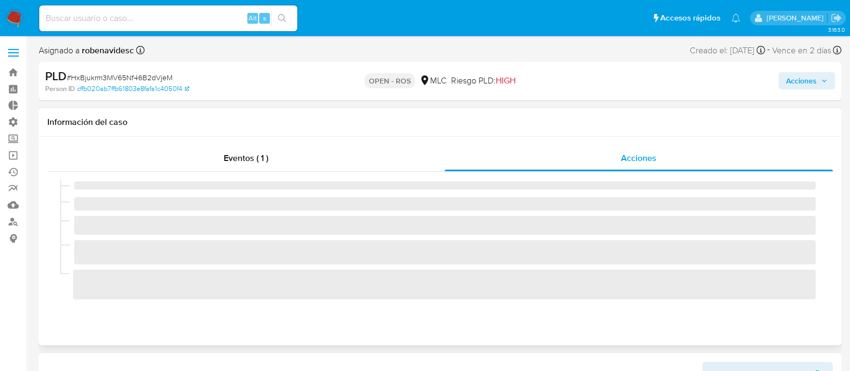
click at [570, 132] on div "Información del caso" at bounding box center [440, 122] width 803 height 29
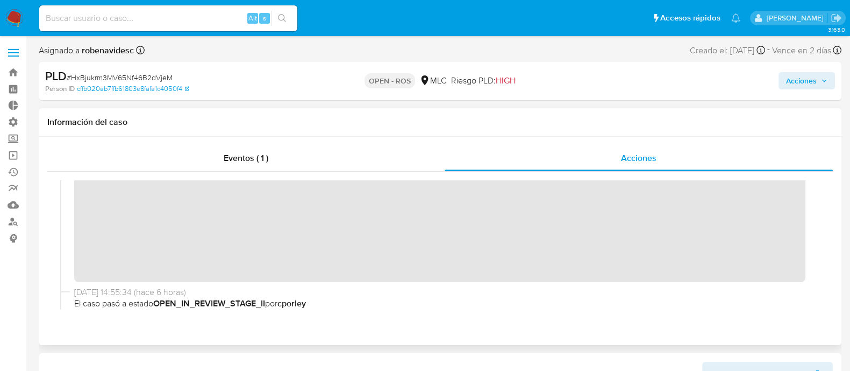
scroll to position [55, 0]
click at [799, 84] on span "Acciones" at bounding box center [801, 80] width 31 height 17
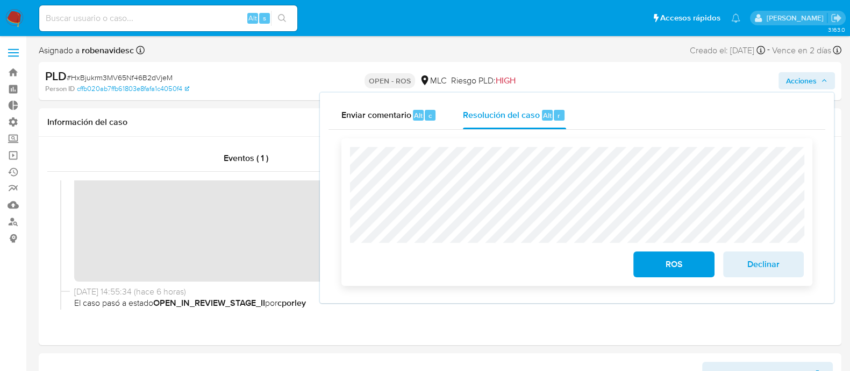
click at [343, 162] on div "ROS Declinar" at bounding box center [576, 211] width 471 height 147
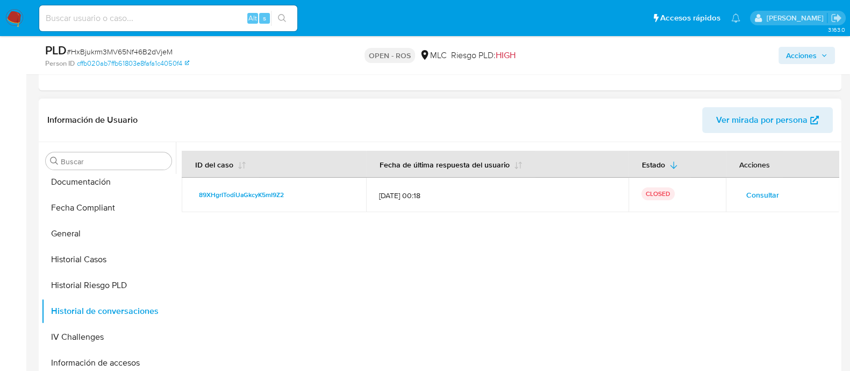
scroll to position [333, 0]
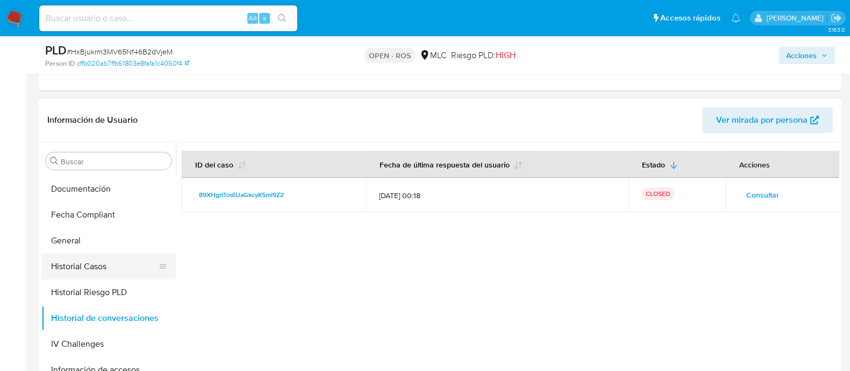
click at [91, 262] on button "Historial Casos" at bounding box center [104, 266] width 126 height 26
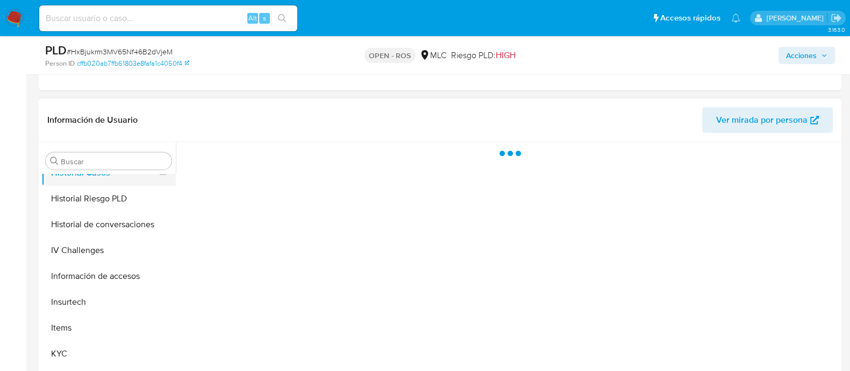
scroll to position [430, 0]
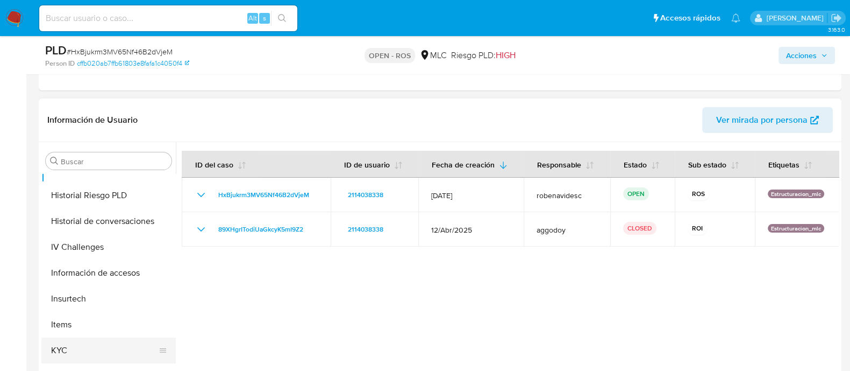
click at [79, 341] on button "KYC" at bounding box center [104, 350] width 126 height 26
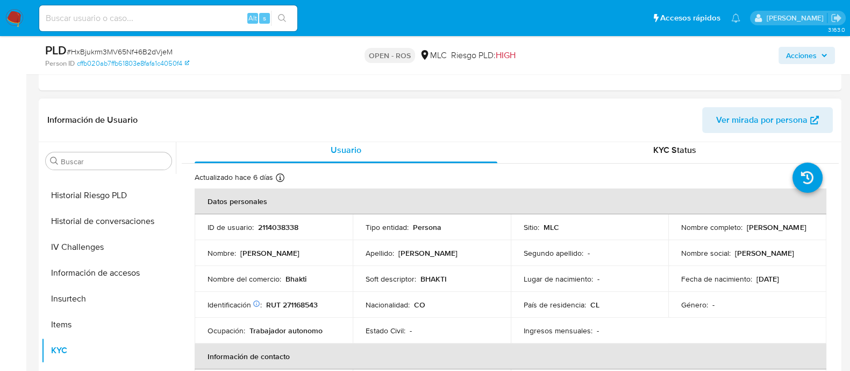
scroll to position [1, 0]
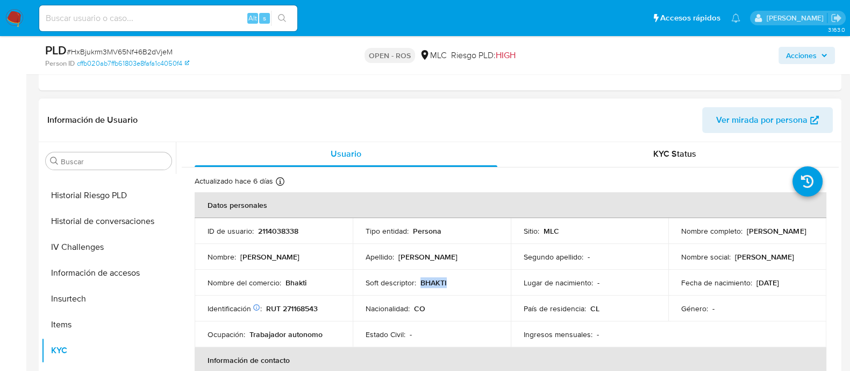
drag, startPoint x: 419, startPoint y: 283, endPoint x: 457, endPoint y: 283, distance: 37.6
click at [457, 283] on div "Soft descriptor : BHAKTI" at bounding box center [432, 283] width 132 height 10
copy p "BHAKTI"
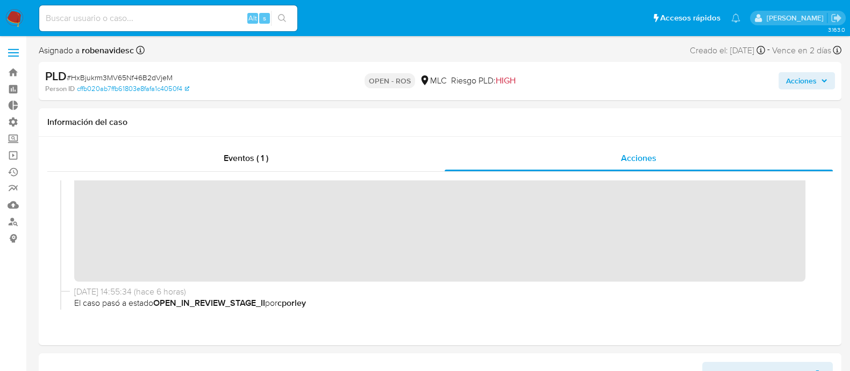
click at [804, 79] on span "Acciones" at bounding box center [801, 80] width 31 height 17
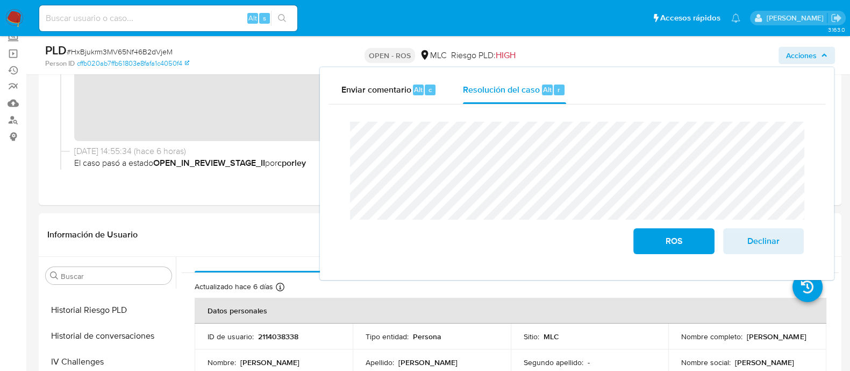
scroll to position [20, 0]
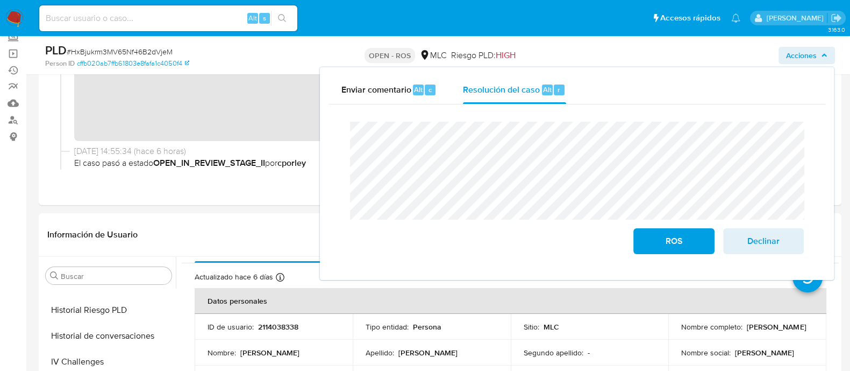
click at [340, 141] on div "Cierre de caso ROS Declinar" at bounding box center [577, 187] width 497 height 167
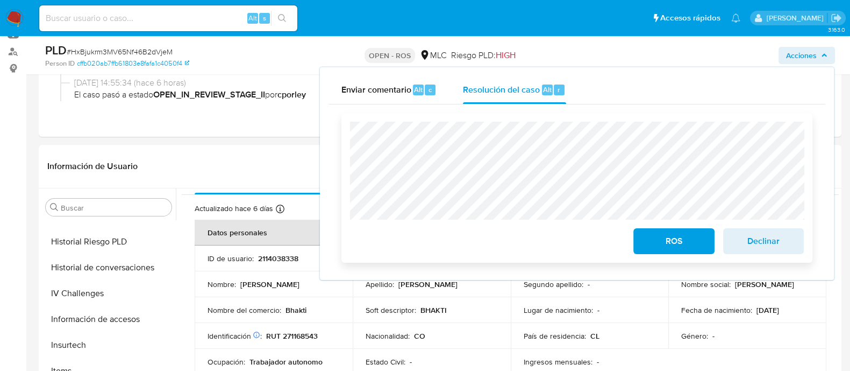
scroll to position [170, 0]
click at [769, 234] on span "Declinar" at bounding box center [763, 241] width 53 height 24
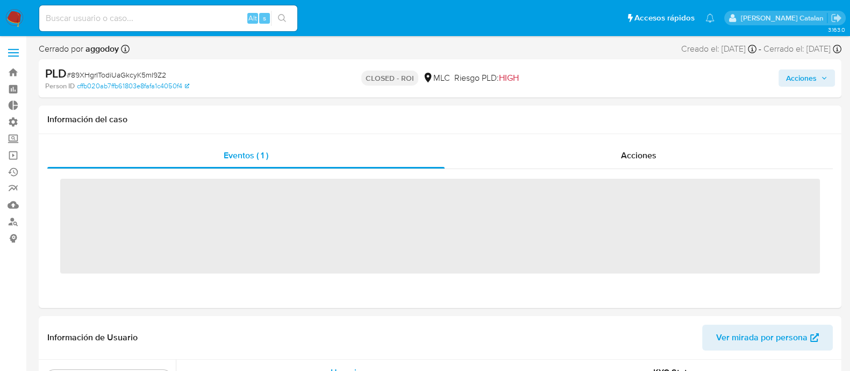
scroll to position [532, 0]
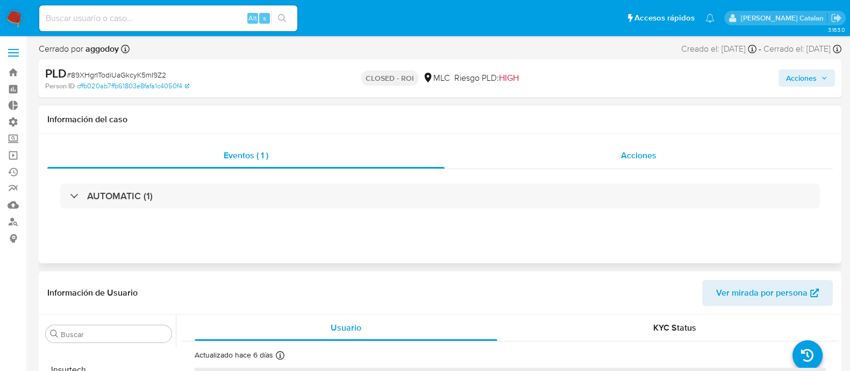
click at [611, 155] on div "Acciones" at bounding box center [639, 156] width 388 height 26
select select "10"
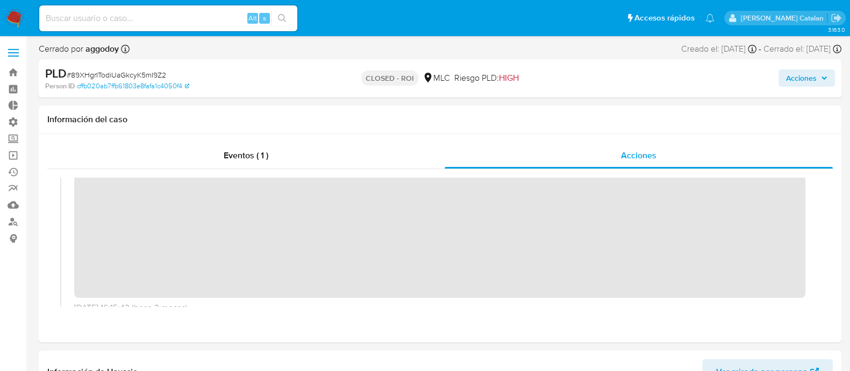
scroll to position [201, 0]
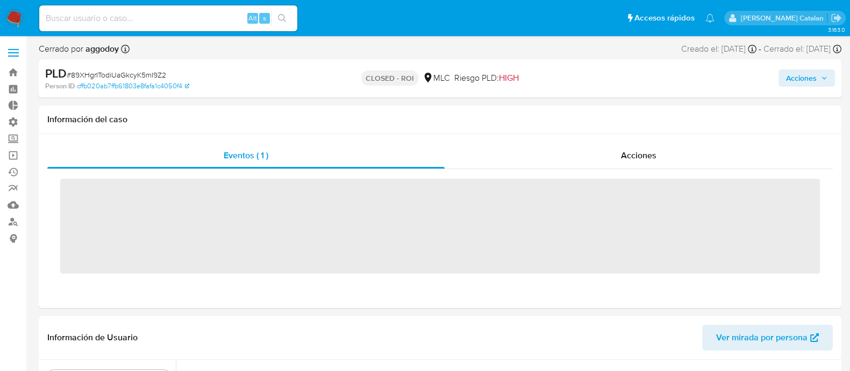
scroll to position [532, 0]
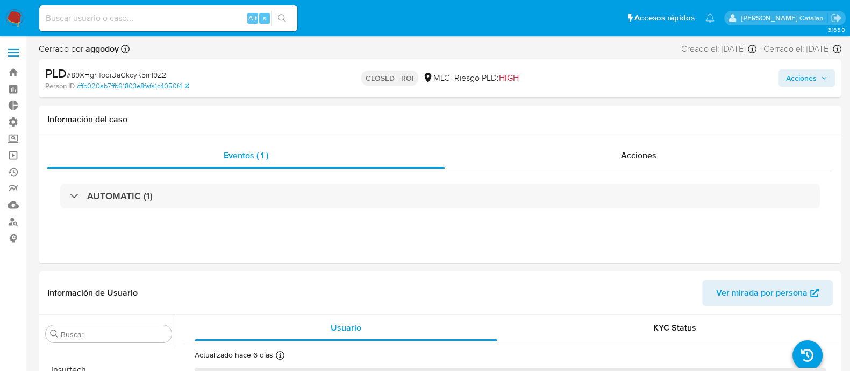
select select "10"
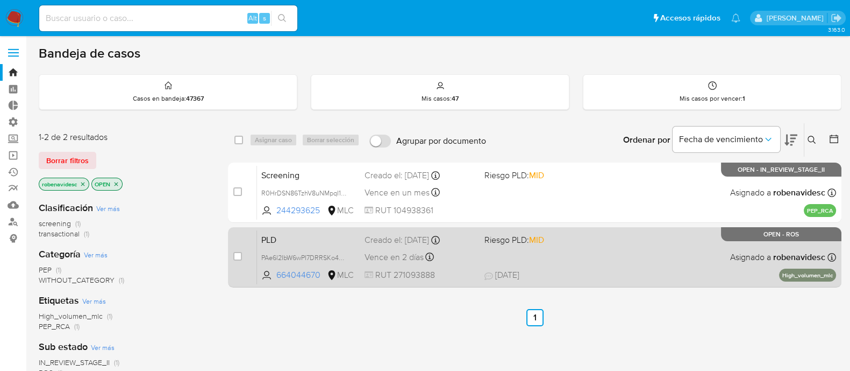
click at [479, 250] on div "PLD PAe6l2IbW6wPI7DRRSKo4chO 664044670 MLC Riesgo PLD: MID Creado el: [DATE] Cr…" at bounding box center [546, 257] width 579 height 54
click at [574, 256] on span at bounding box center [540, 256] width 111 height 2
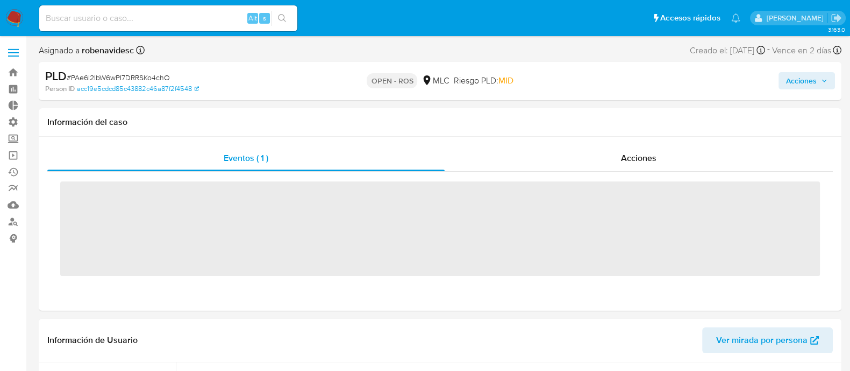
scroll to position [532, 0]
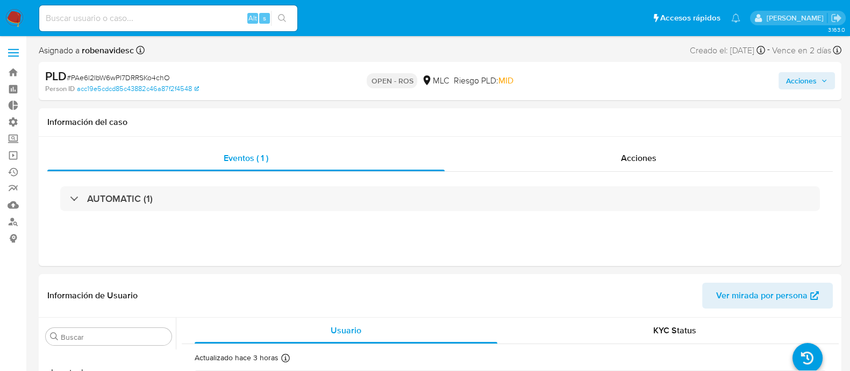
select select "10"
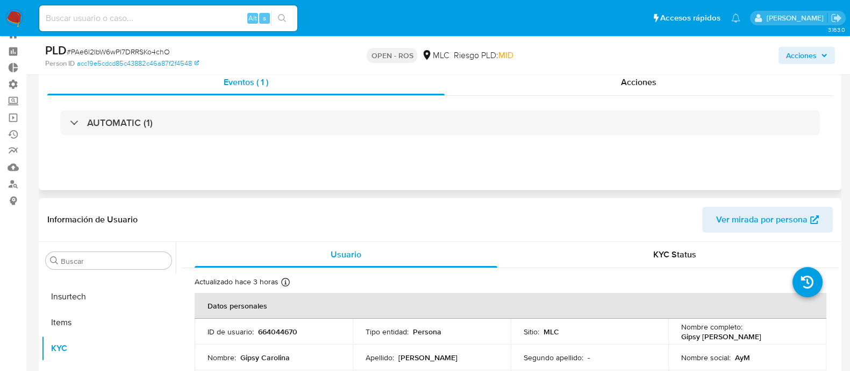
scroll to position [38, 0]
click at [632, 88] on div "Acciones" at bounding box center [639, 82] width 388 height 26
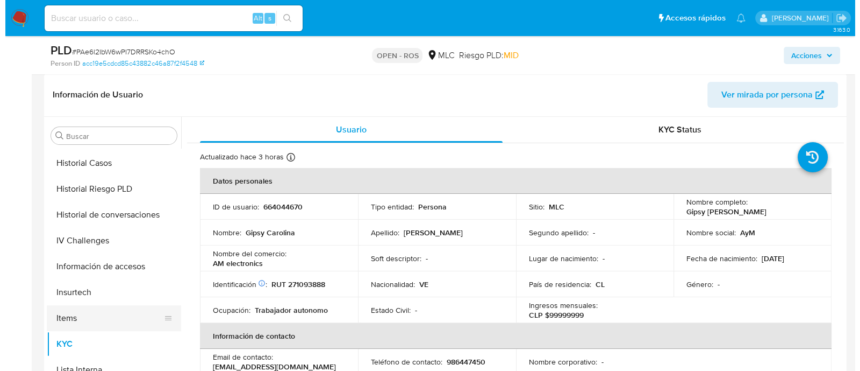
scroll to position [411, 0]
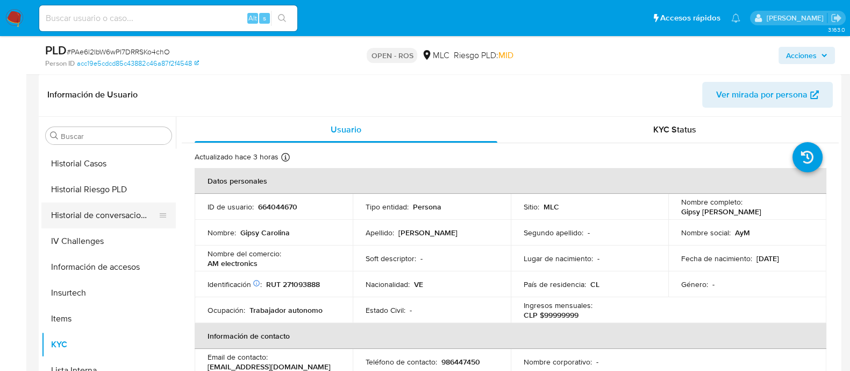
click at [82, 216] on button "Historial de conversaciones" at bounding box center [104, 215] width 126 height 26
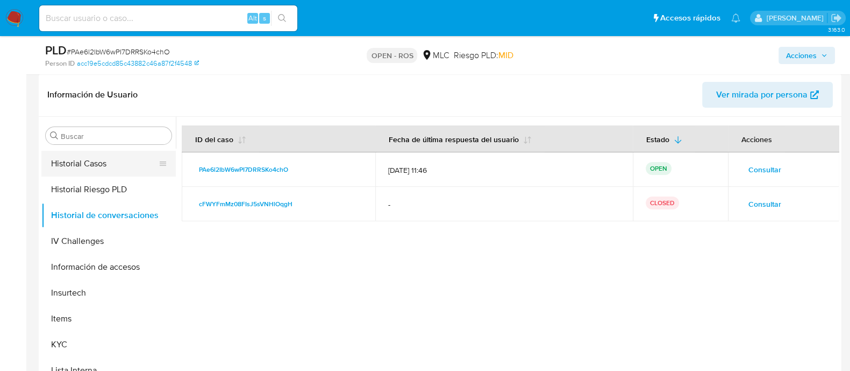
click at [96, 165] on button "Historial Casos" at bounding box center [104, 164] width 126 height 26
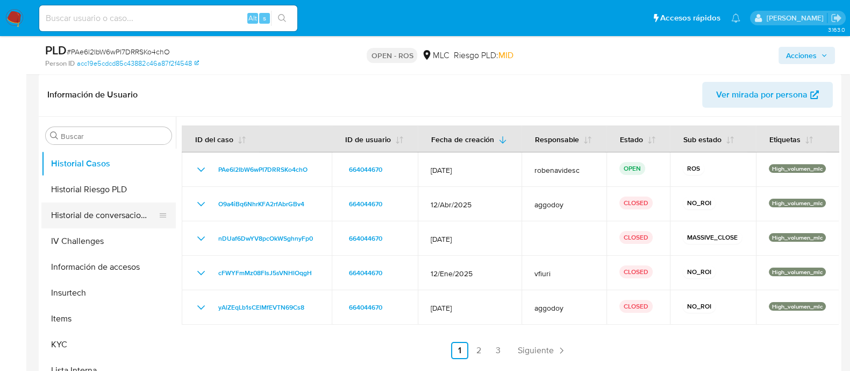
click at [102, 211] on button "Historial de conversaciones" at bounding box center [104, 215] width 126 height 26
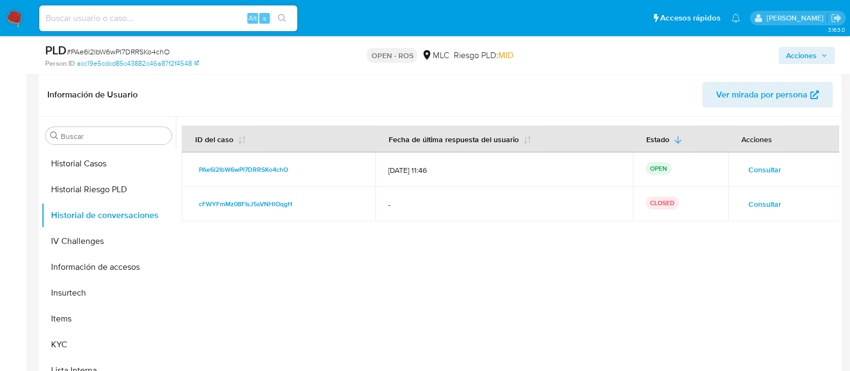
click at [760, 170] on span "Consultar" at bounding box center [765, 169] width 33 height 15
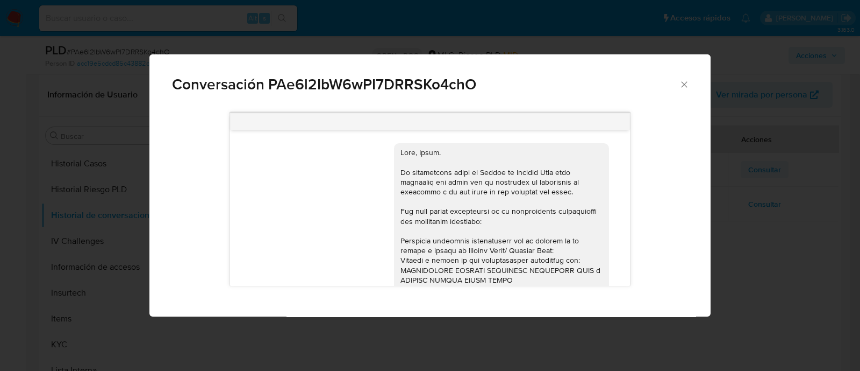
scroll to position [468, 0]
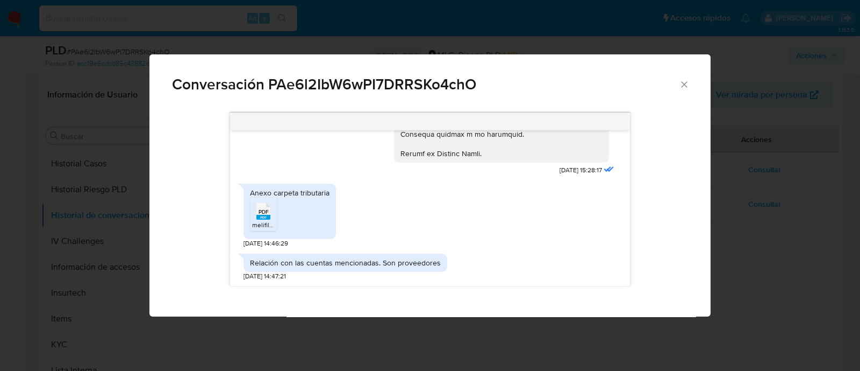
click at [262, 210] on span "PDF" at bounding box center [264, 211] width 10 height 7
click at [684, 89] on icon "Cerrar" at bounding box center [684, 84] width 11 height 11
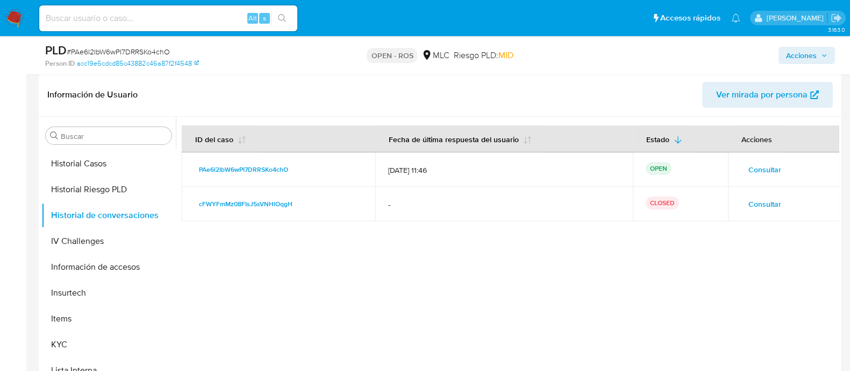
click at [757, 200] on span "Consultar" at bounding box center [765, 203] width 33 height 15
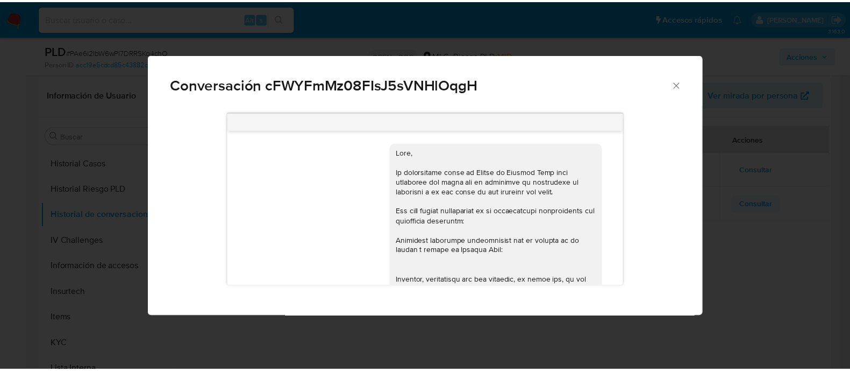
scroll to position [377, 0]
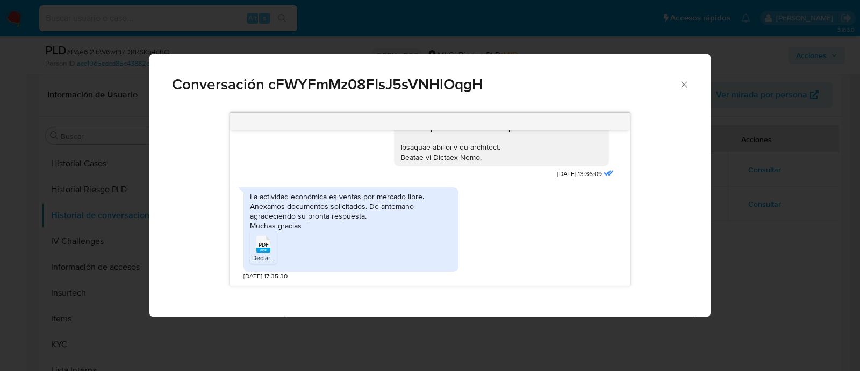
click at [257, 251] on rect "Comunicación" at bounding box center [264, 249] width 14 height 5
click at [681, 84] on icon "Cerrar" at bounding box center [684, 84] width 11 height 11
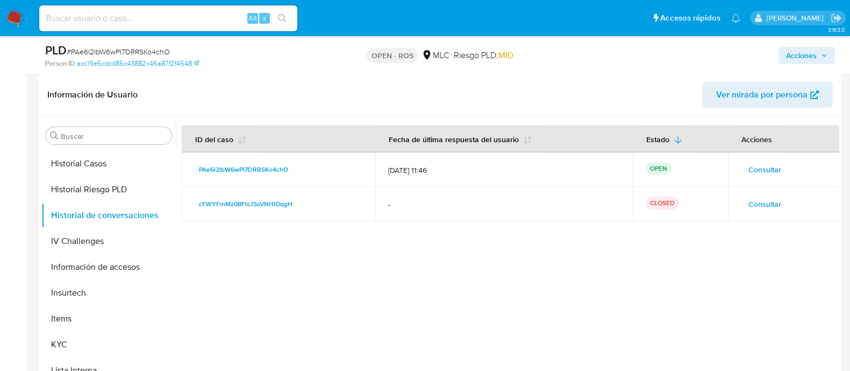
click at [624, 266] on div at bounding box center [507, 254] width 663 height 275
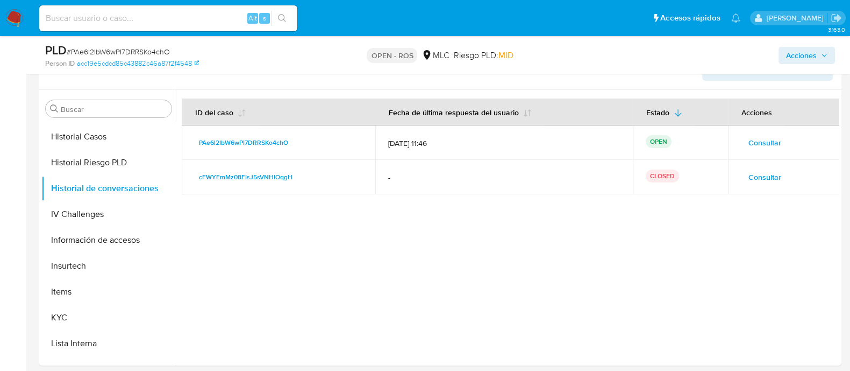
scroll to position [283, 0]
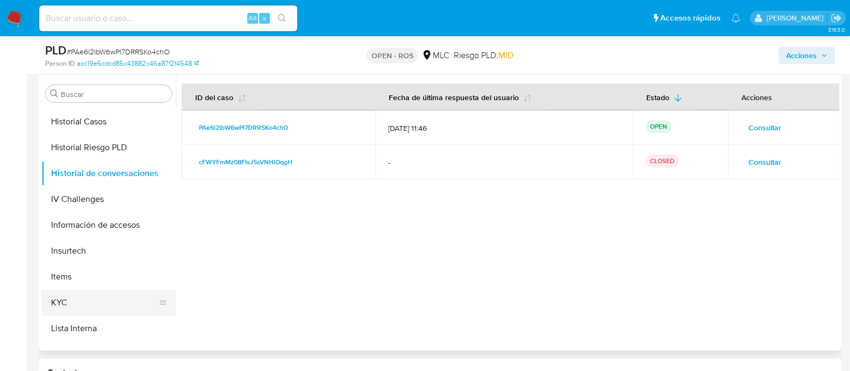
click at [81, 289] on button "KYC" at bounding box center [104, 302] width 126 height 26
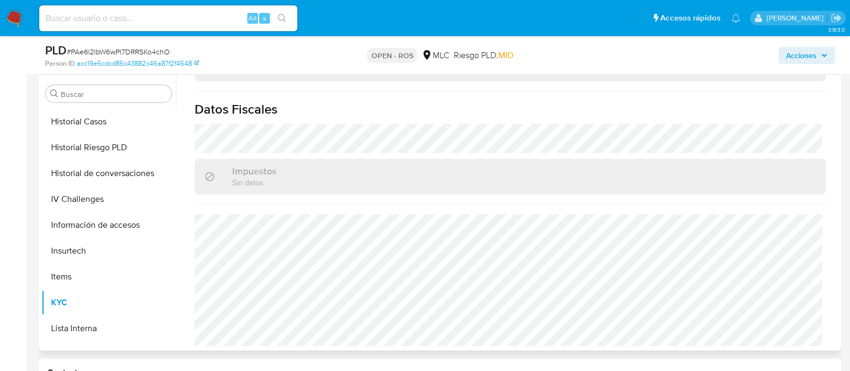
scroll to position [602, 0]
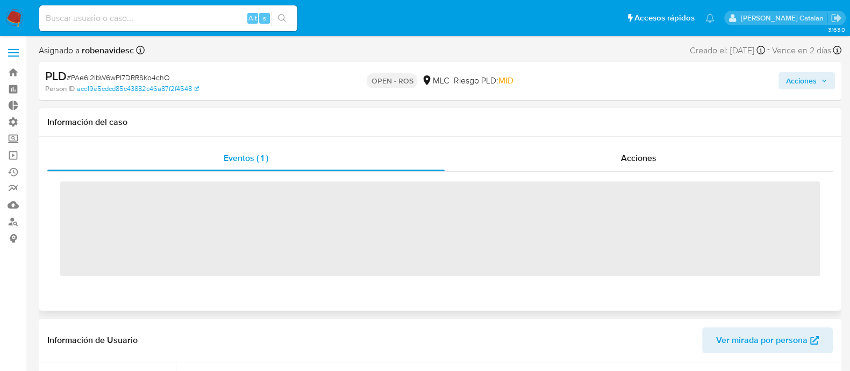
scroll to position [532, 0]
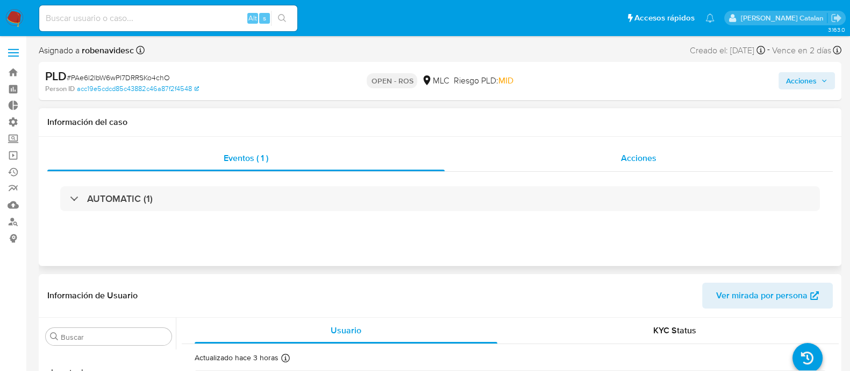
select select "10"
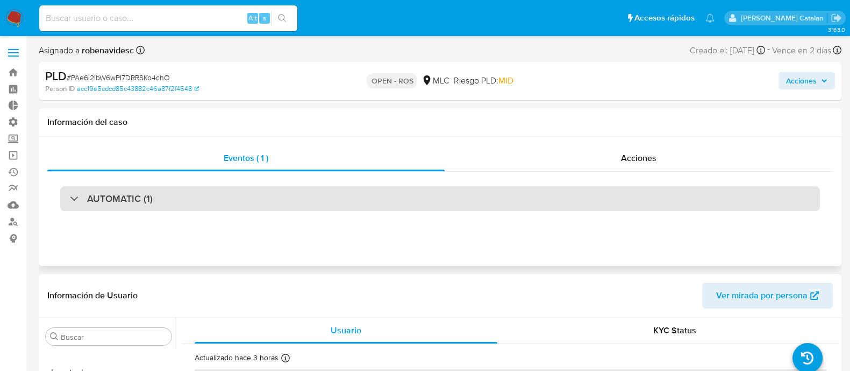
click at [509, 194] on div "AUTOMATIC (1)" at bounding box center [440, 198] width 760 height 25
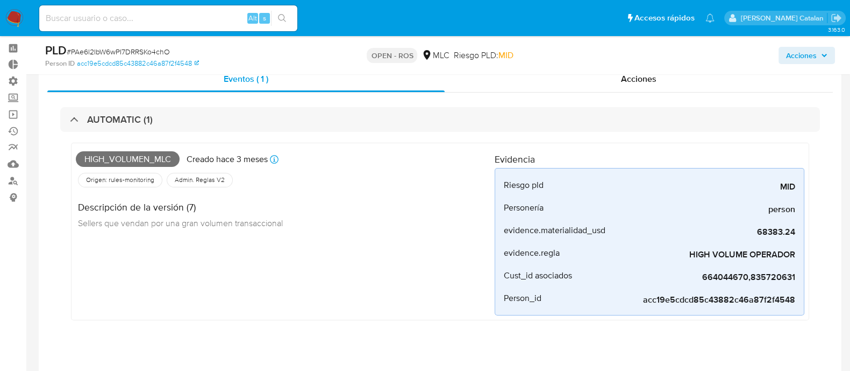
scroll to position [41, 0]
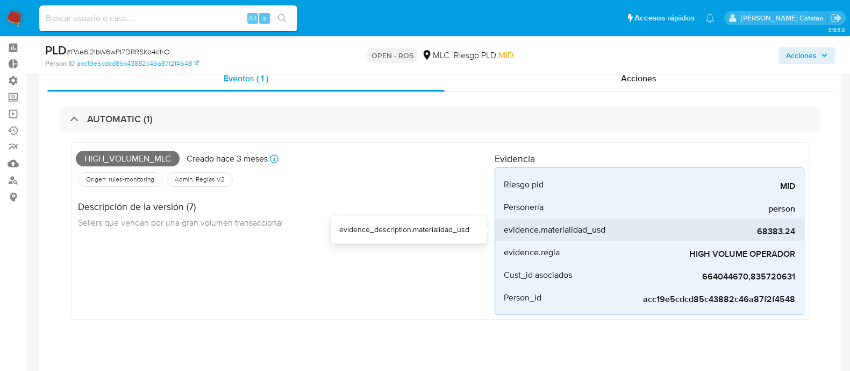
drag, startPoint x: 757, startPoint y: 231, endPoint x: 771, endPoint y: 230, distance: 14.0
click at [771, 230] on span "68383.24" at bounding box center [714, 231] width 161 height 11
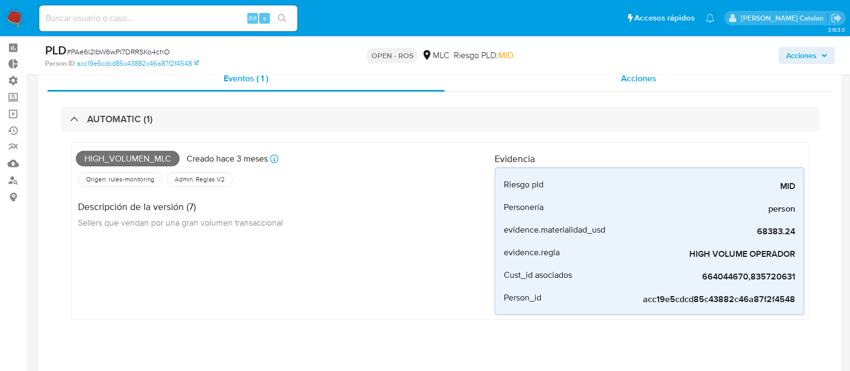
click at [607, 88] on div "Acciones" at bounding box center [639, 79] width 388 height 26
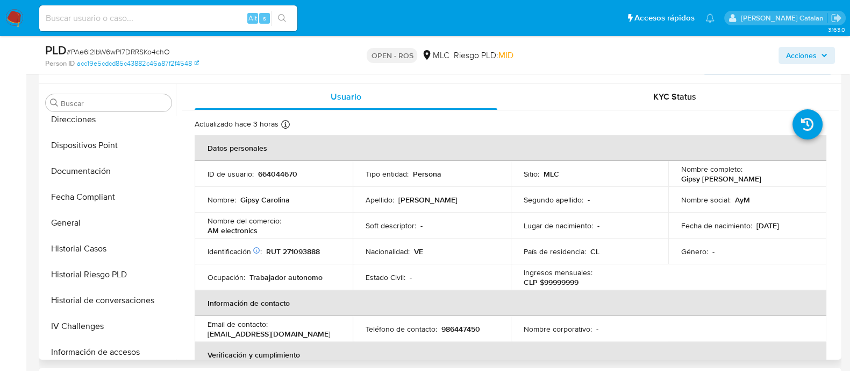
scroll to position [279, 0]
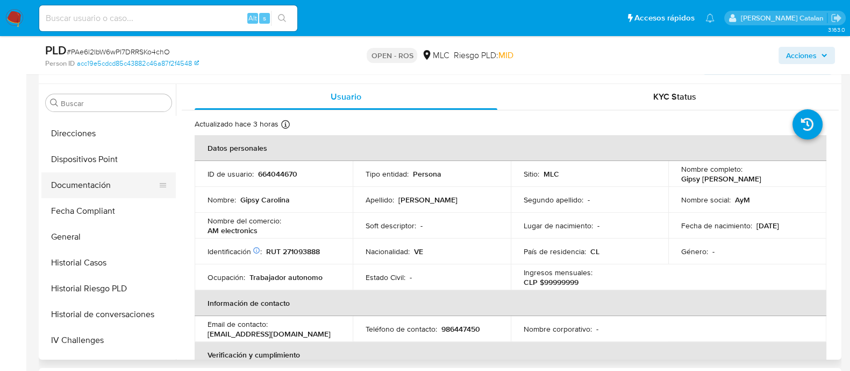
click at [83, 195] on button "Documentación" at bounding box center [104, 185] width 126 height 26
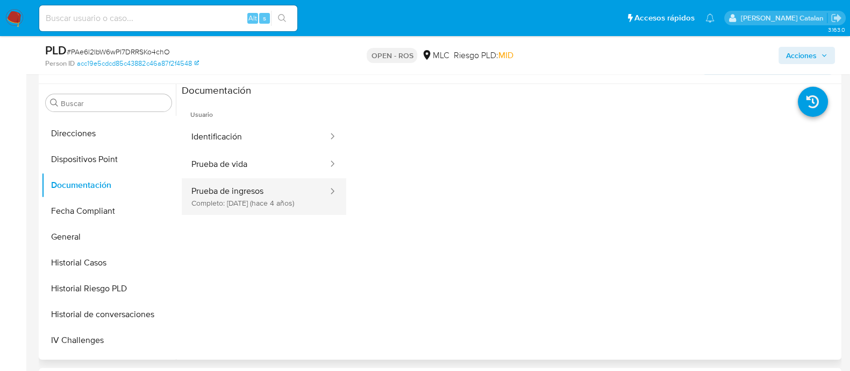
click at [265, 189] on button "Prueba de ingresos Completo: [DATE] (hace 4 años)" at bounding box center [255, 196] width 147 height 37
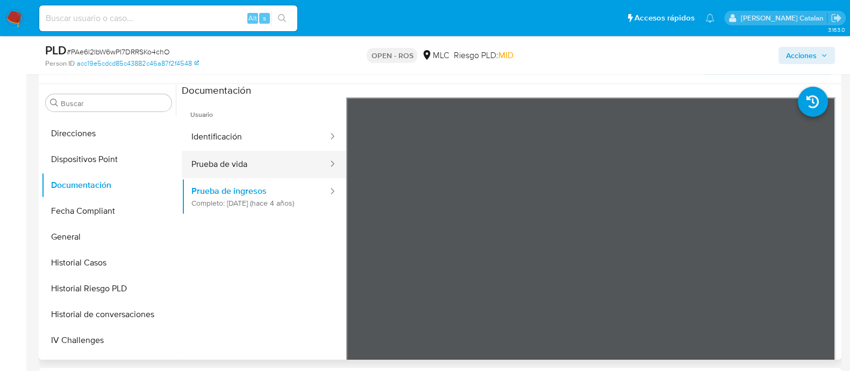
click at [236, 175] on button "Prueba de vida" at bounding box center [255, 164] width 147 height 27
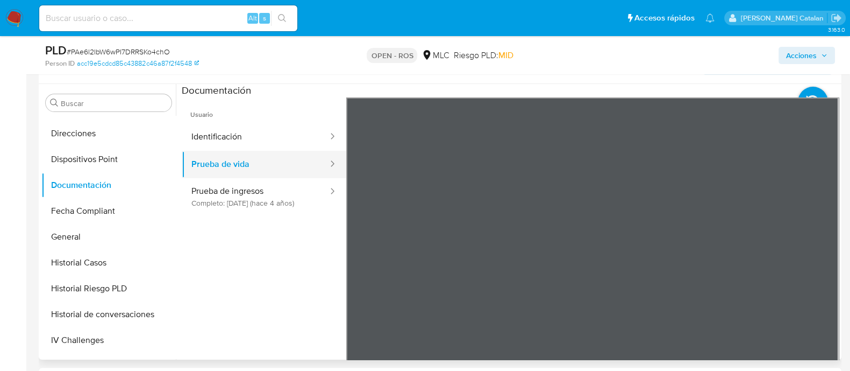
click at [276, 151] on button "Prueba de vida" at bounding box center [255, 164] width 147 height 27
click at [305, 120] on span "Usuario" at bounding box center [264, 110] width 165 height 26
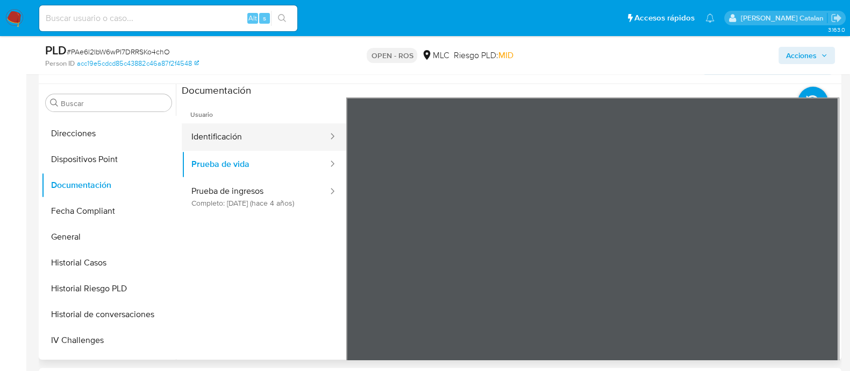
click at [287, 138] on button "Identificación" at bounding box center [255, 136] width 147 height 27
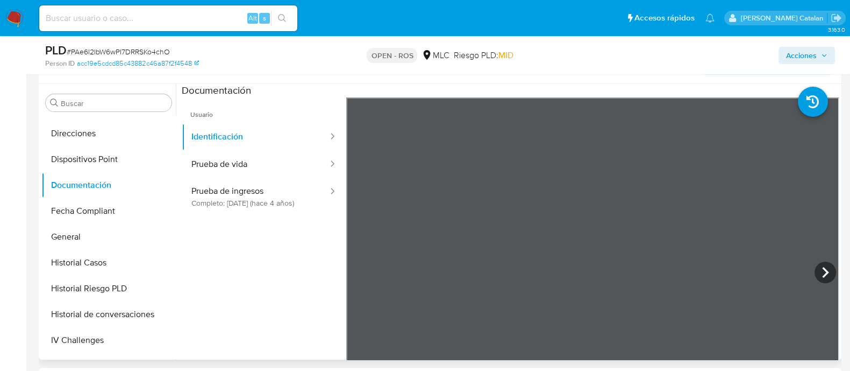
click at [219, 273] on ul "Usuario Identificación Prueba de vida Prueba de ingresos Completo: [DATE] (hace…" at bounding box center [264, 252] width 165 height 310
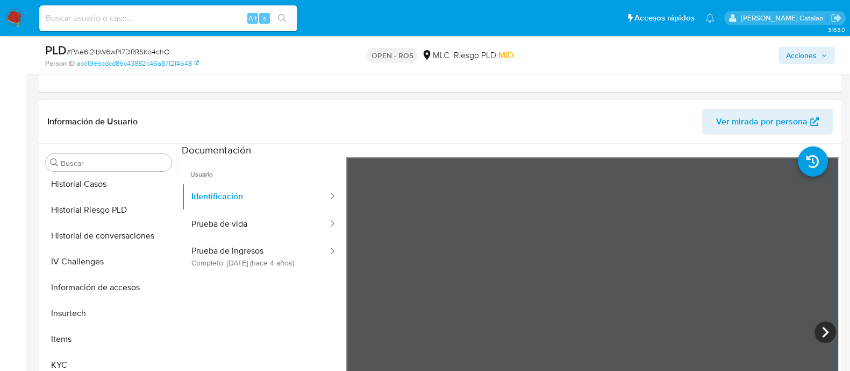
scroll to position [452, 0]
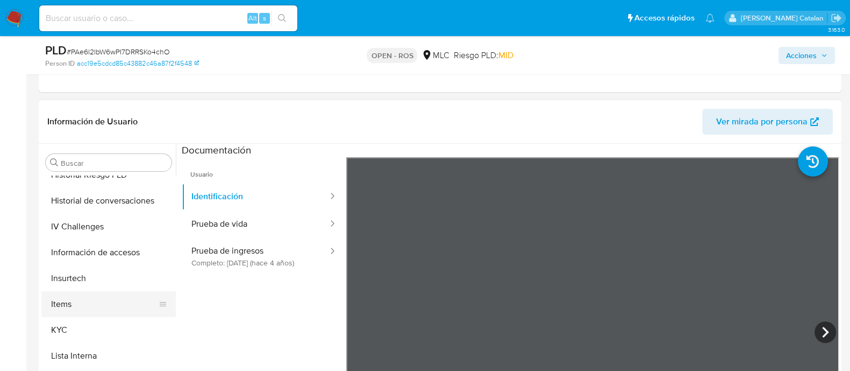
click at [80, 308] on button "Items" at bounding box center [104, 304] width 126 height 26
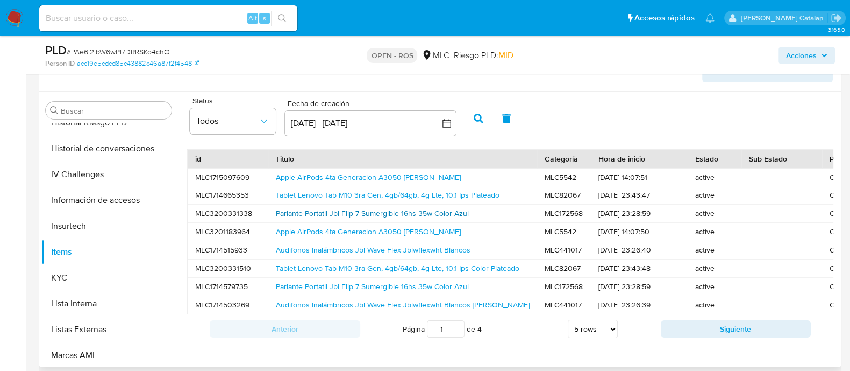
scroll to position [1, 0]
click at [402, 209] on link "Parlante Portatil Jbl Flip 7 Sumergible 16hs 35w Color Azul" at bounding box center [372, 213] width 193 height 11
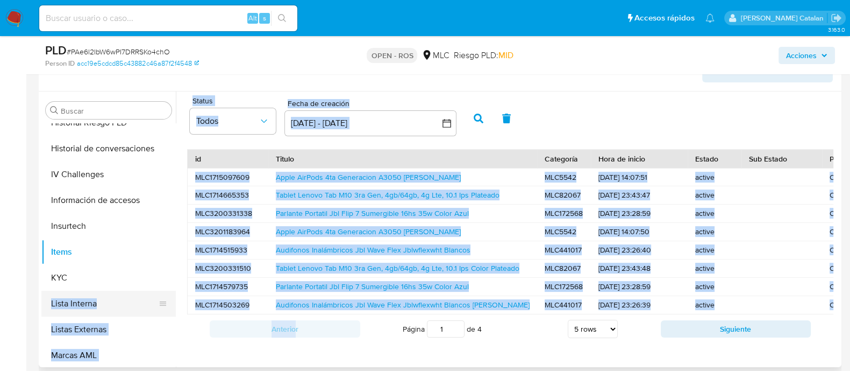
drag, startPoint x: 293, startPoint y: 345, endPoint x: 121, endPoint y: 301, distance: 177.7
click at [121, 301] on div "Buscar Anticipos de dinero Aprobadores Aprobados Archivos adjuntos CBP CBT Cruc…" at bounding box center [440, 228] width 798 height 275
click at [79, 276] on button "KYC" at bounding box center [104, 278] width 126 height 26
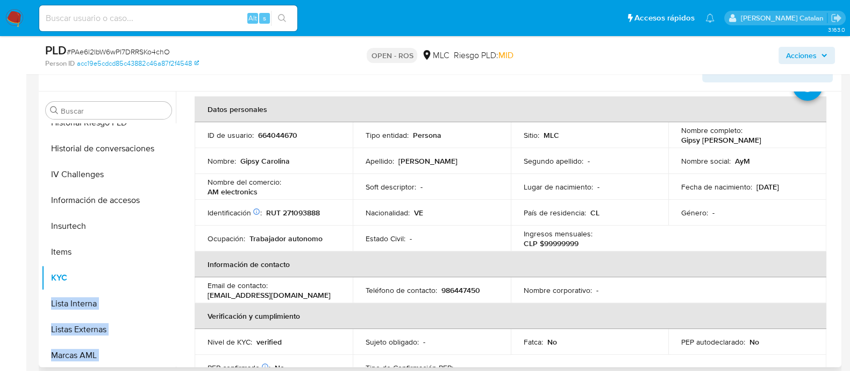
scroll to position [49, 0]
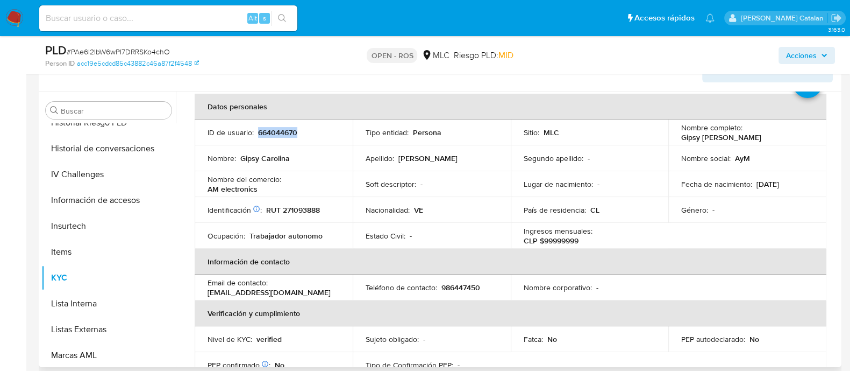
drag, startPoint x: 315, startPoint y: 134, endPoint x: 256, endPoint y: 136, distance: 58.6
click at [256, 136] on div "ID de usuario : 664044670" at bounding box center [274, 132] width 132 height 10
copy p "664044670"
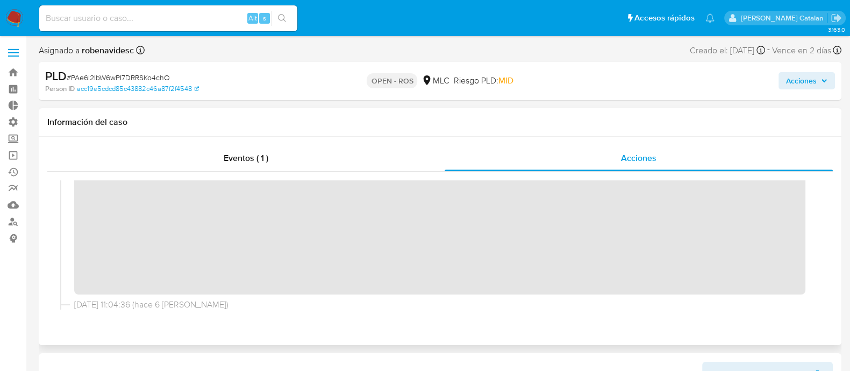
scroll to position [107, 0]
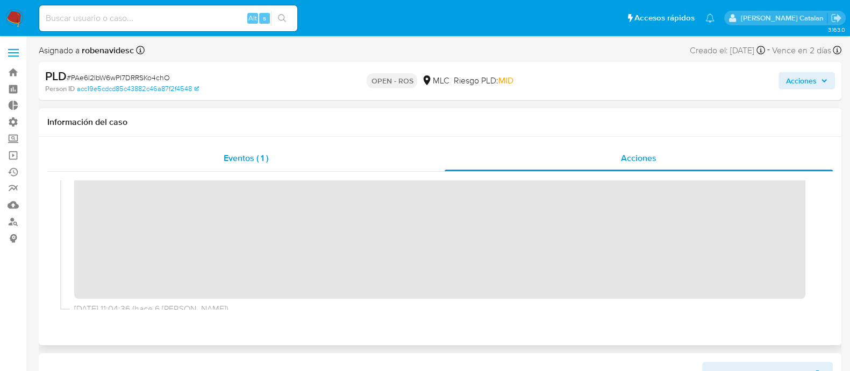
click at [358, 162] on div "Eventos ( 1 )" at bounding box center [245, 158] width 397 height 26
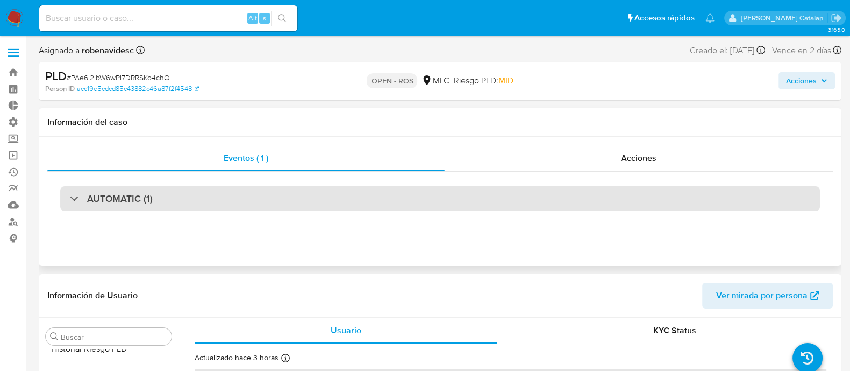
click at [524, 205] on div "AUTOMATIC (1)" at bounding box center [440, 198] width 760 height 25
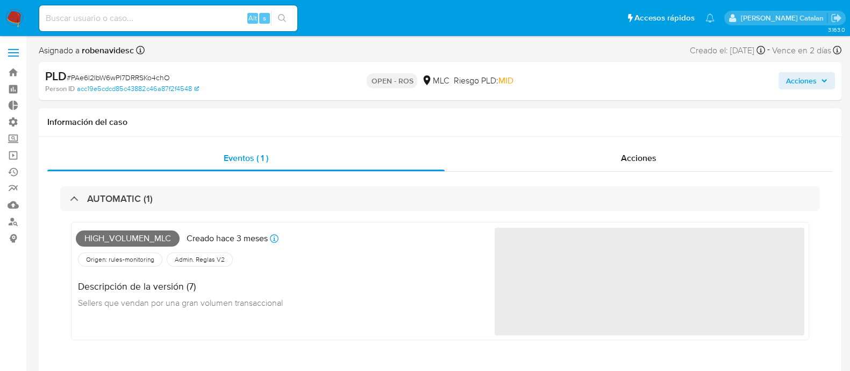
click at [544, 296] on div at bounding box center [650, 280] width 310 height 109
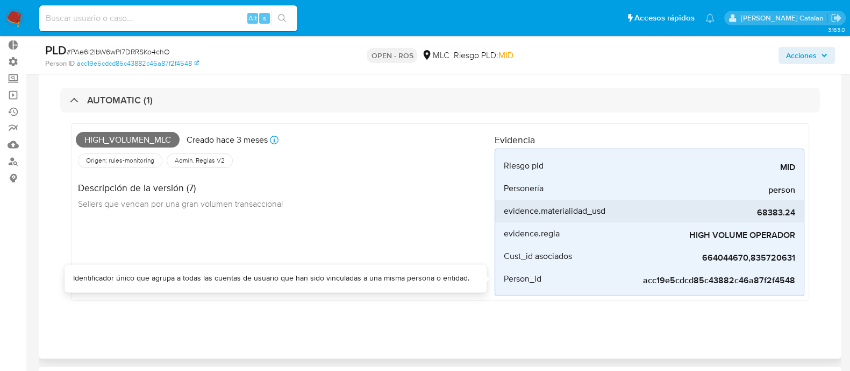
scroll to position [0, 0]
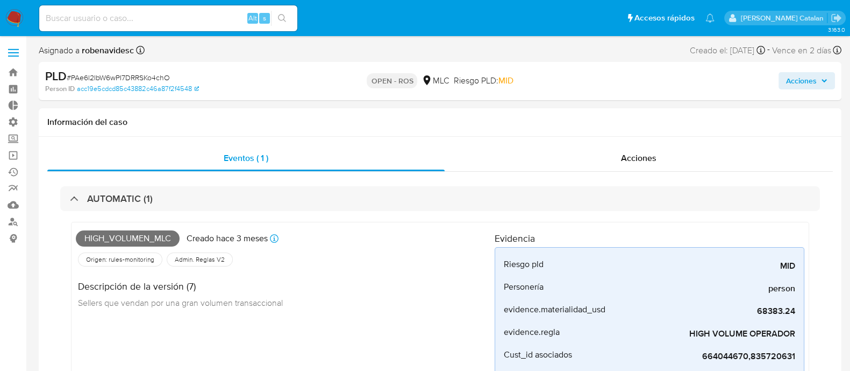
click at [796, 75] on span "Acciones" at bounding box center [801, 80] width 31 height 17
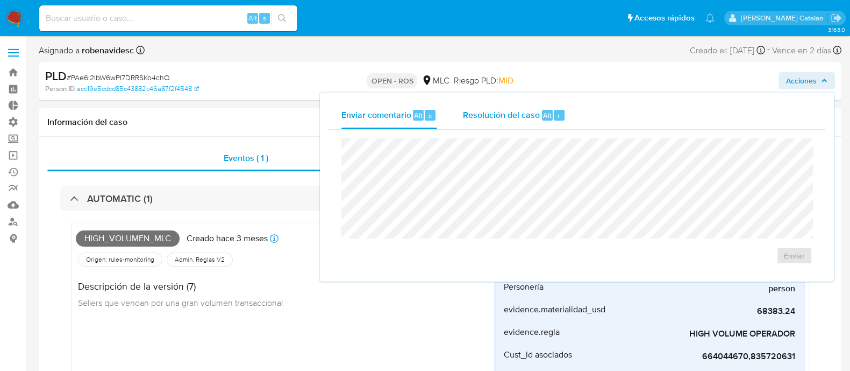
click at [522, 123] on div "Resolución del caso Alt r" at bounding box center [514, 115] width 103 height 28
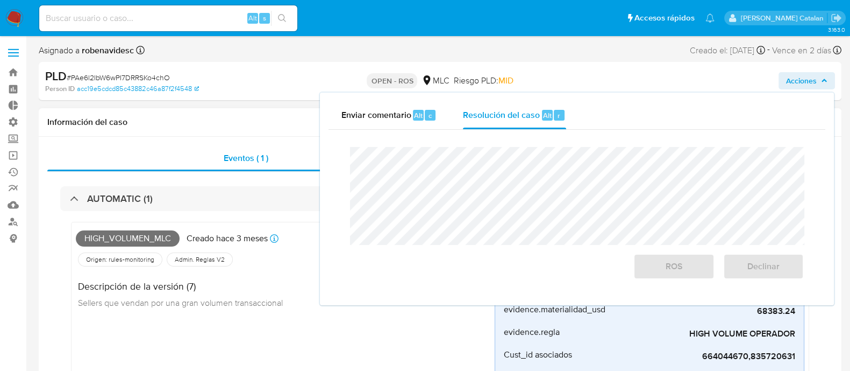
click at [439, 351] on div "High_volumen_mlc Creado hace 3 meses Creado: [DATE] 15:06:45 Origen: rules-moni…" at bounding box center [285, 310] width 419 height 168
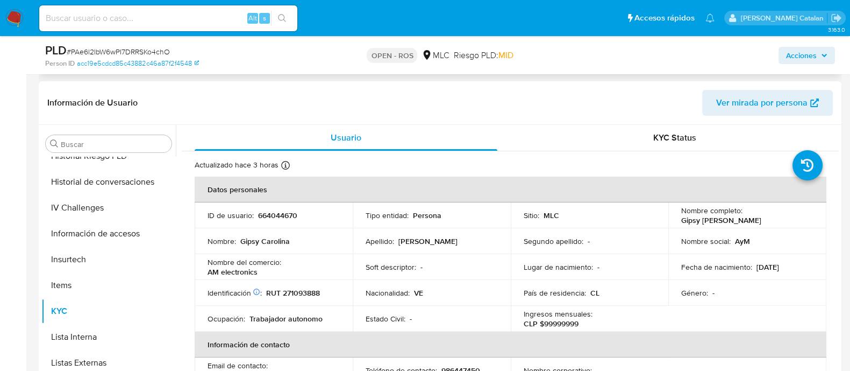
scroll to position [347, 0]
drag, startPoint x: 675, startPoint y: 222, endPoint x: 781, endPoint y: 223, distance: 105.4
click at [781, 223] on td "Nombre completo : Gipsy [PERSON_NAME]" at bounding box center [747, 214] width 158 height 26
copy p "Gipsy [PERSON_NAME]"
